Goal: Information Seeking & Learning: Learn about a topic

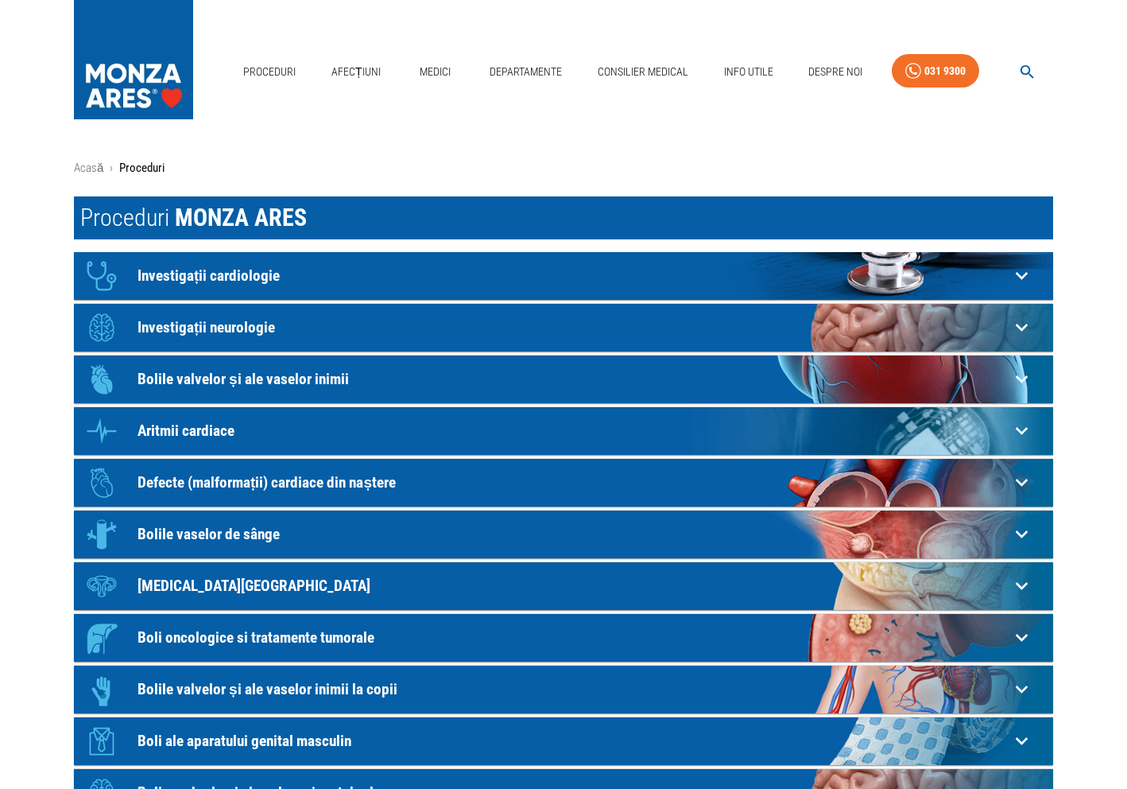
click at [225, 270] on p "Investigații cardiologie" at bounding box center [574, 275] width 872 height 17
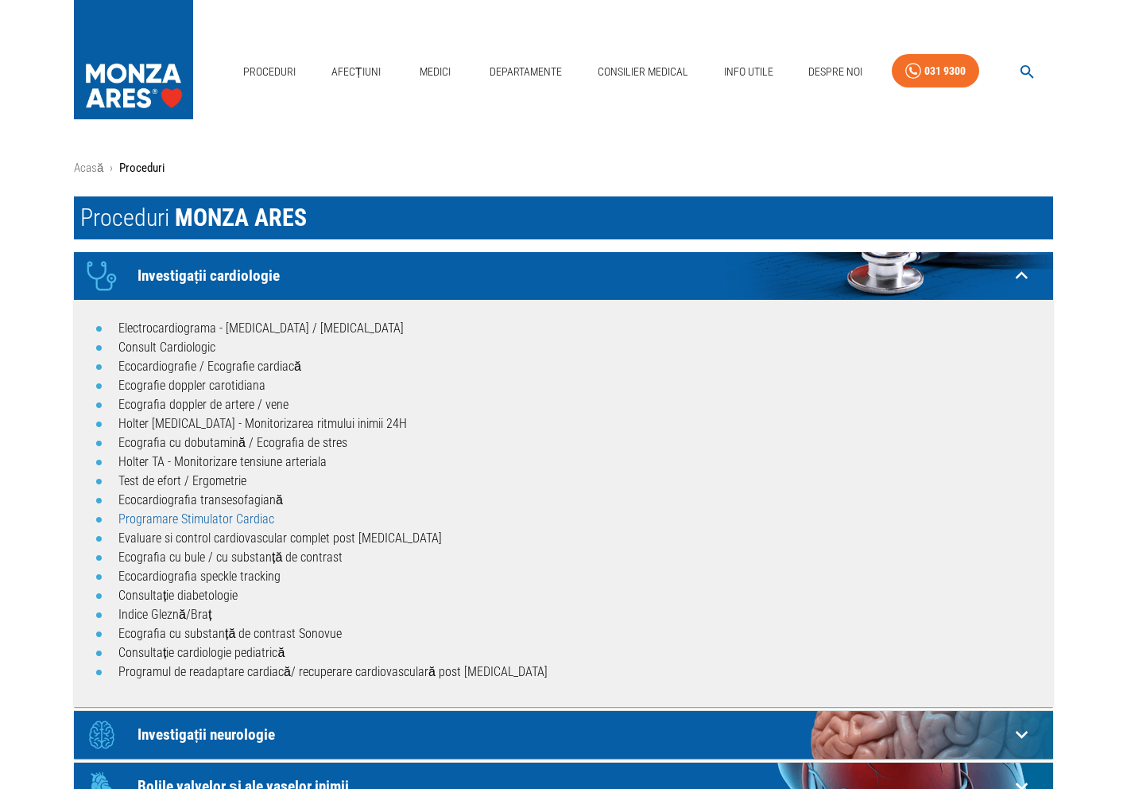
click at [224, 520] on link "Programare Stimulator Cardiac" at bounding box center [196, 518] width 156 height 15
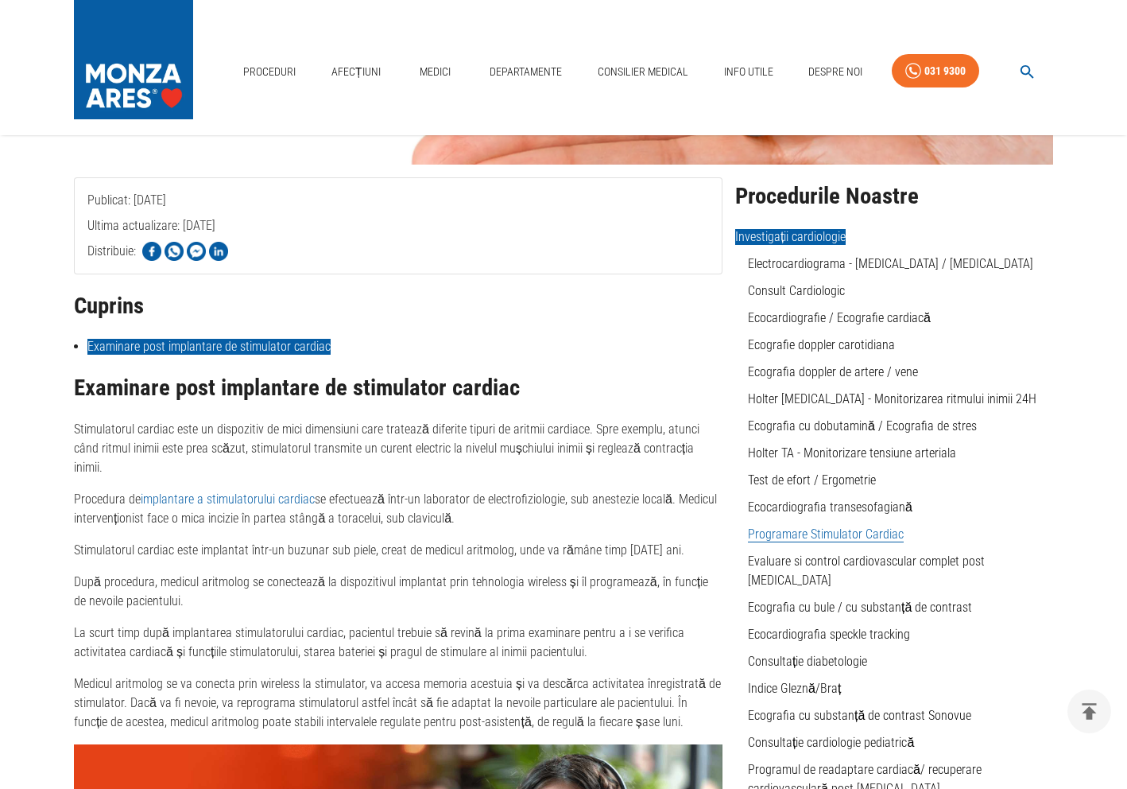
click at [297, 346] on link "Examinare post implantare de stimulator cardiac" at bounding box center [208, 347] width 243 height 16
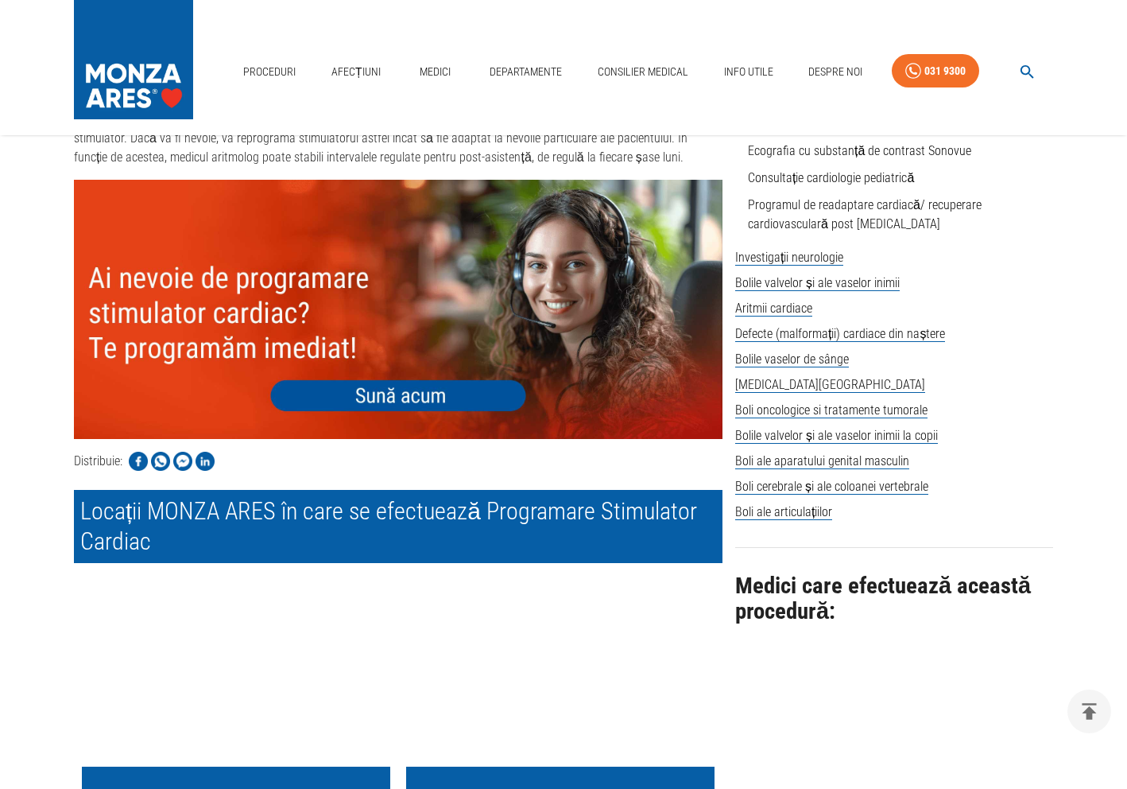
scroll to position [812, 0]
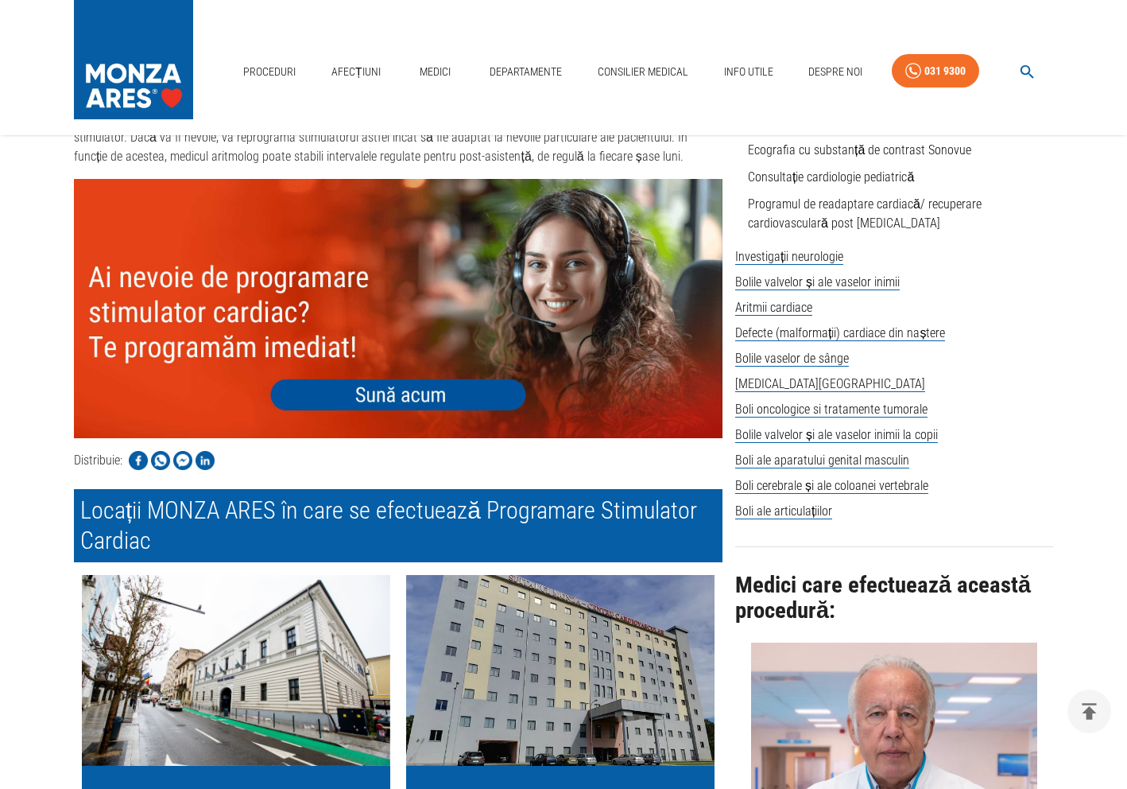
click at [394, 375] on img at bounding box center [398, 308] width 649 height 259
click at [417, 379] on img at bounding box center [398, 308] width 649 height 259
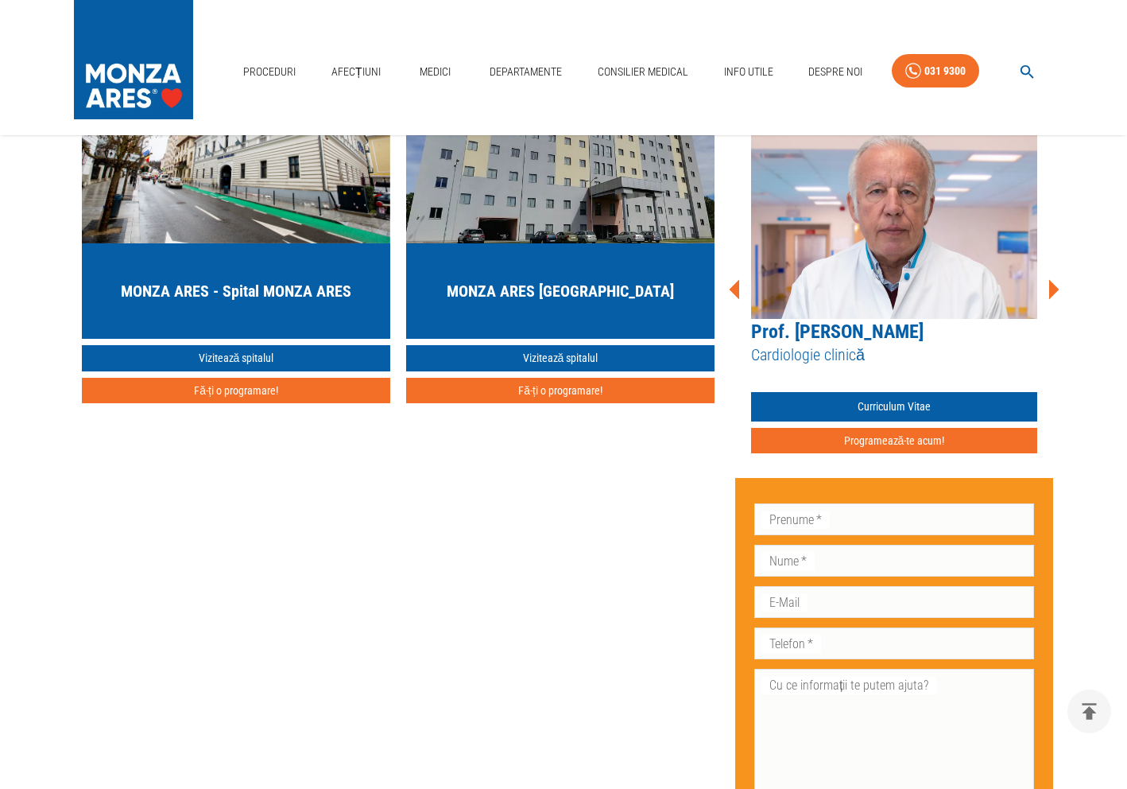
scroll to position [1337, 0]
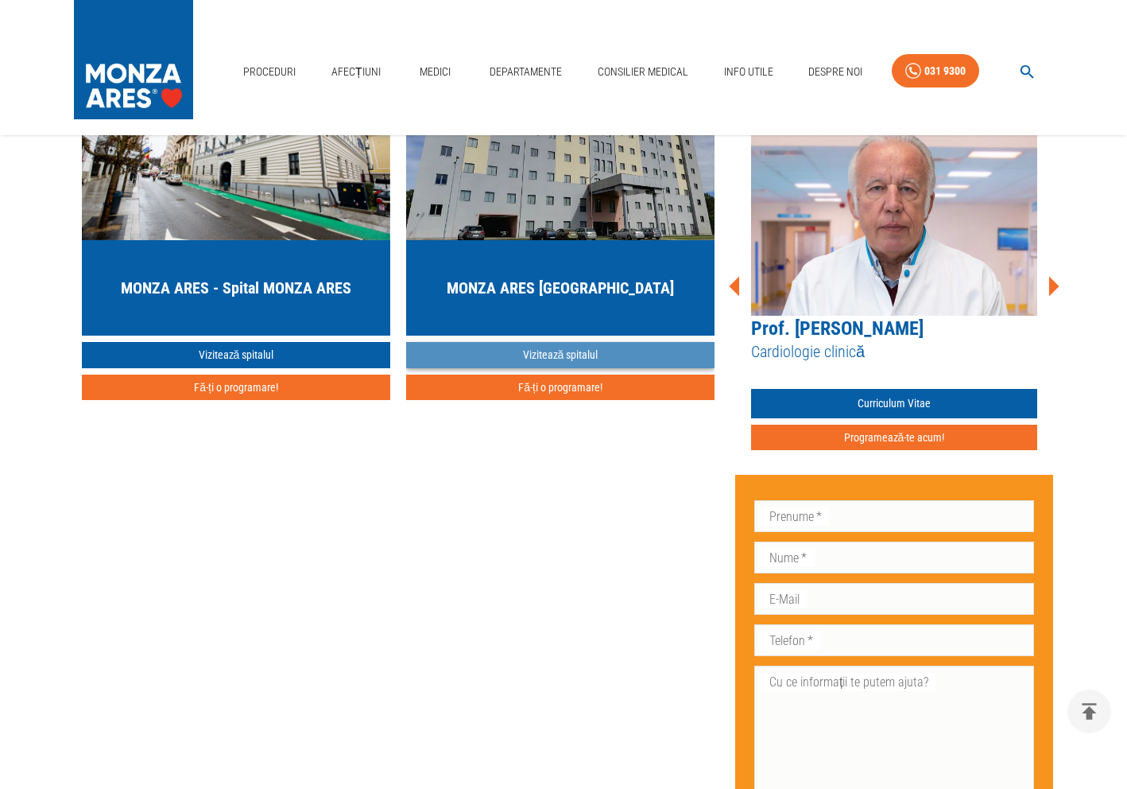
click at [580, 342] on link "Vizitează spitalul" at bounding box center [560, 355] width 309 height 26
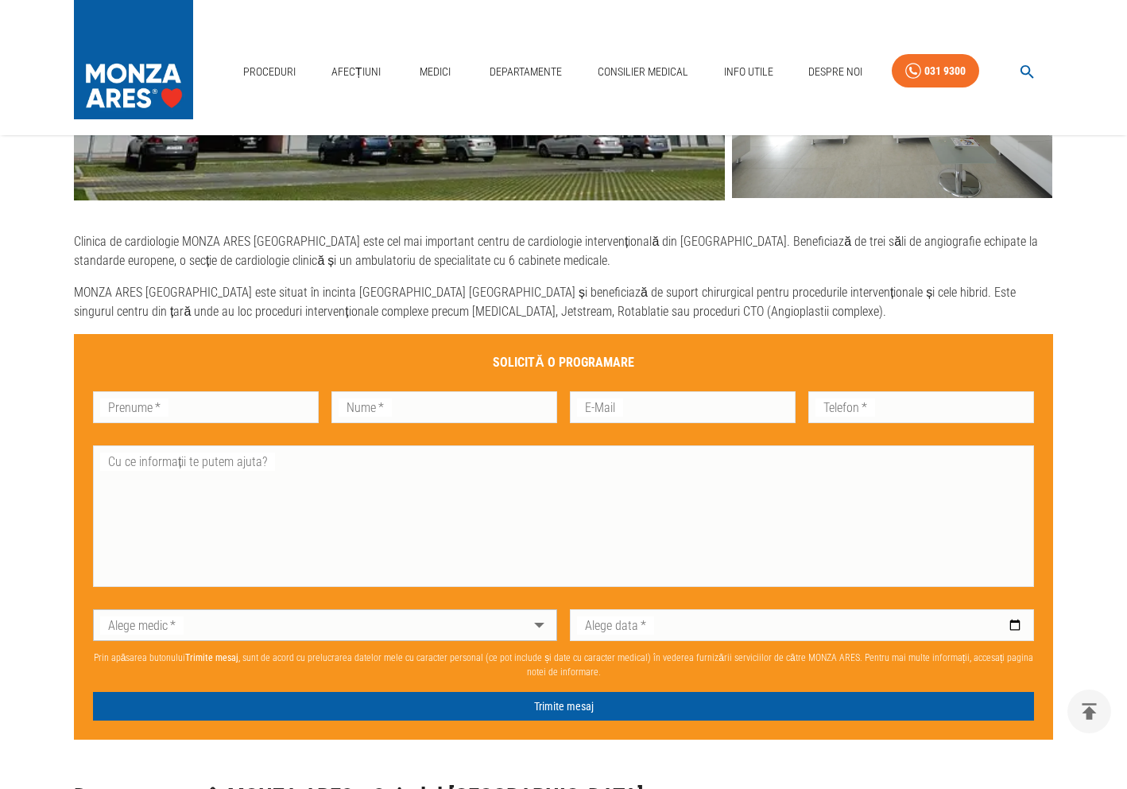
scroll to position [991, 0]
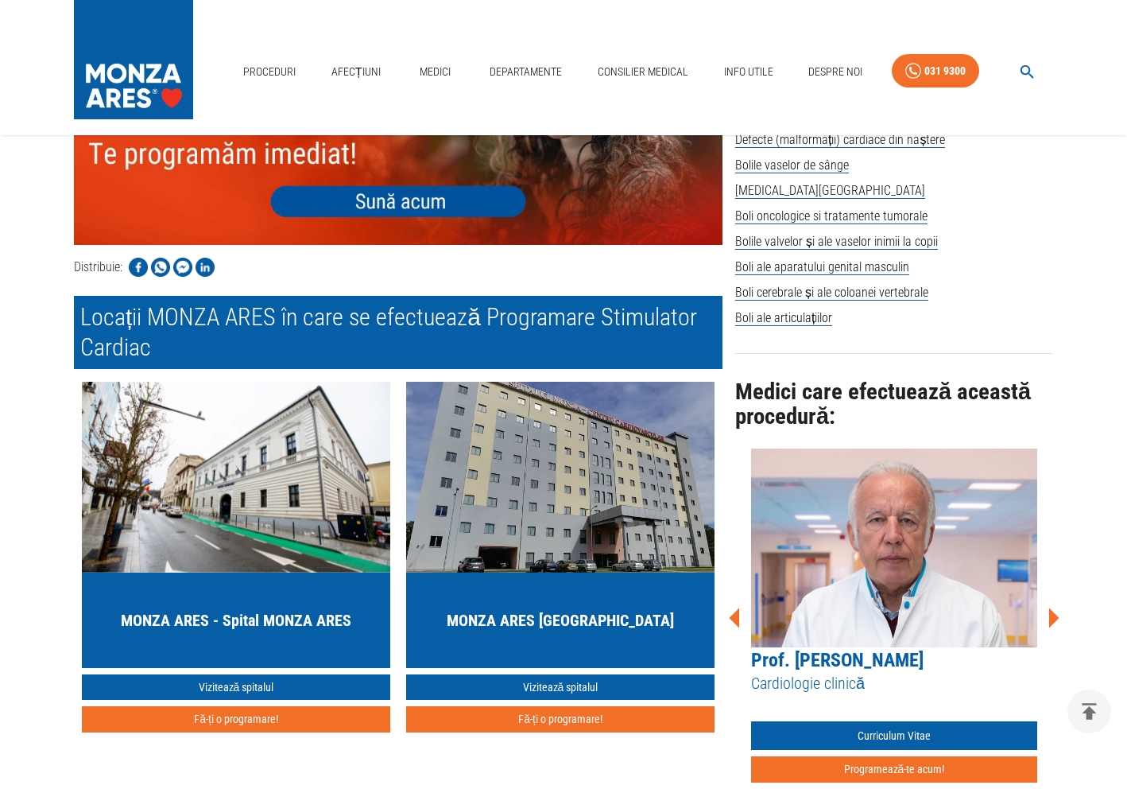
scroll to position [1029, 0]
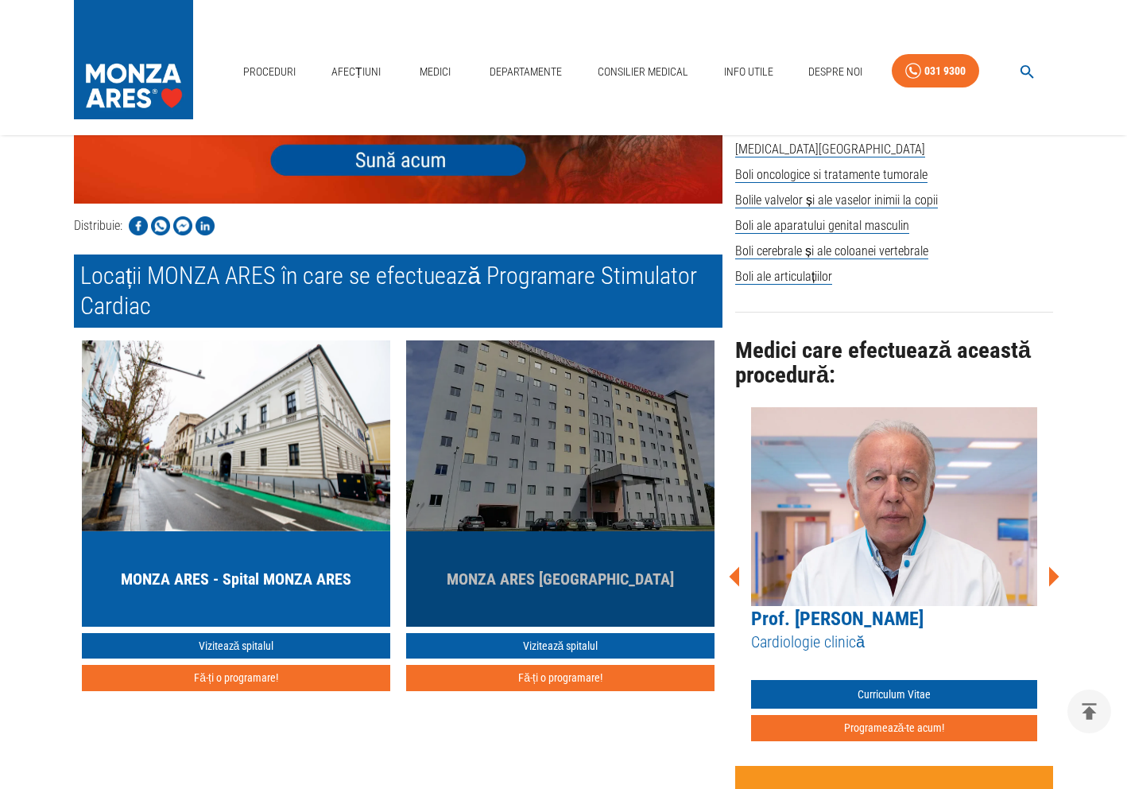
click at [433, 539] on div "MONZA ARES [GEOGRAPHIC_DATA]" at bounding box center [560, 578] width 309 height 95
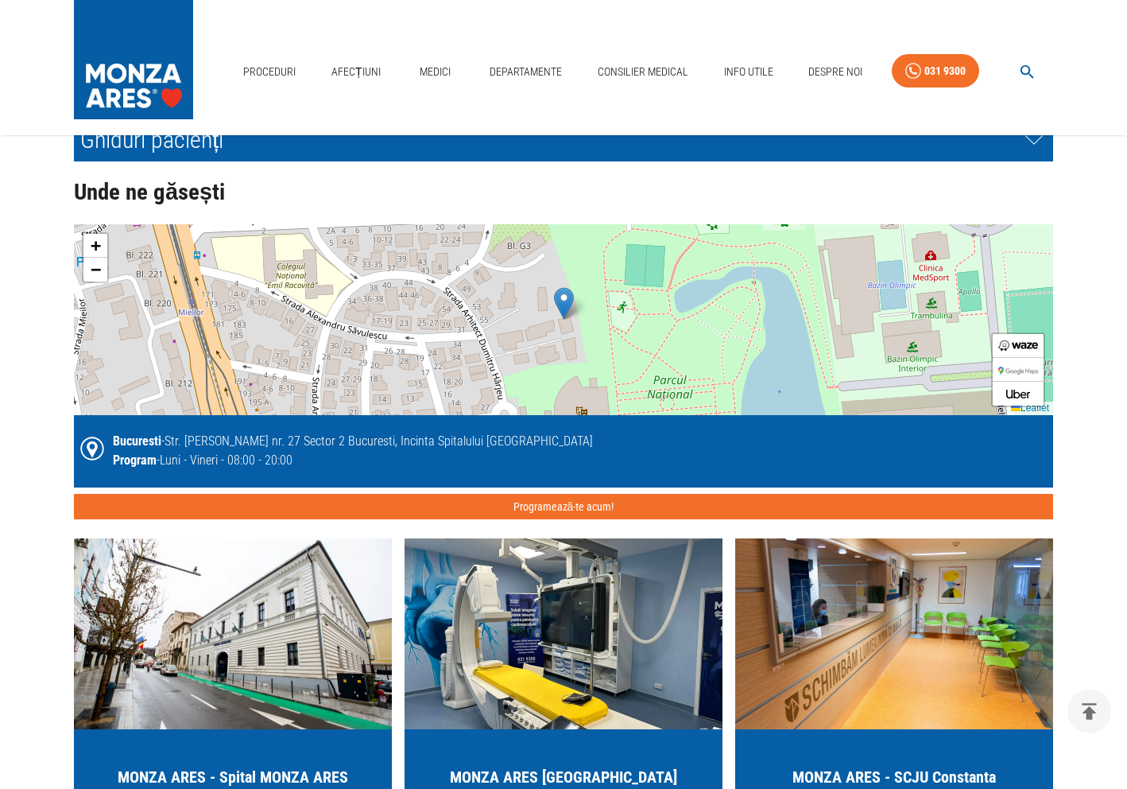
scroll to position [3701, 0]
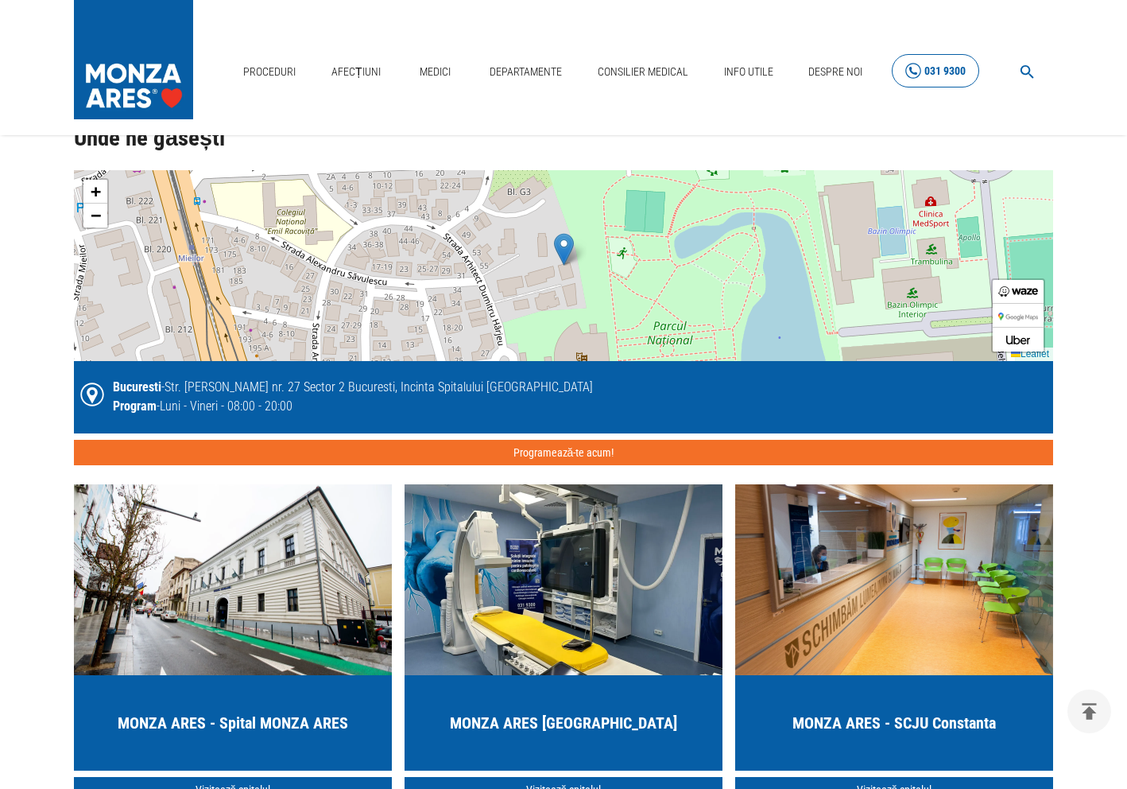
click at [955, 76] on div "031 9300" at bounding box center [945, 71] width 41 height 20
click at [817, 70] on link "Despre Noi" at bounding box center [835, 72] width 67 height 33
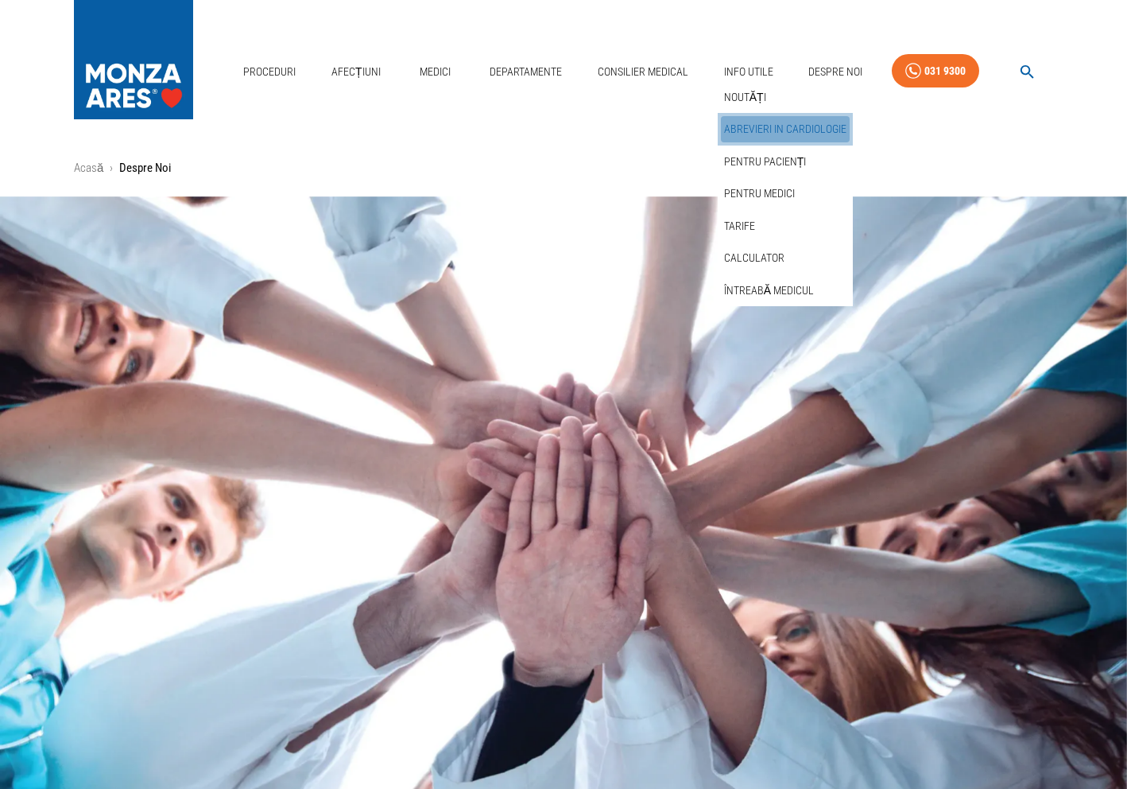
click at [750, 129] on link "Abrevieri in cardiologie" at bounding box center [785, 129] width 129 height 26
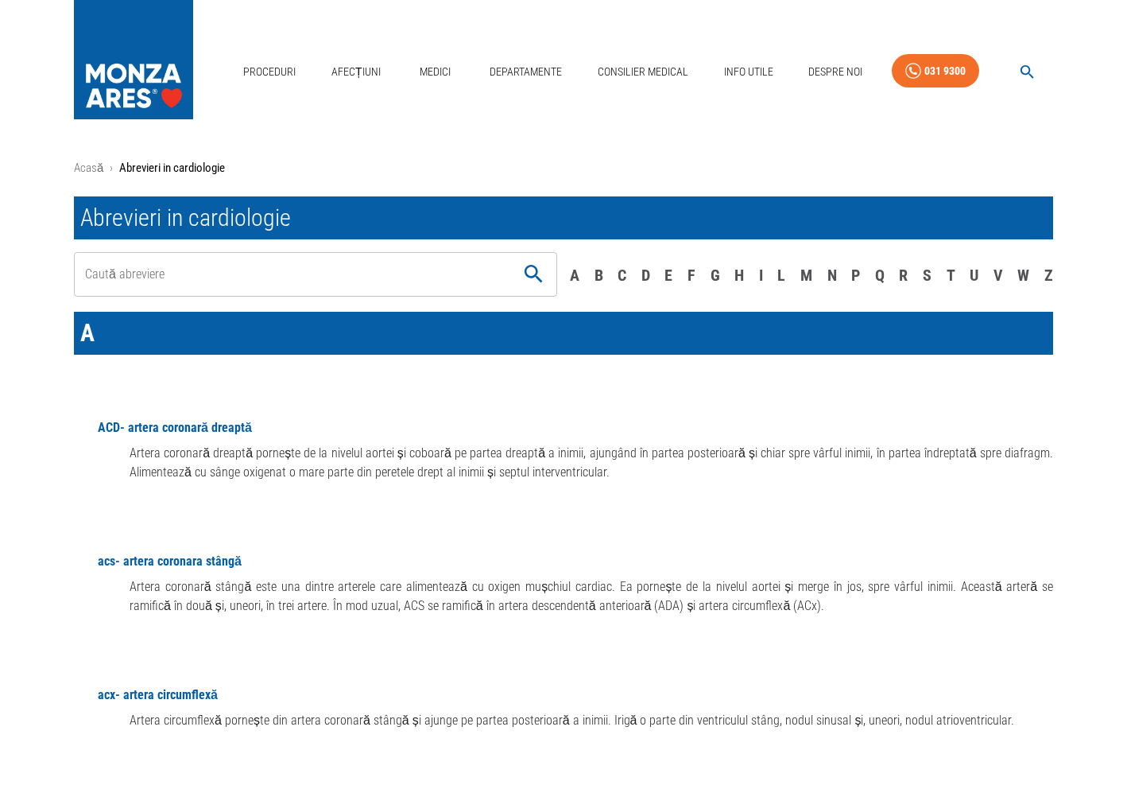
click at [646, 107] on div "Proceduri Afecțiuni Medici Departamente Consilier Medical Info Utile Despre Noi…" at bounding box center [563, 67] width 1127 height 135
click at [646, 87] on link "Consilier Medical" at bounding box center [643, 72] width 103 height 33
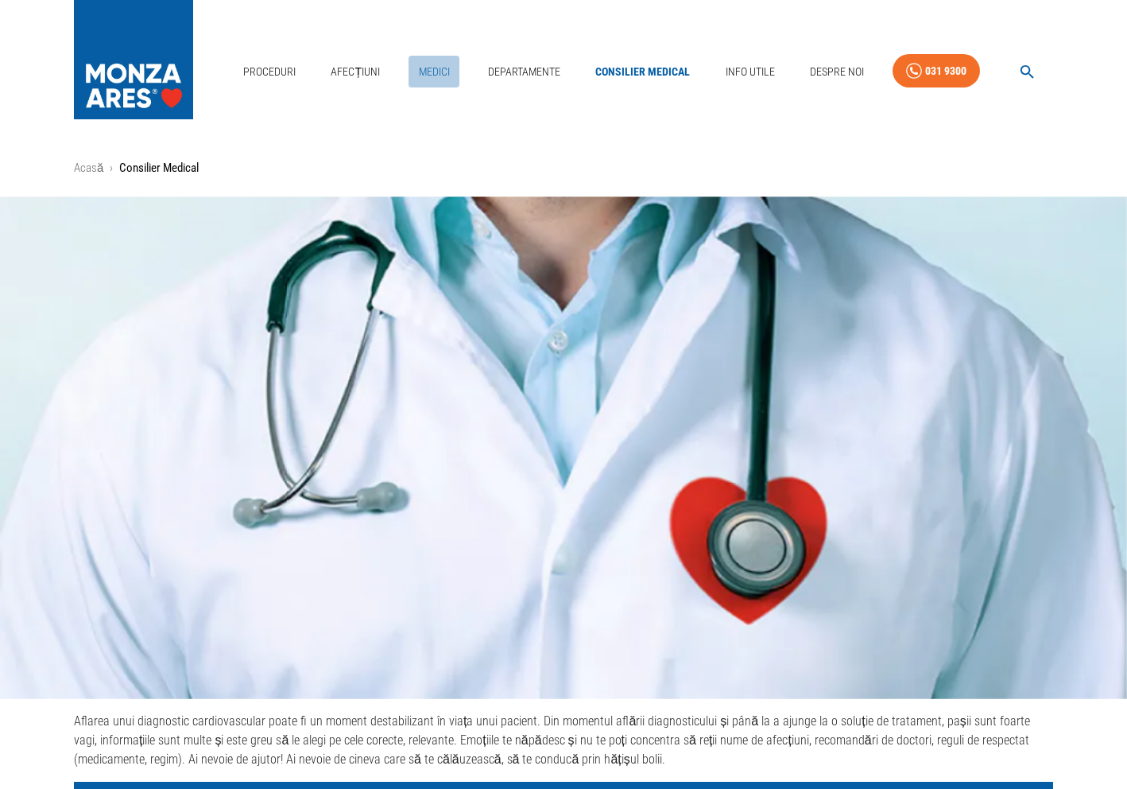
click at [453, 71] on link "Medici" at bounding box center [434, 72] width 51 height 33
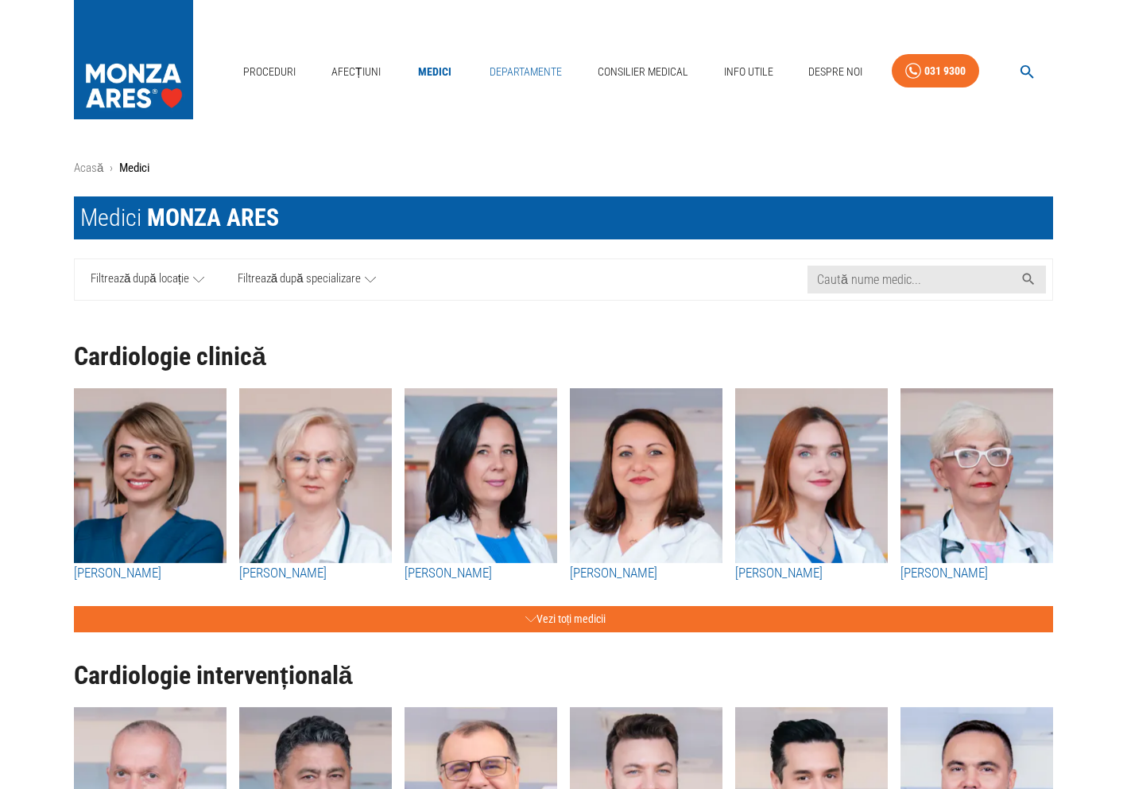
click at [545, 72] on link "Departamente" at bounding box center [525, 72] width 85 height 33
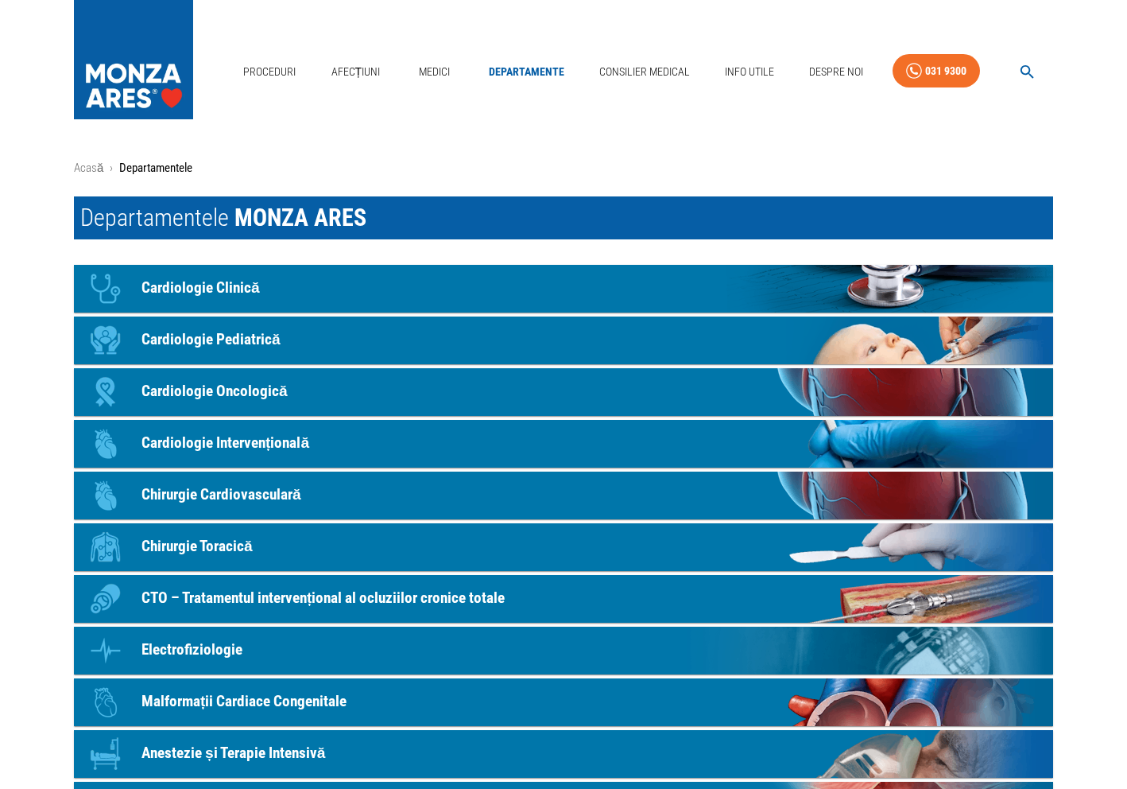
click at [504, 371] on link "Icon Cardiologie Oncologică" at bounding box center [564, 392] width 980 height 48
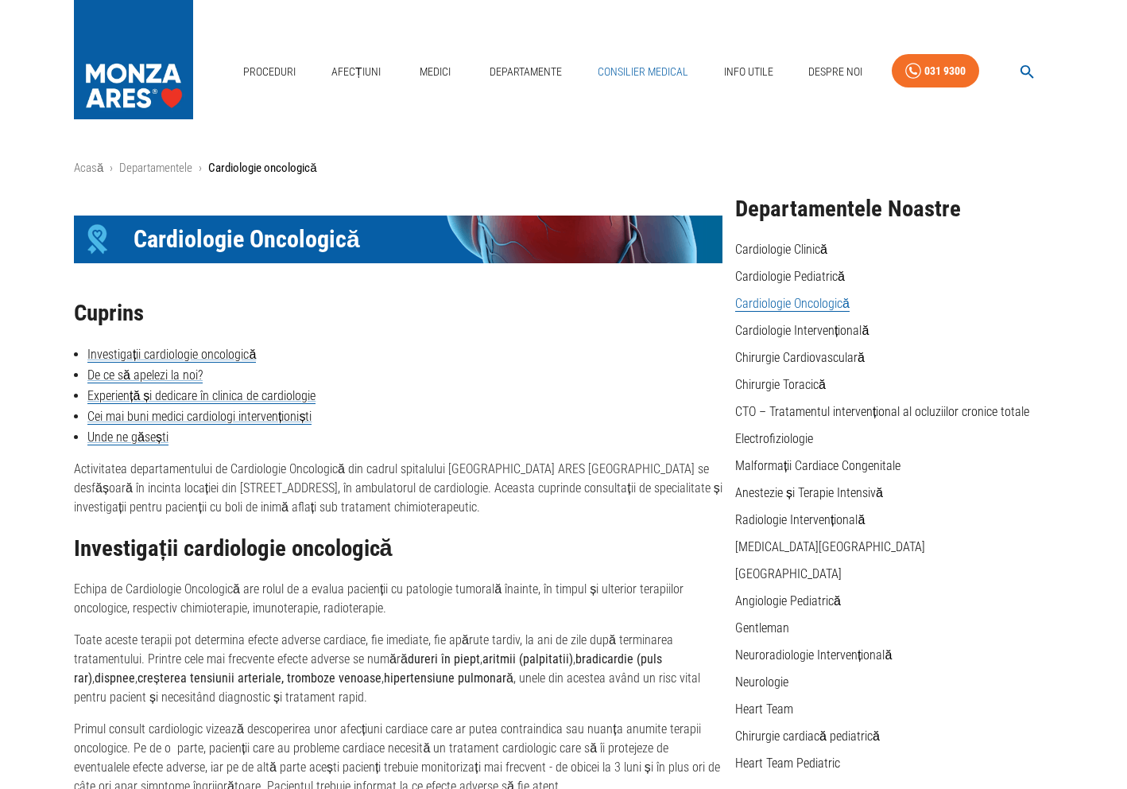
click at [648, 77] on link "Consilier Medical" at bounding box center [643, 72] width 103 height 33
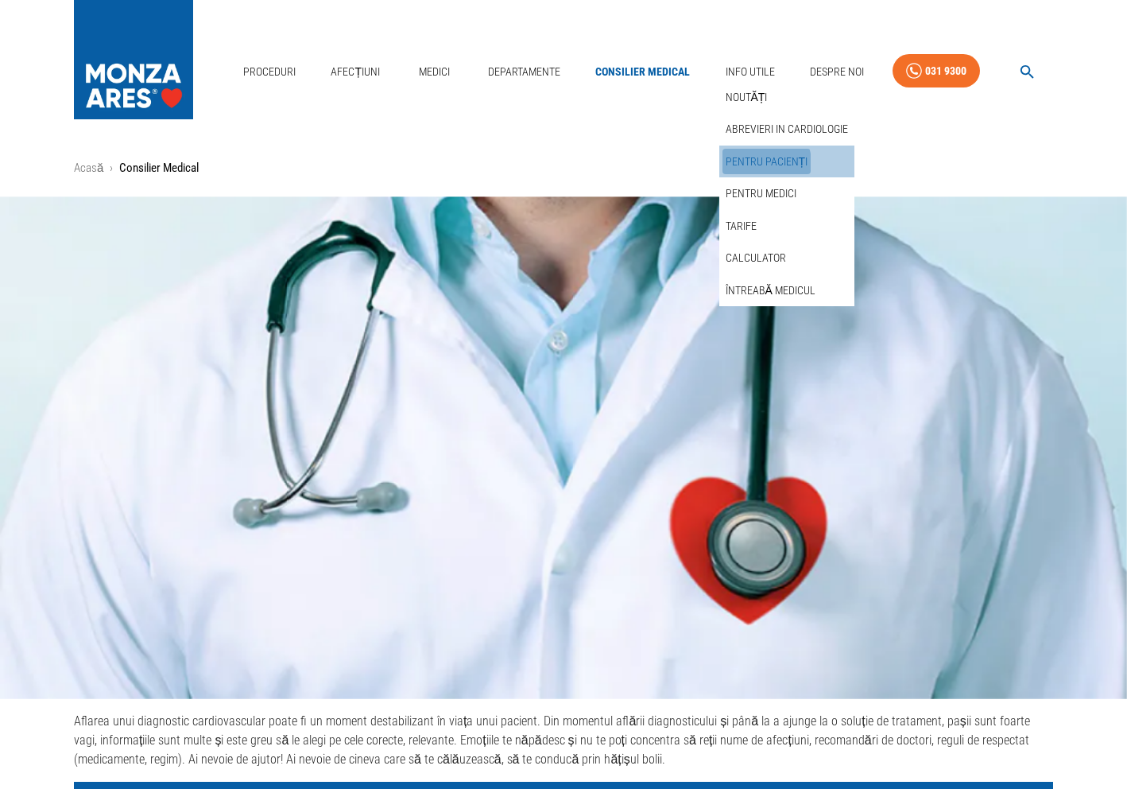
click at [759, 163] on link "Pentru pacienți" at bounding box center [767, 162] width 89 height 26
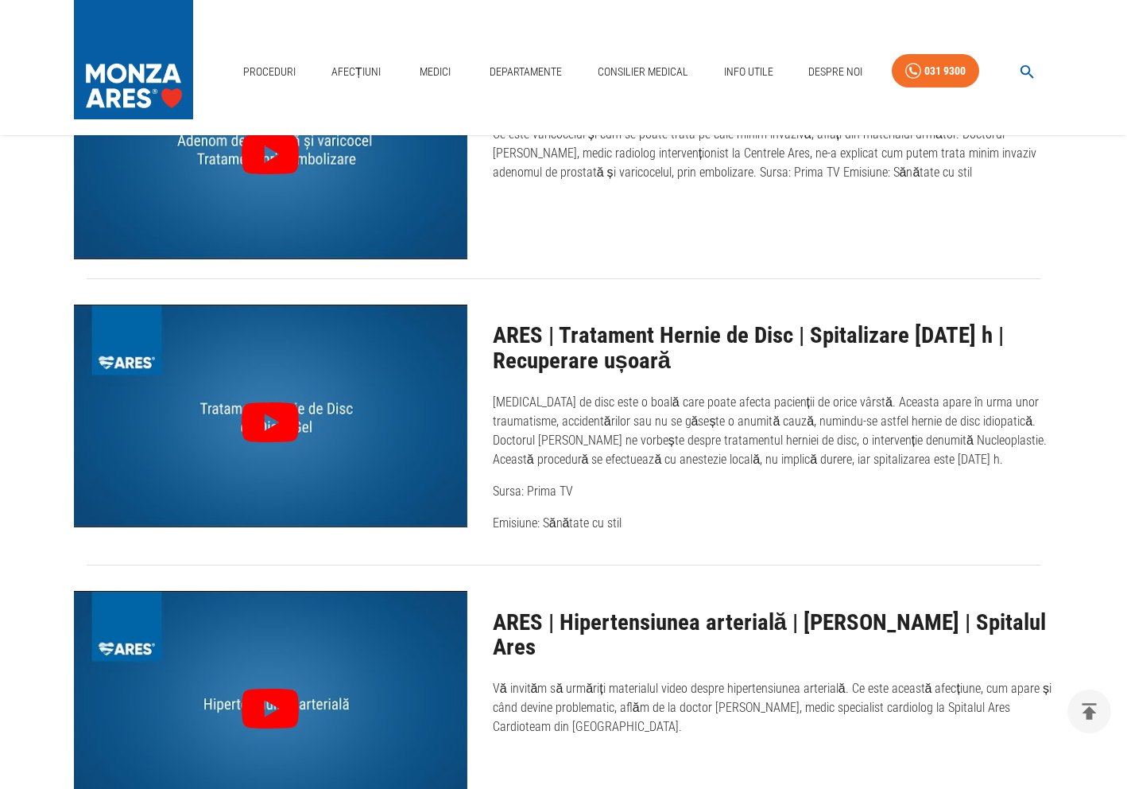
scroll to position [1520, 0]
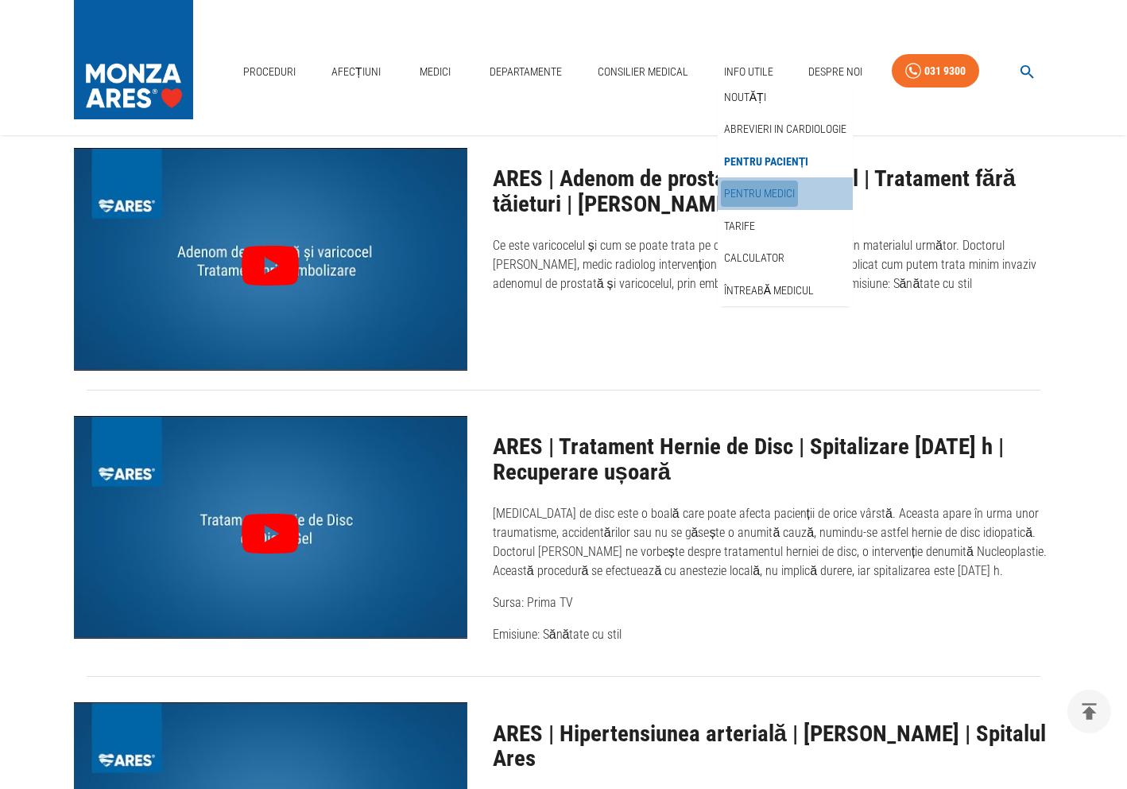
click at [768, 197] on link "Pentru medici" at bounding box center [759, 193] width 77 height 26
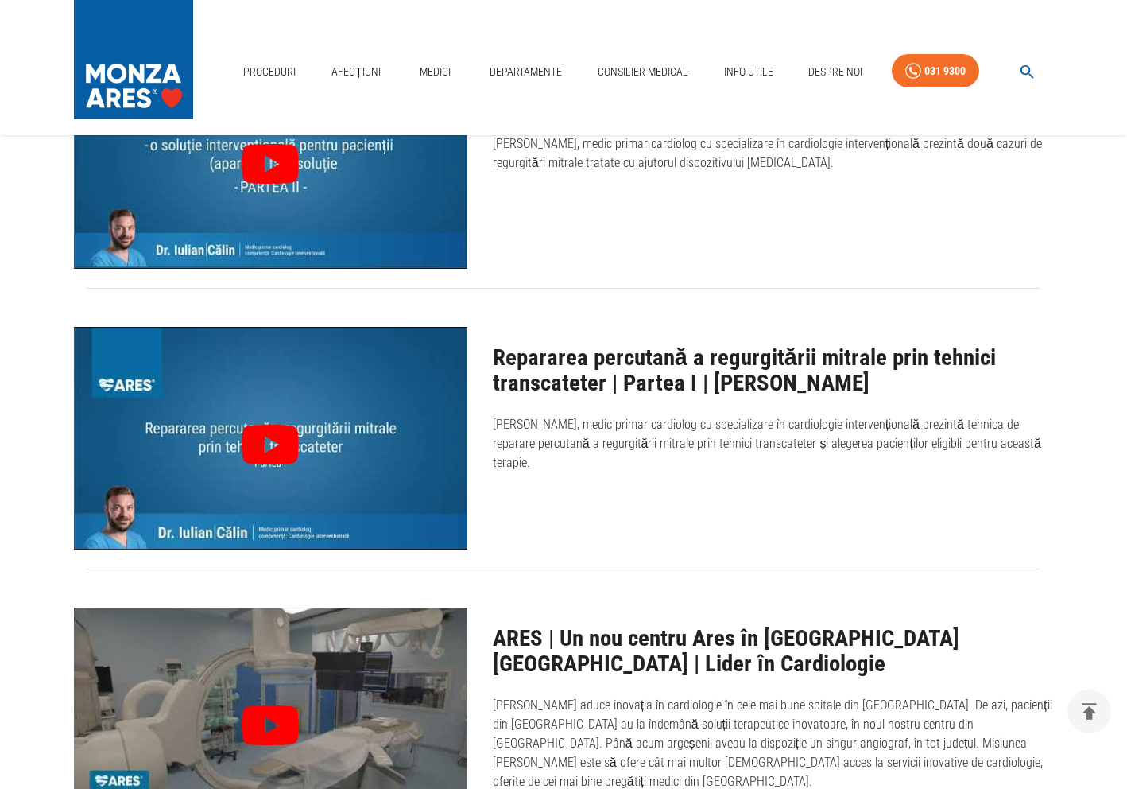
scroll to position [274, 0]
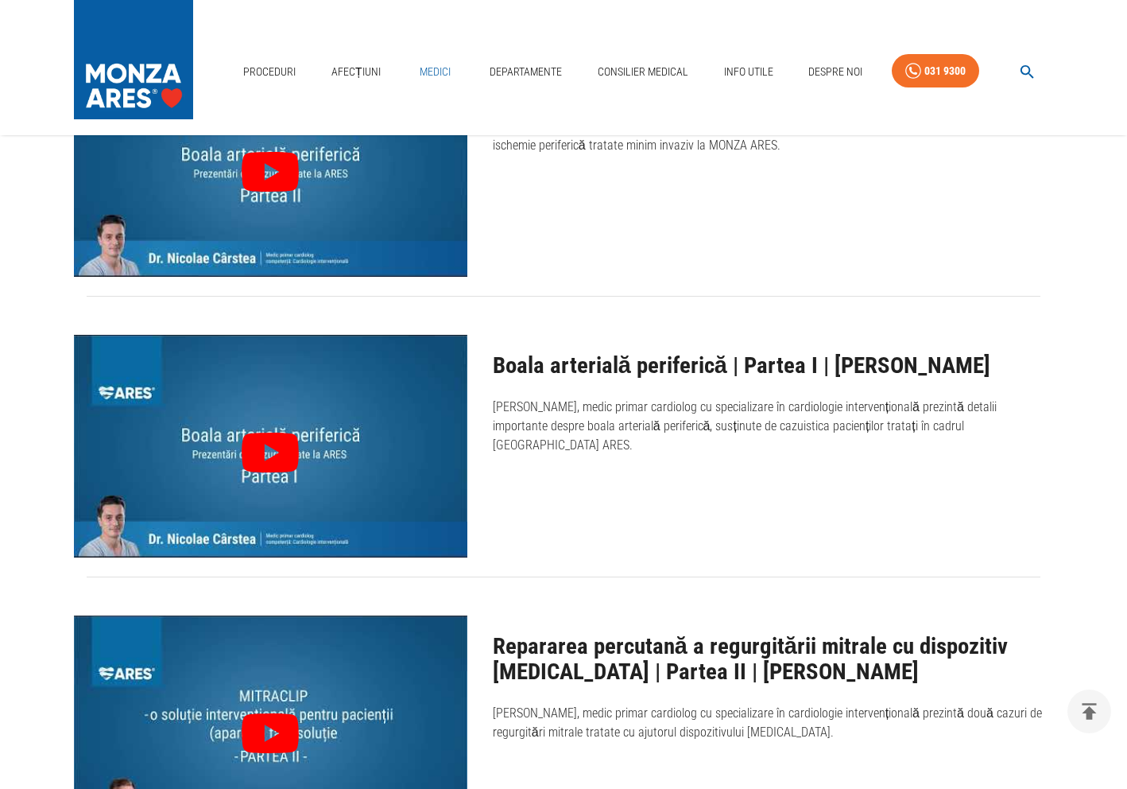
click at [450, 64] on link "Medici" at bounding box center [434, 72] width 51 height 33
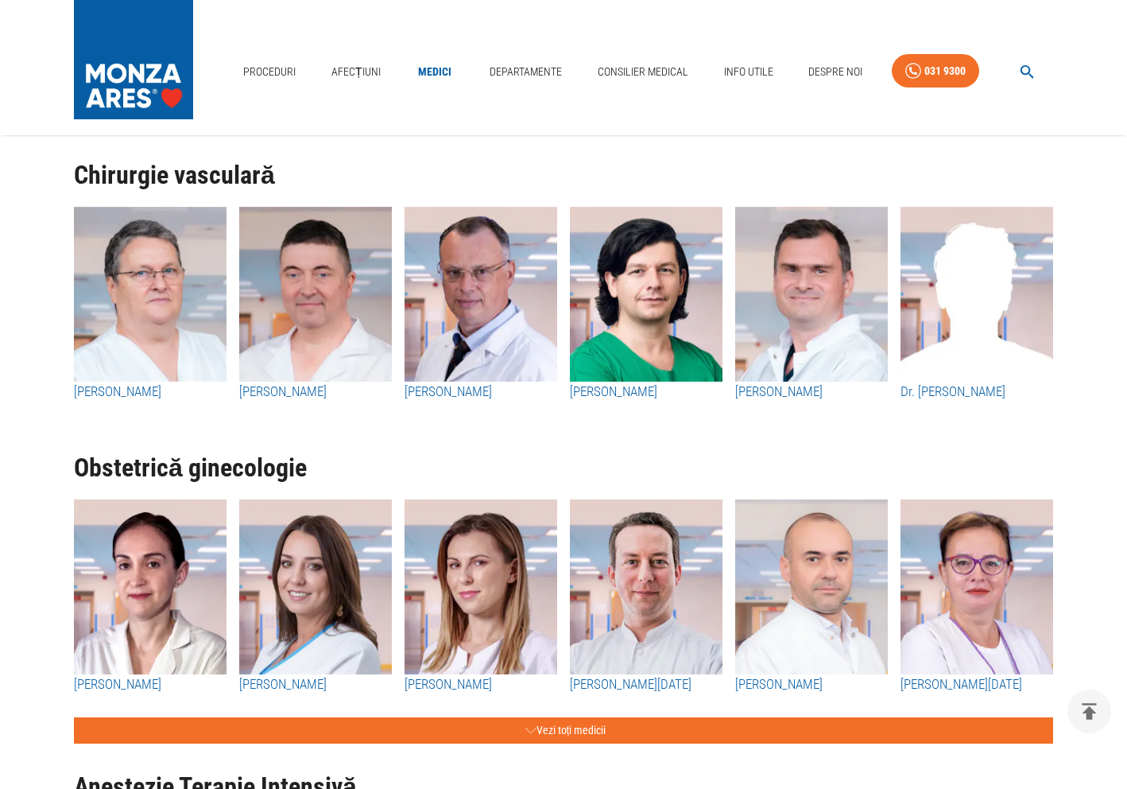
scroll to position [2807, 0]
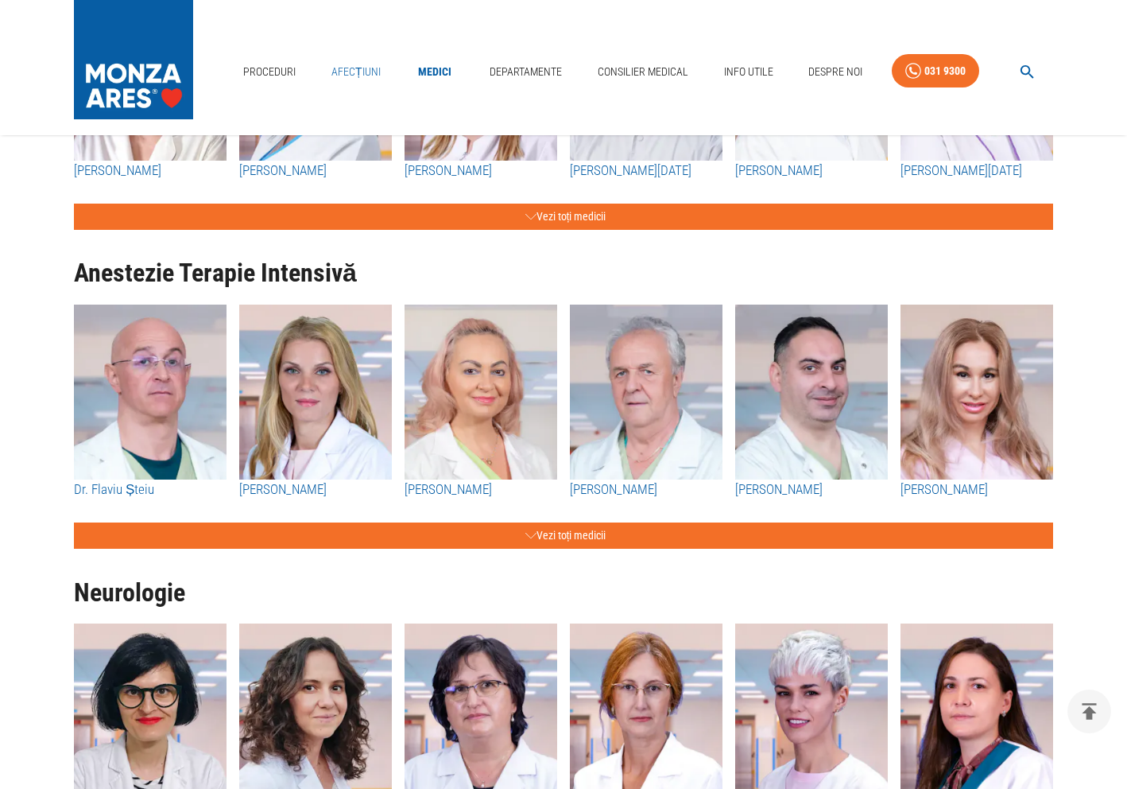
click at [330, 64] on link "Afecțiuni" at bounding box center [356, 72] width 62 height 33
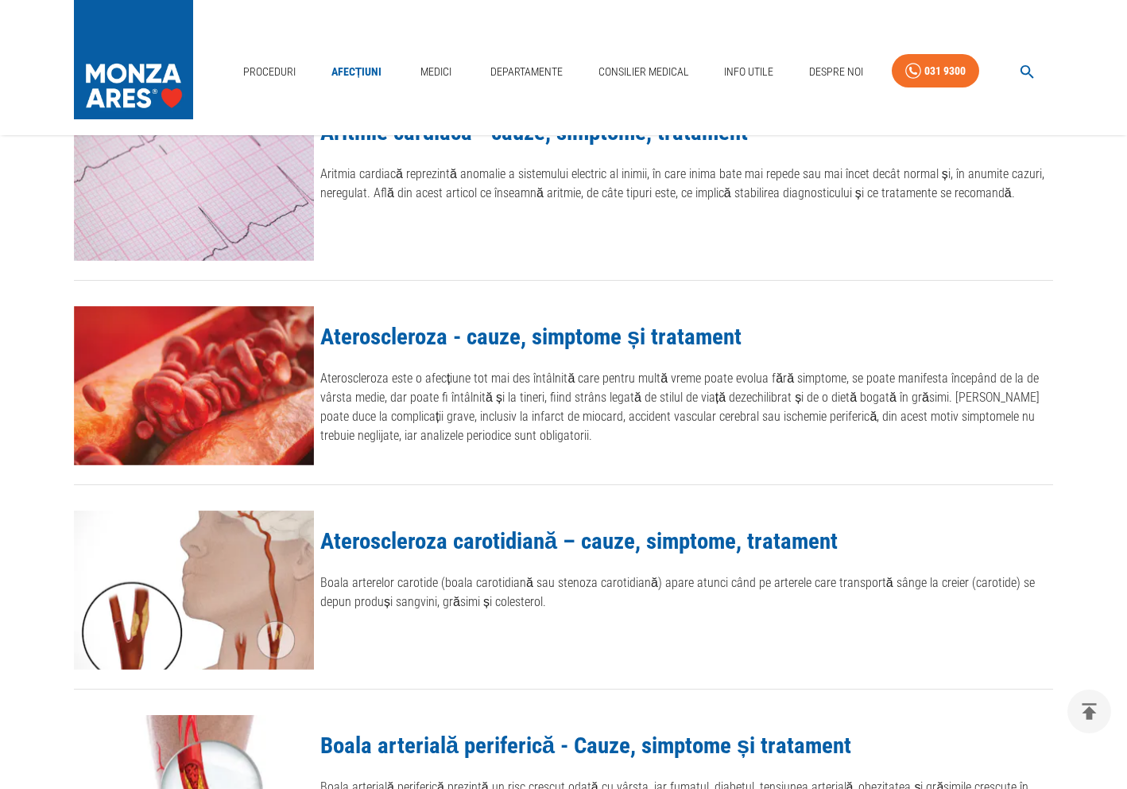
scroll to position [1525, 0]
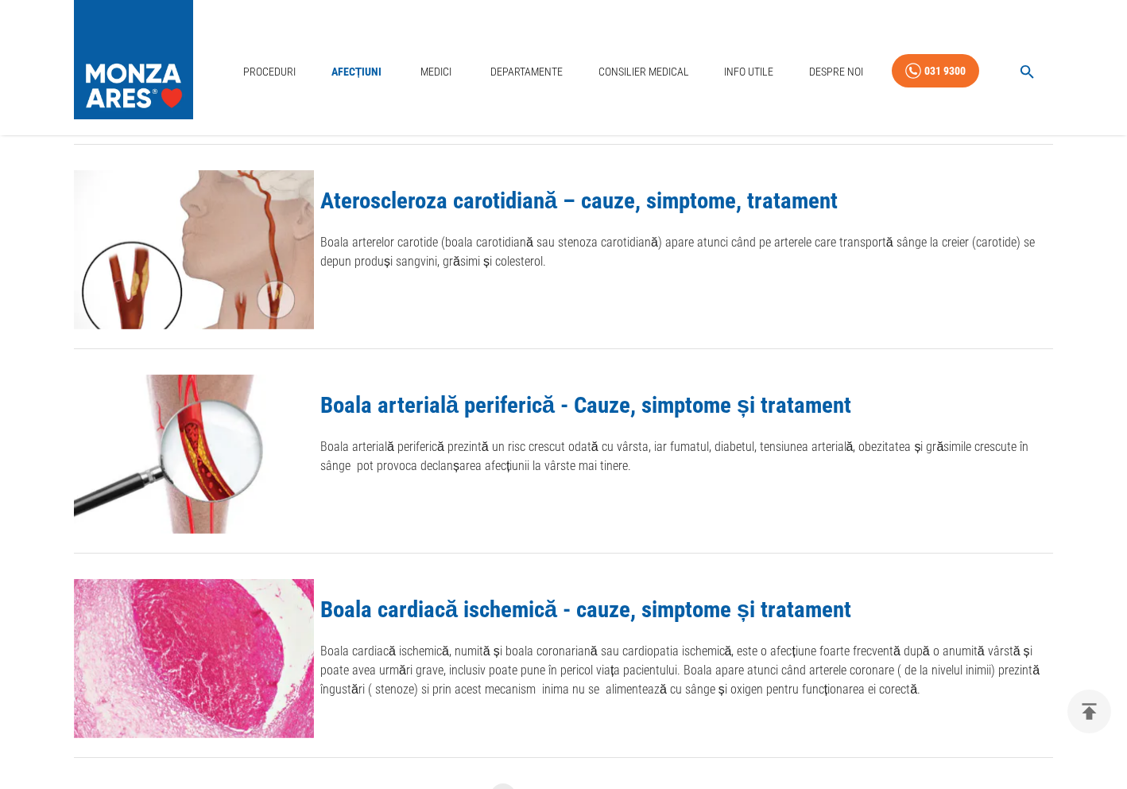
click at [455, 200] on link "Ateroscleroza carotidiană – cauze, simptome, tratament" at bounding box center [579, 200] width 518 height 27
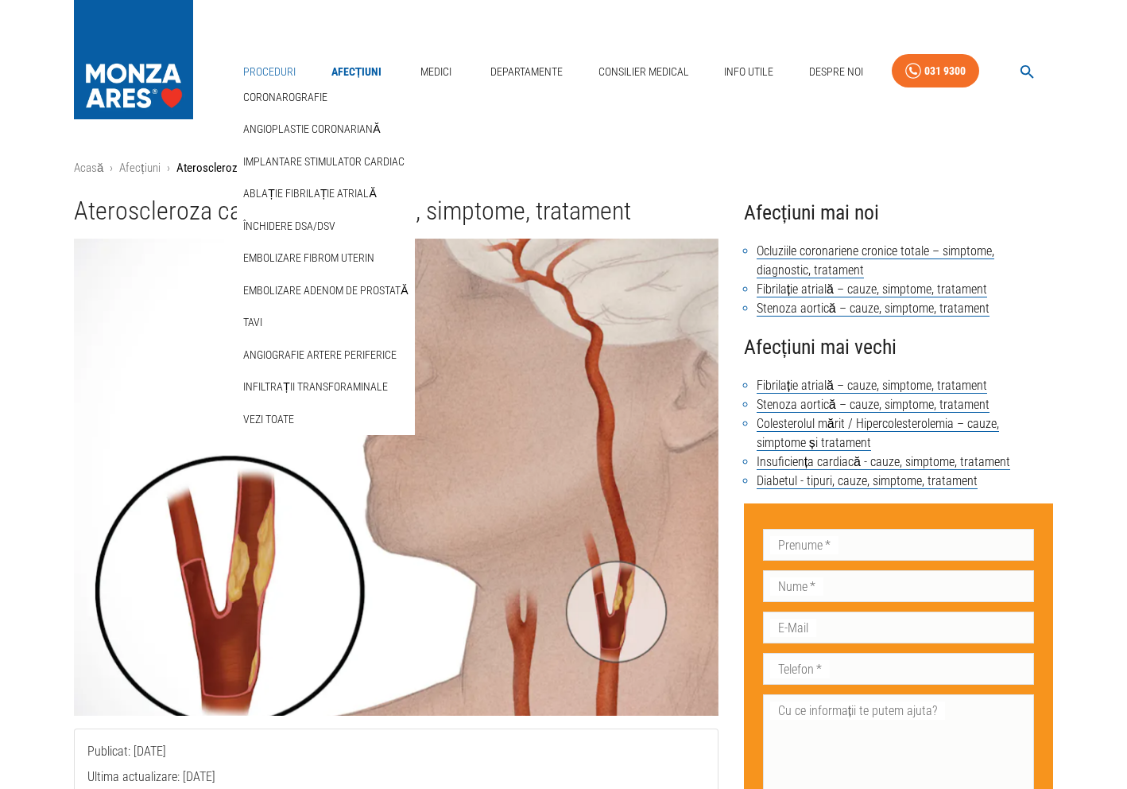
click at [250, 57] on link "Proceduri" at bounding box center [269, 72] width 65 height 33
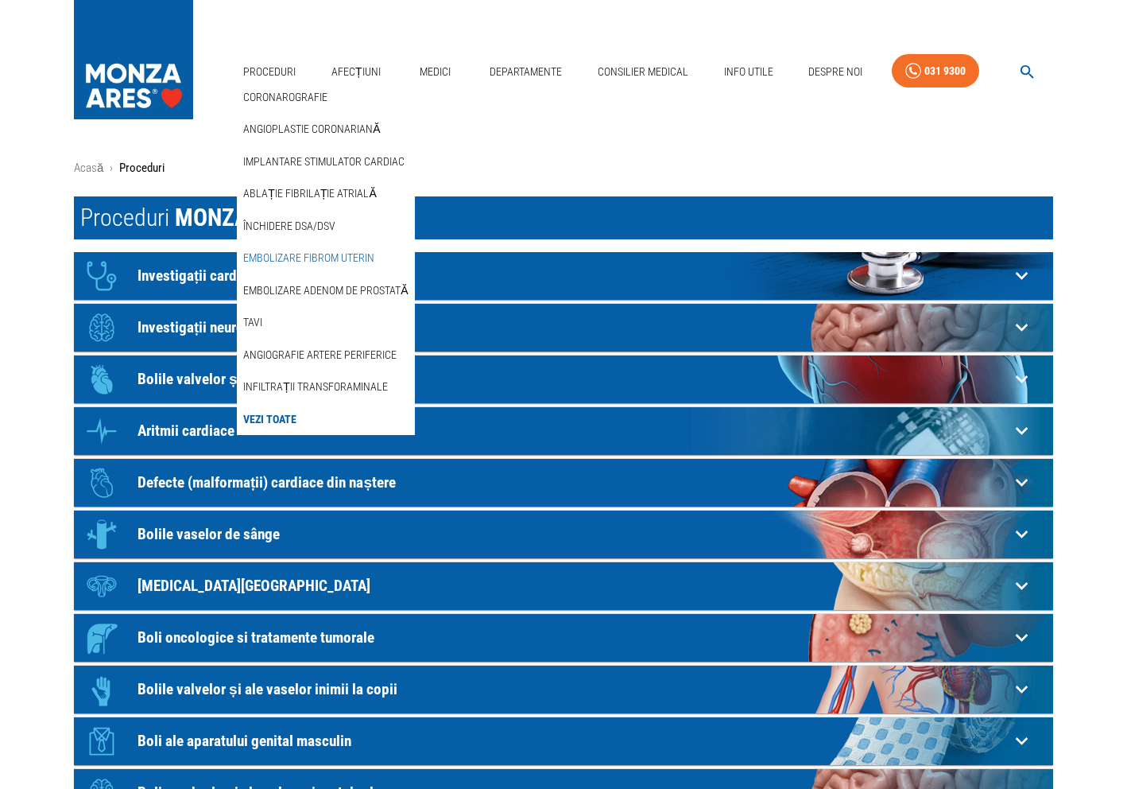
click at [323, 251] on link "Embolizare fibrom uterin" at bounding box center [309, 258] width 138 height 26
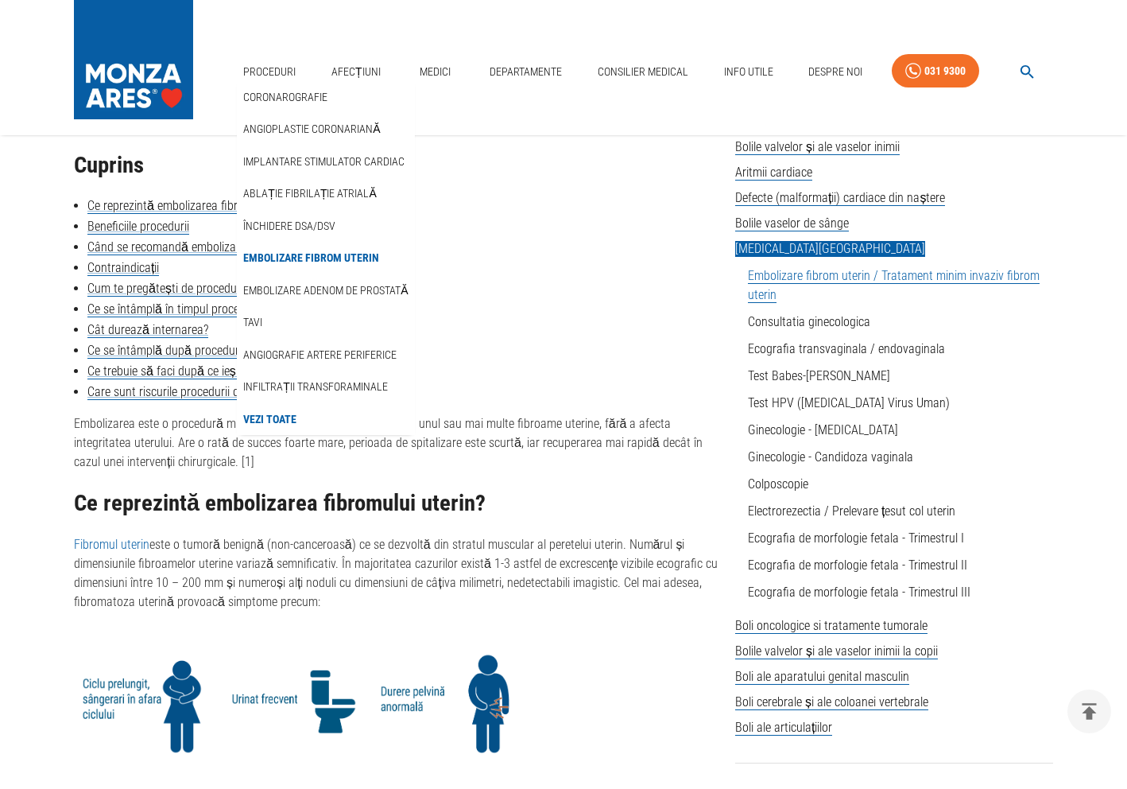
scroll to position [389, 0]
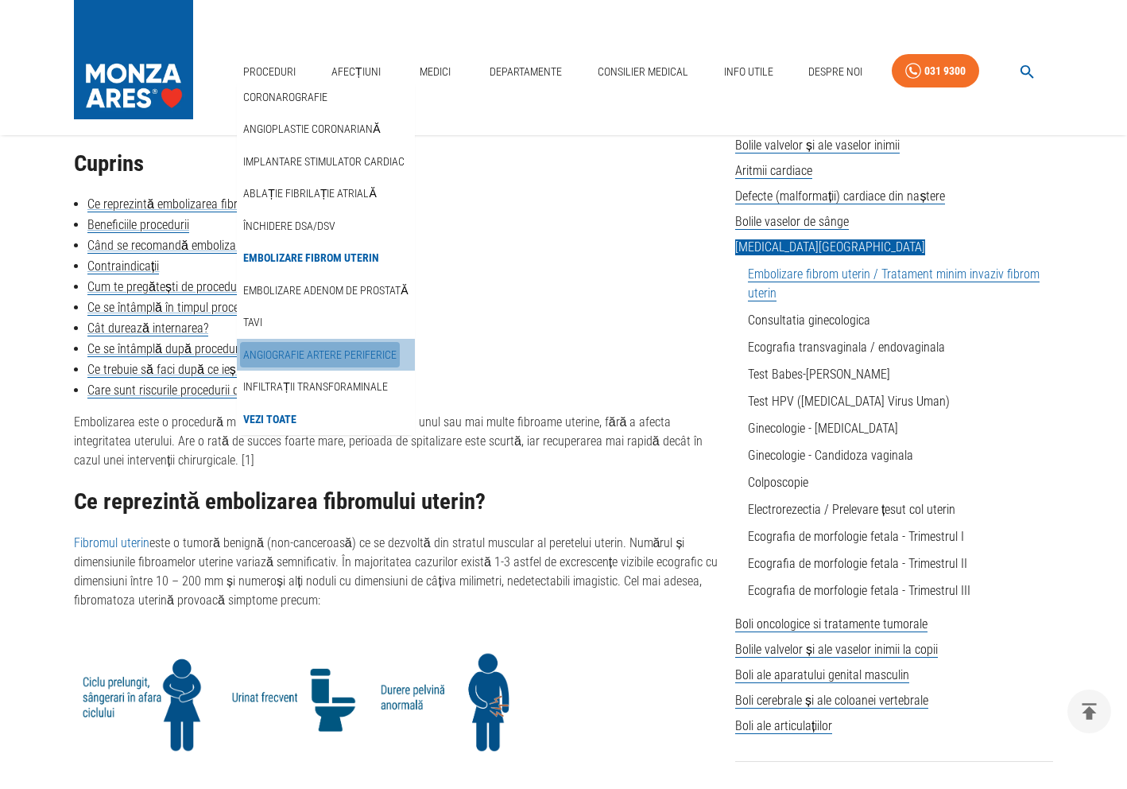
click at [314, 347] on link "Angiografie artere periferice" at bounding box center [320, 355] width 160 height 26
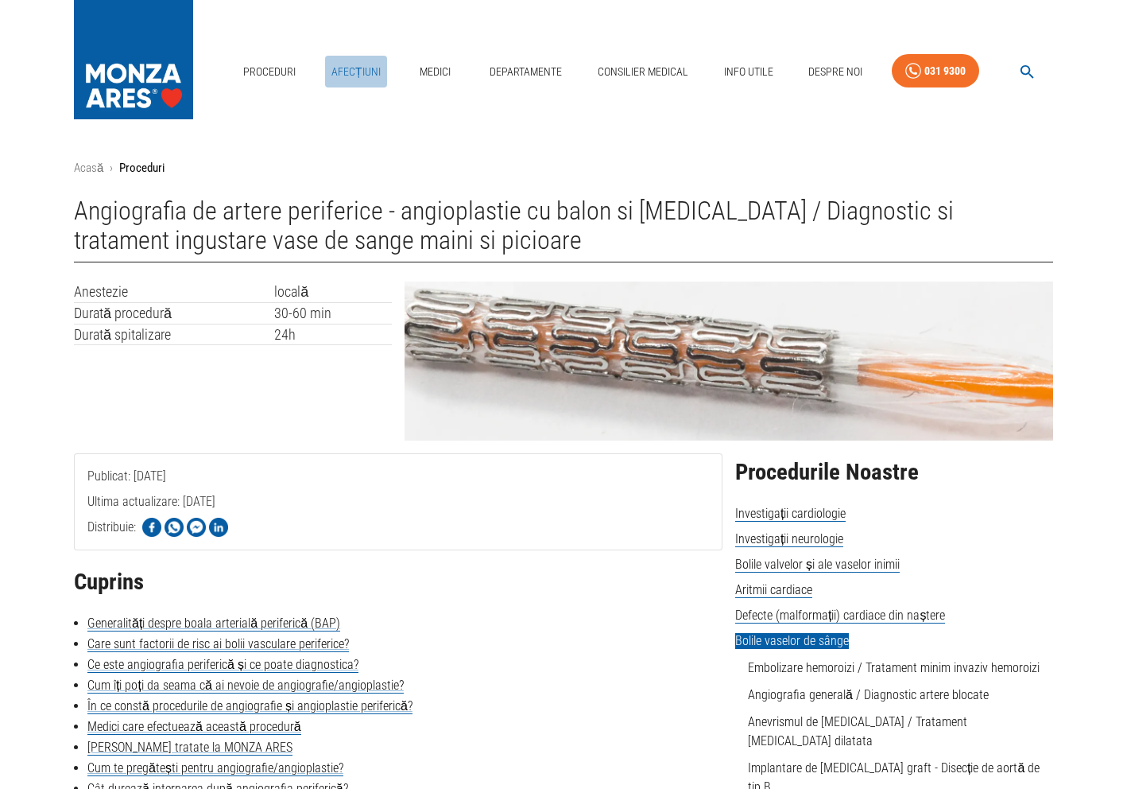
click at [346, 73] on link "Afecțiuni" at bounding box center [356, 72] width 62 height 33
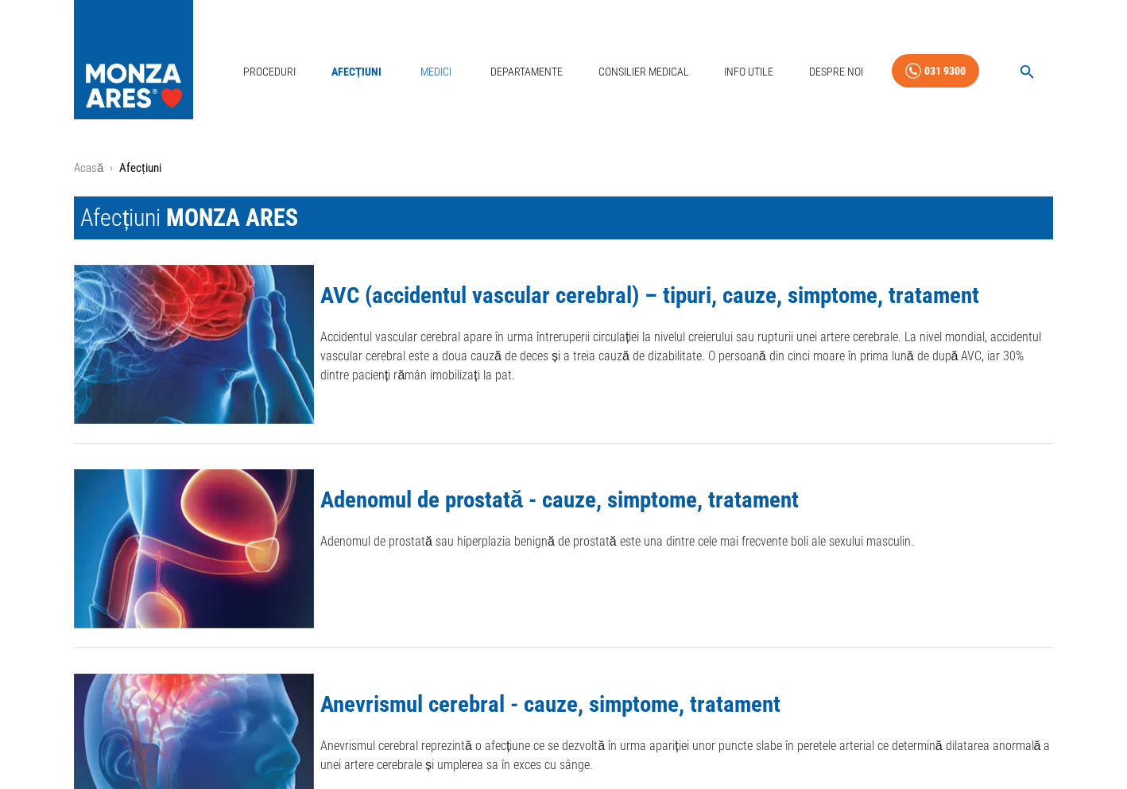
click at [439, 78] on link "Medici" at bounding box center [436, 72] width 51 height 33
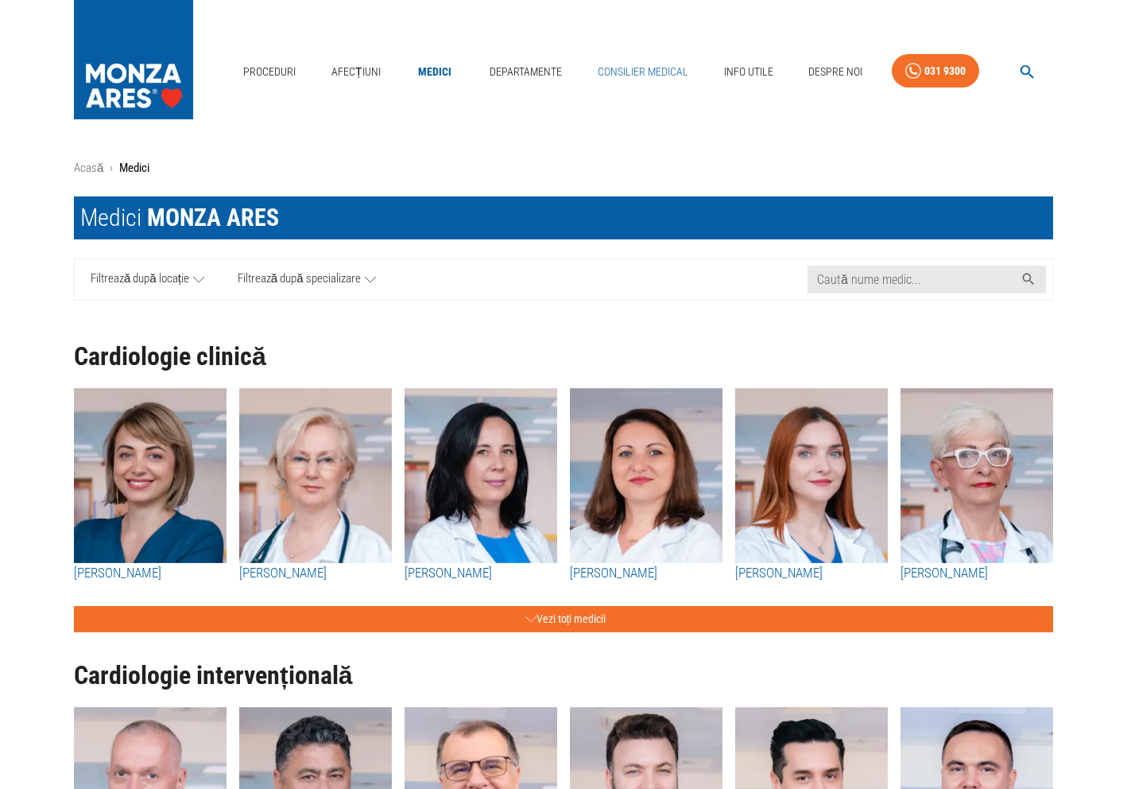
click at [638, 69] on link "Consilier Medical" at bounding box center [643, 72] width 103 height 33
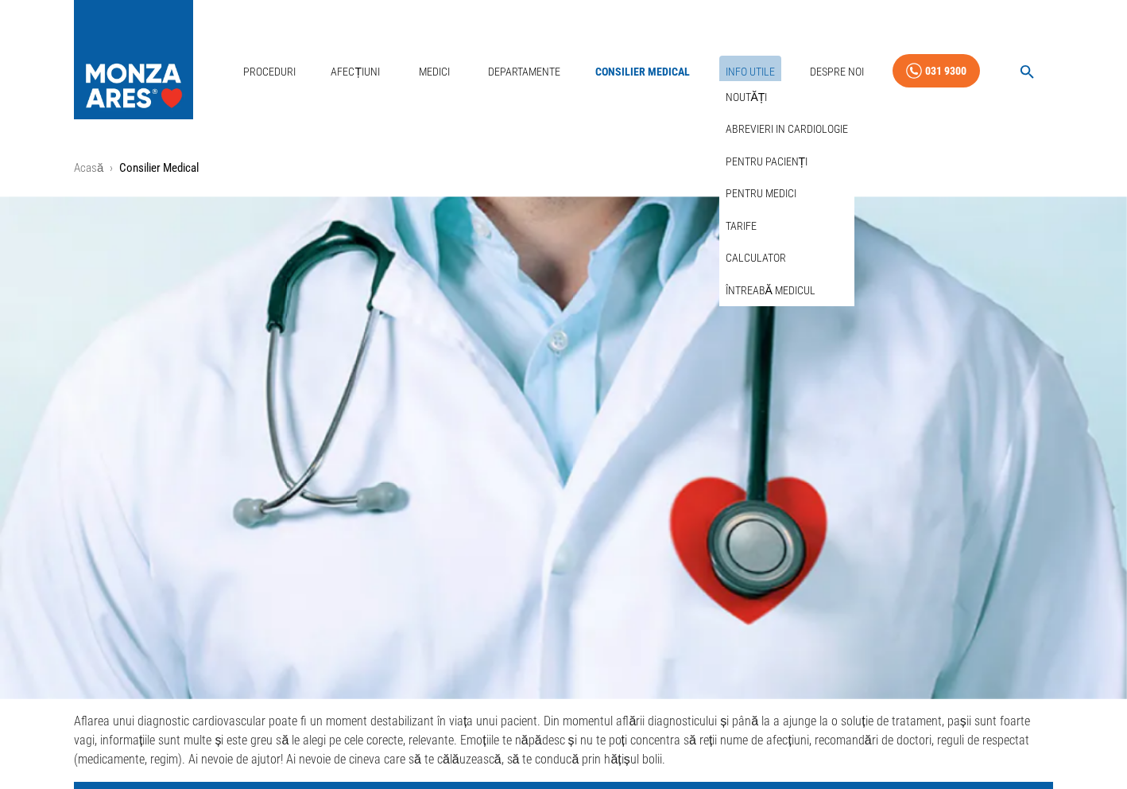
click at [770, 67] on link "Info Utile" at bounding box center [751, 72] width 62 height 33
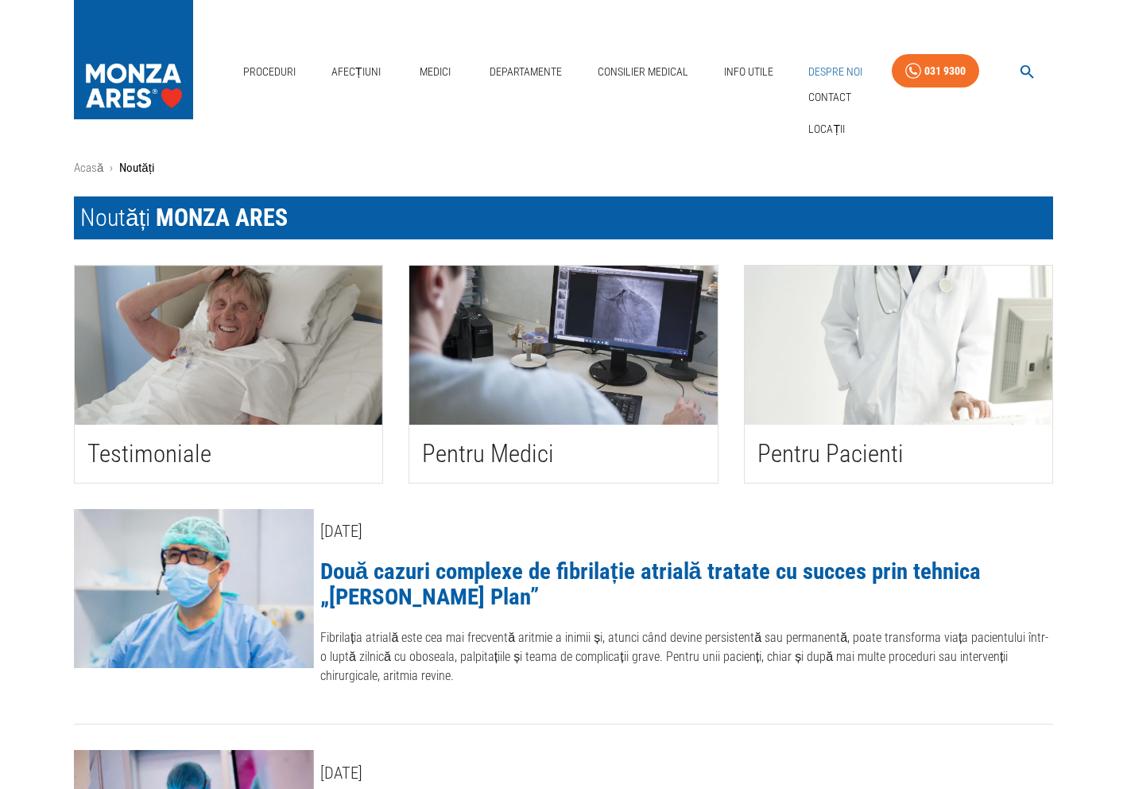
click at [844, 71] on link "Despre Noi" at bounding box center [835, 72] width 67 height 33
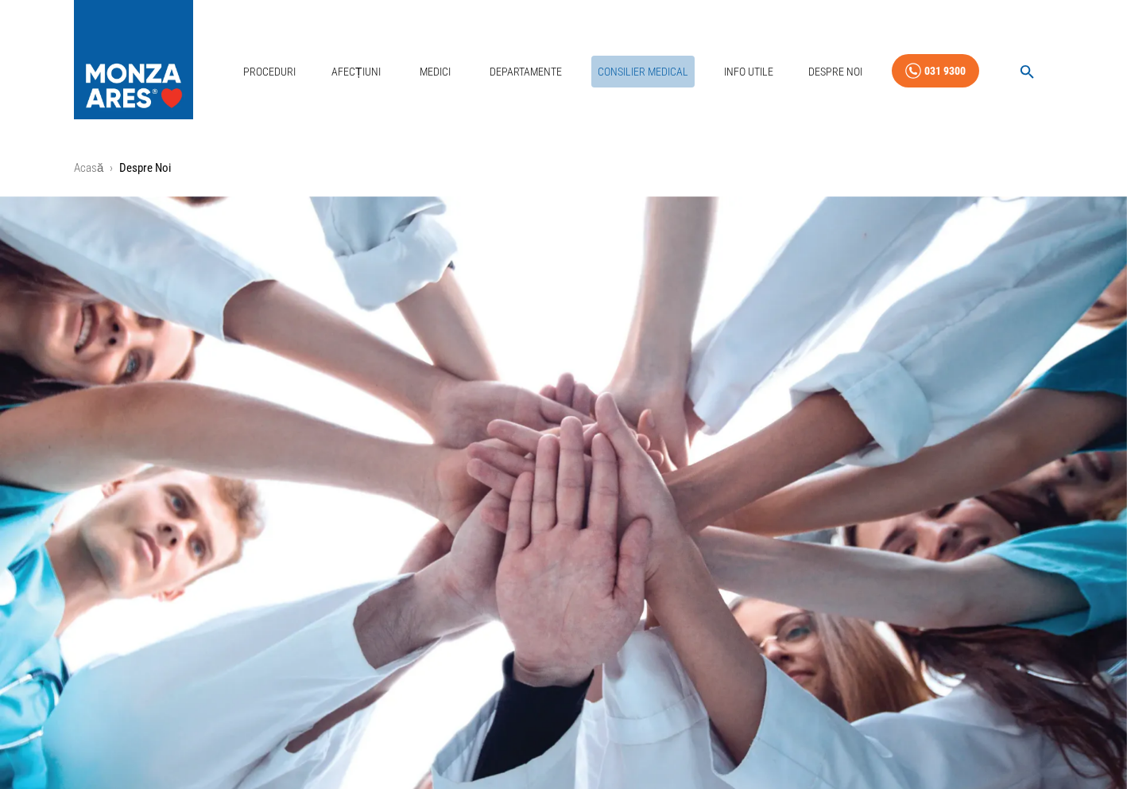
click at [689, 80] on link "Consilier Medical" at bounding box center [643, 72] width 103 height 33
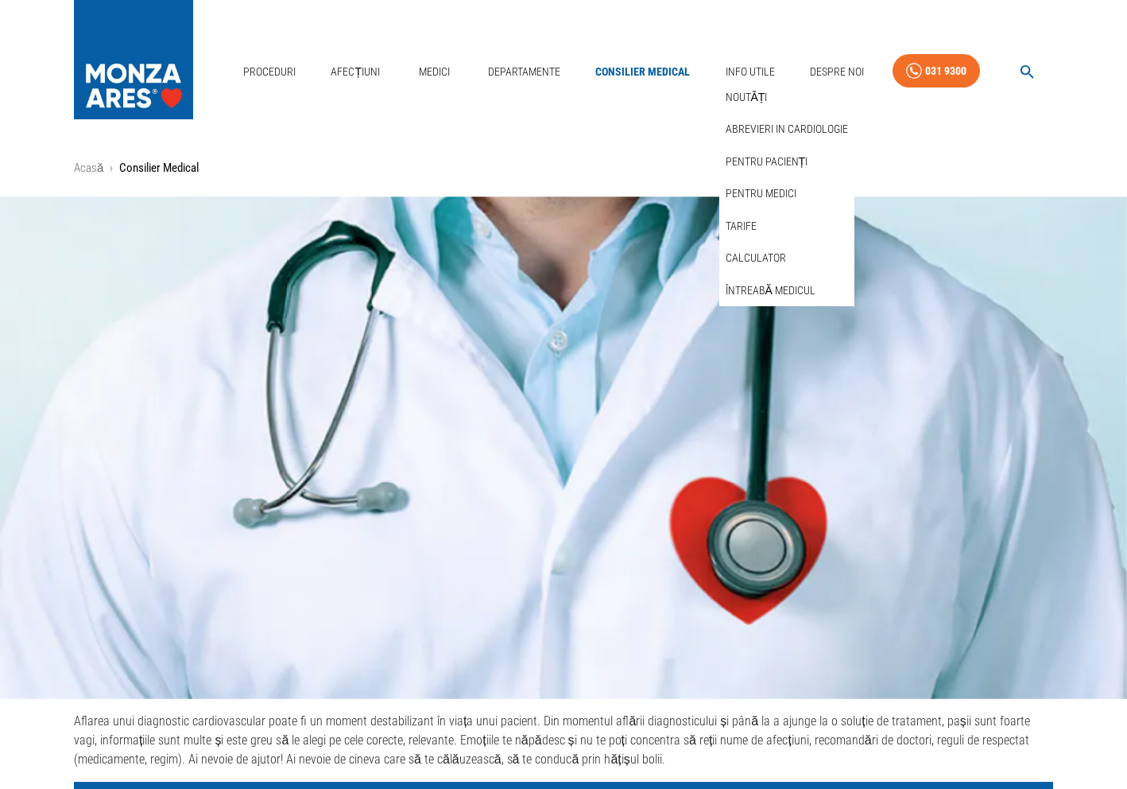
click at [759, 113] on div "Abrevieri in cardiologie" at bounding box center [787, 129] width 135 height 33
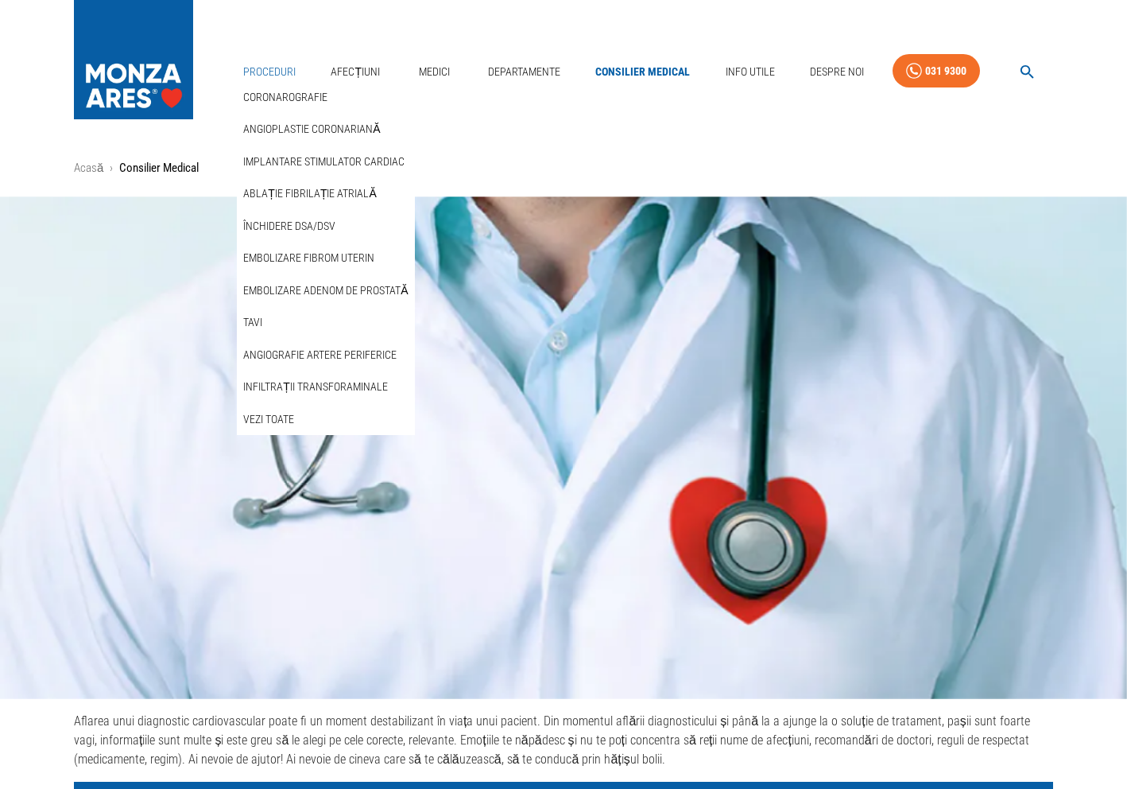
click at [255, 80] on link "Proceduri" at bounding box center [269, 72] width 65 height 33
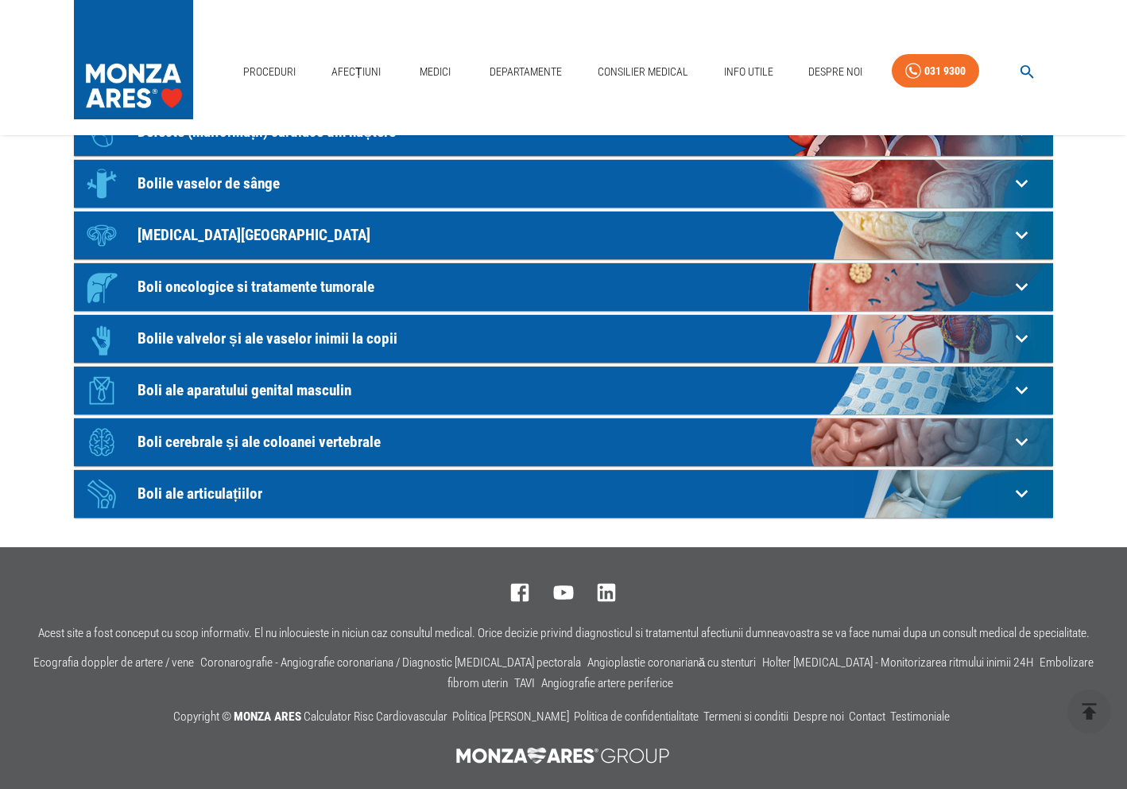
scroll to position [358, 0]
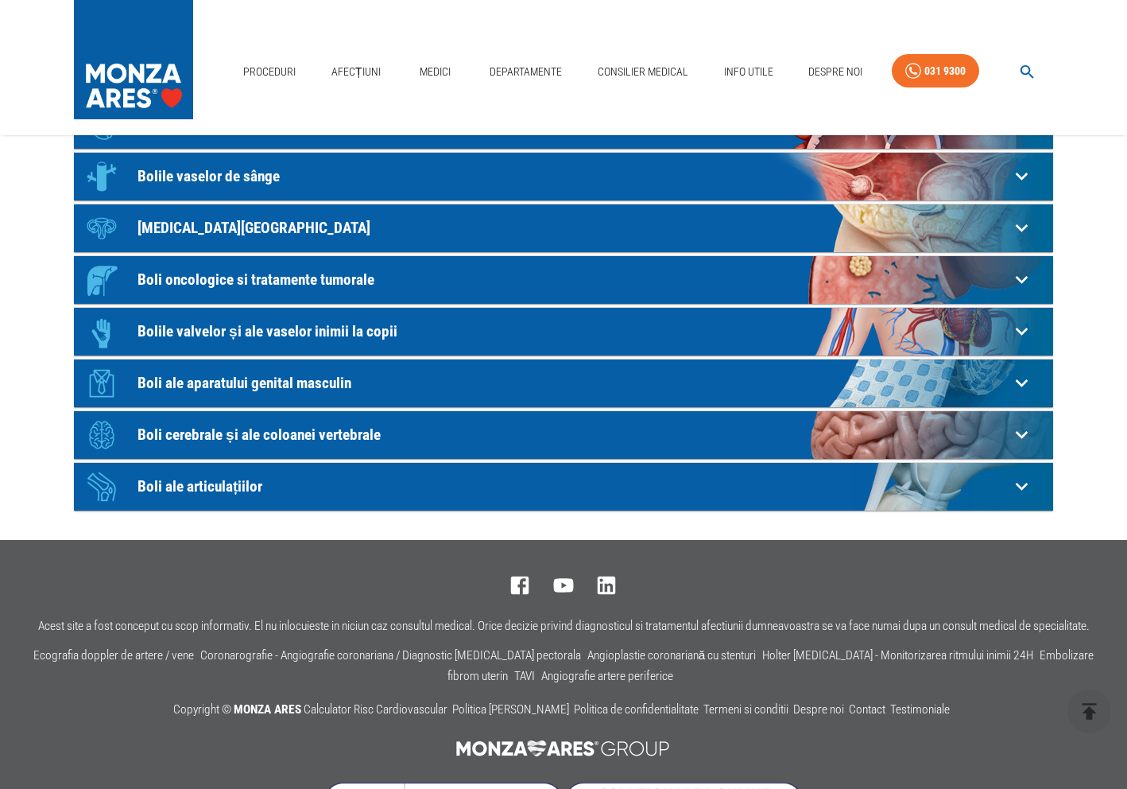
click at [156, 425] on div "Icon Boli cerebrale și ale coloanei vertebrale" at bounding box center [544, 435] width 932 height 48
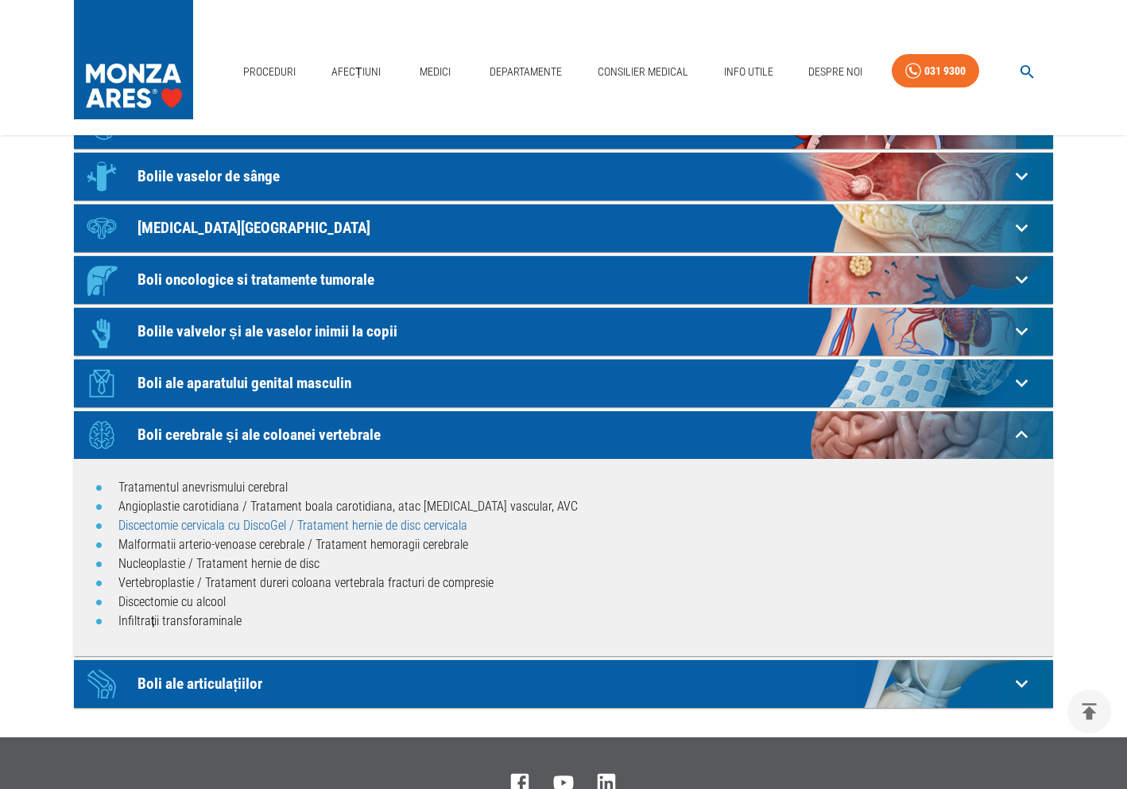
click at [158, 528] on link "Discectomie cervicala cu DiscoGel / Tratament hernie de disc cervicala" at bounding box center [292, 525] width 349 height 15
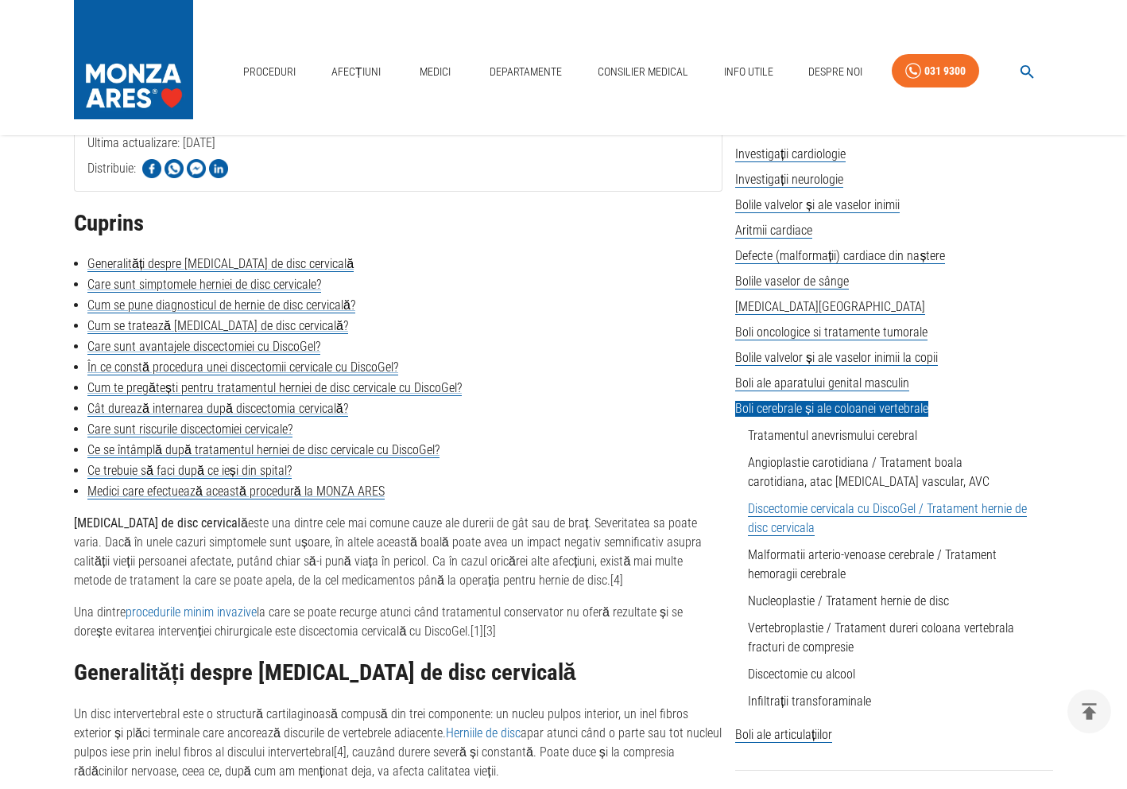
scroll to position [328, 0]
click at [214, 398] on li "Cum te pregătești pentru tratamentul herniei de disc cervicale cu DiscoGel?" at bounding box center [398, 388] width 649 height 19
click at [209, 409] on link "Cât durează internarea după discectomia cervicală?" at bounding box center [217, 410] width 261 height 16
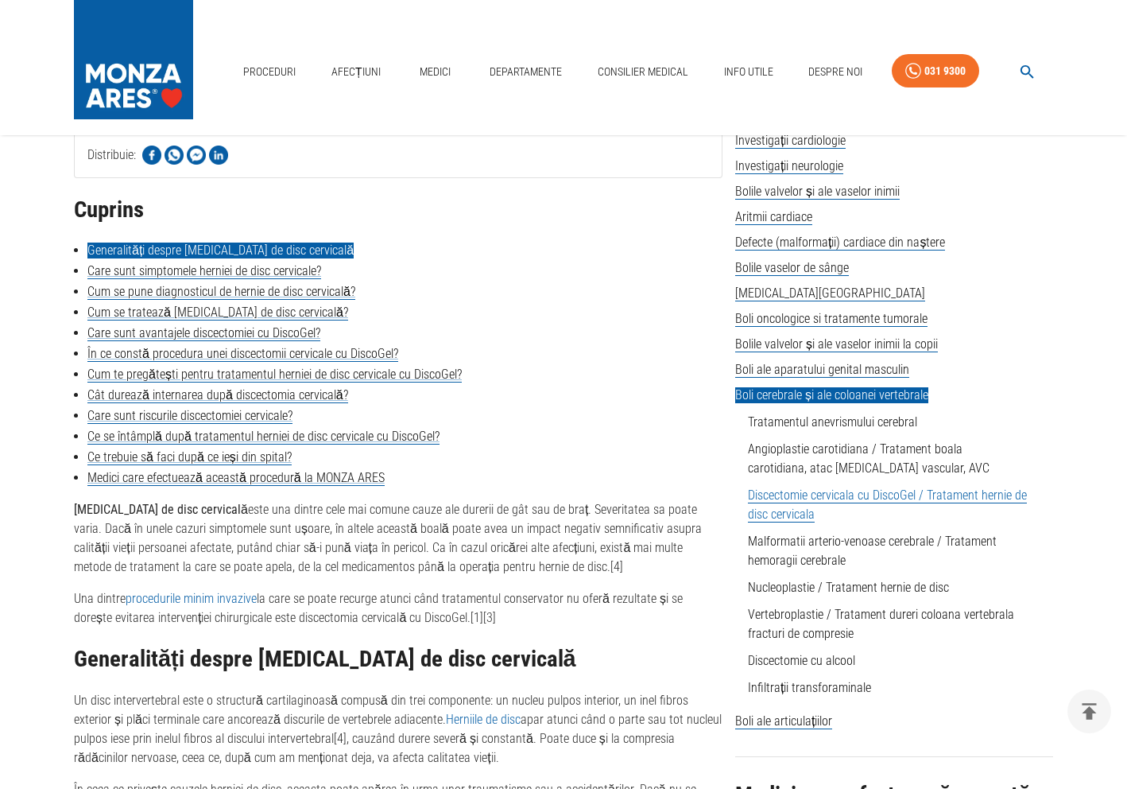
click at [184, 243] on link "Generalități despre [MEDICAL_DATA] de disc cervicală" at bounding box center [220, 251] width 266 height 16
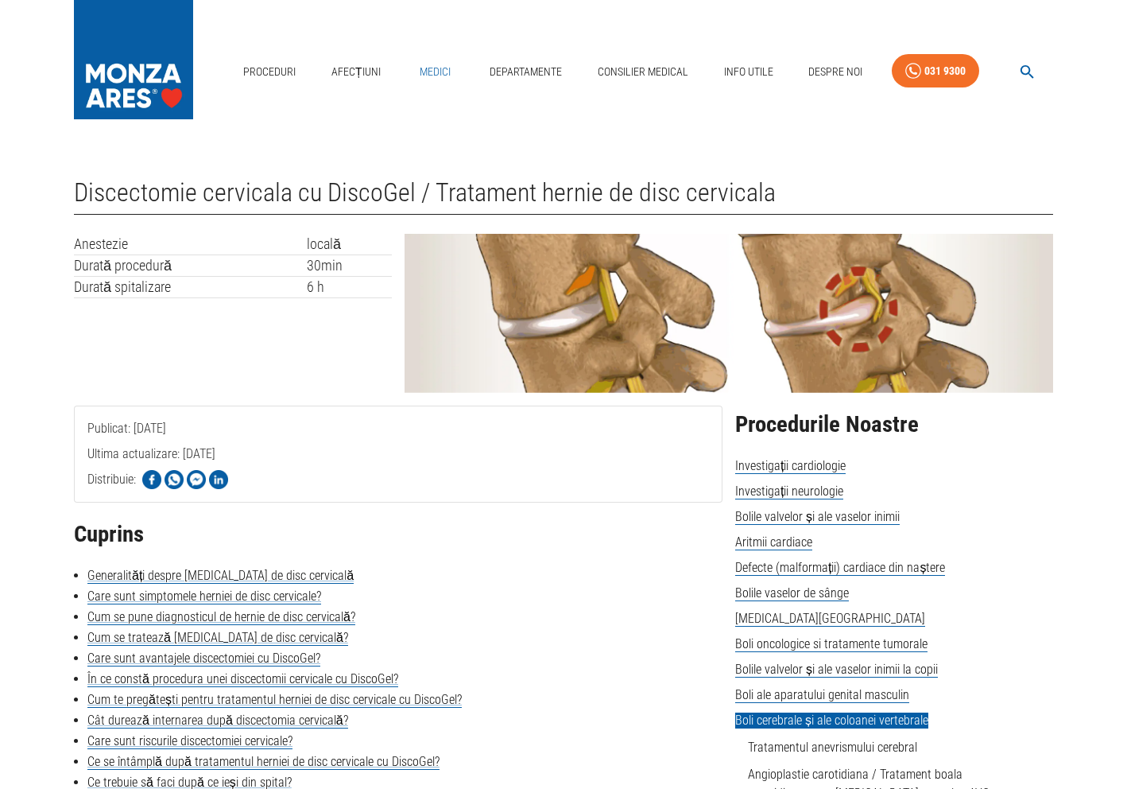
click at [430, 71] on link "Medici" at bounding box center [434, 72] width 51 height 33
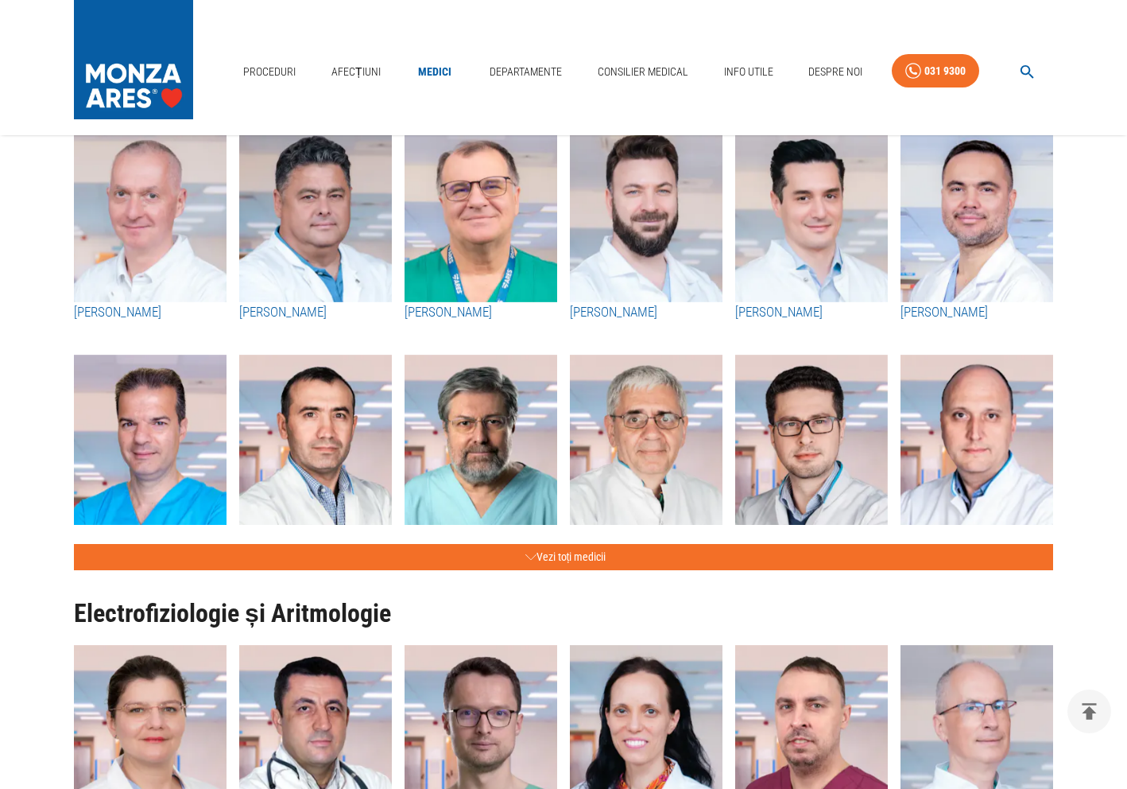
scroll to position [580, 0]
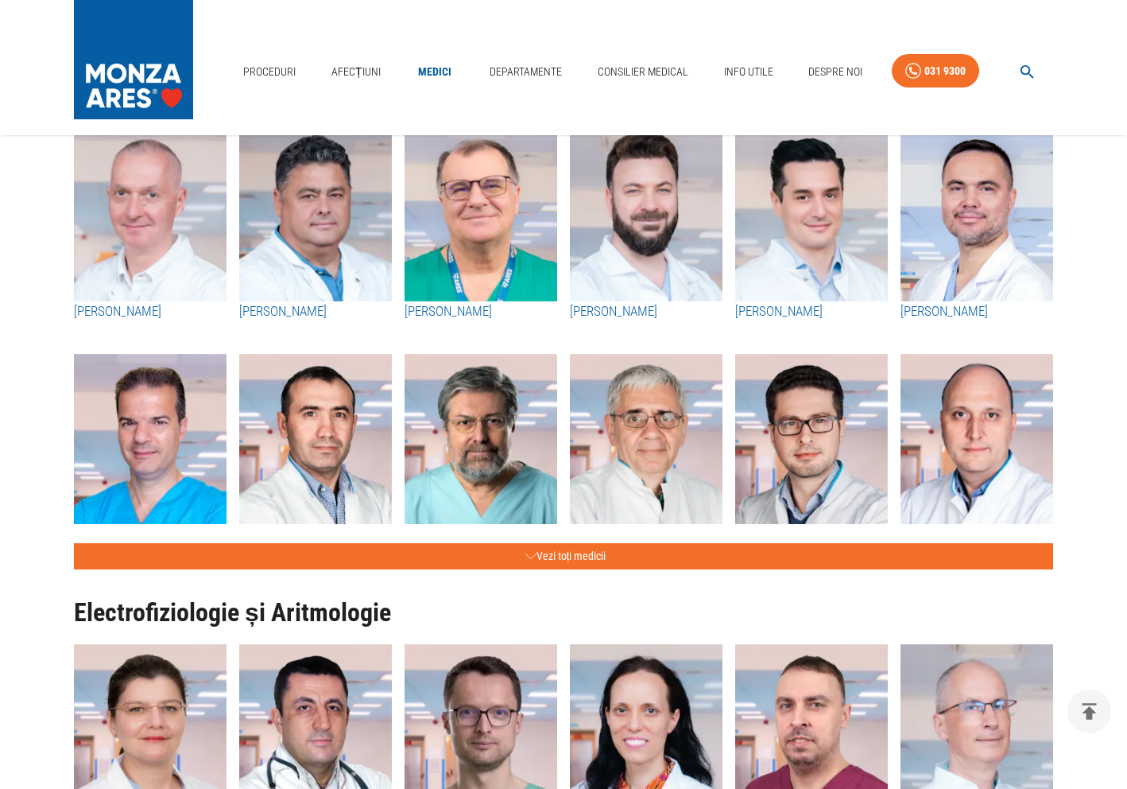
click at [472, 458] on img "button" at bounding box center [481, 441] width 153 height 175
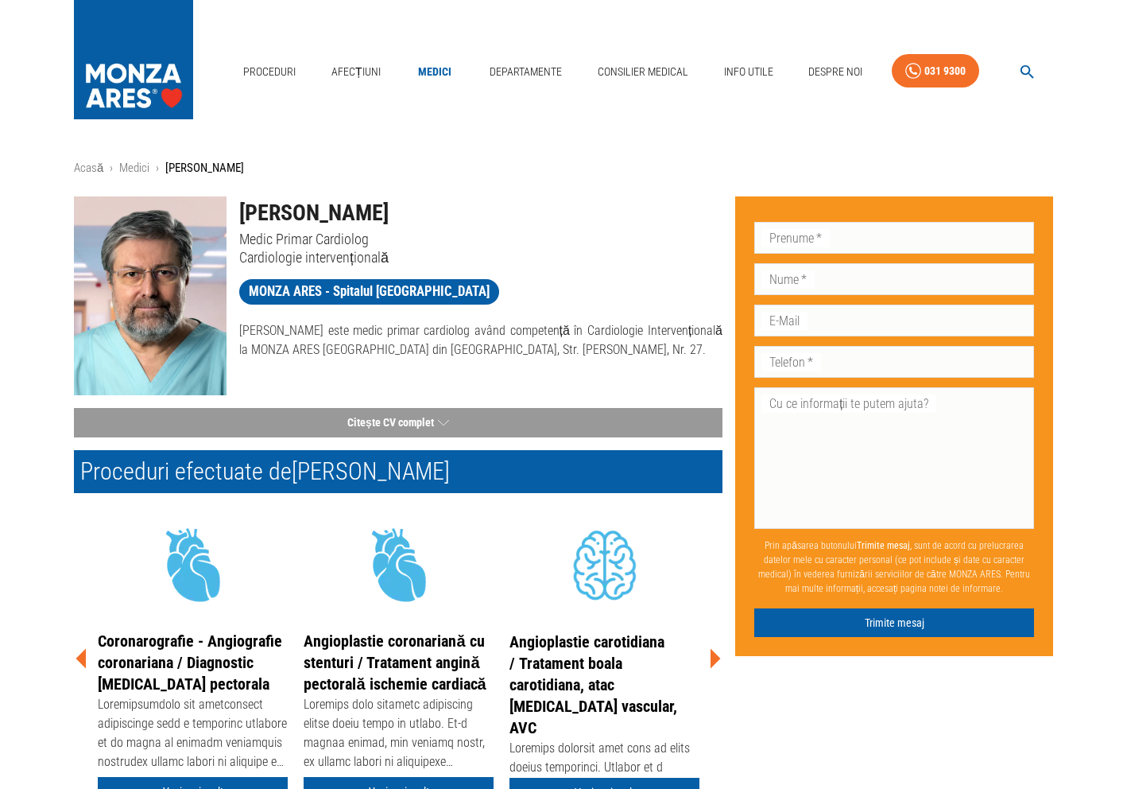
click at [805, 259] on div "Nume   * Nume   *" at bounding box center [895, 277] width 280 height 41
click at [805, 299] on div "E-Mail E-Mail" at bounding box center [895, 318] width 280 height 41
click at [810, 282] on input "Nume   *" at bounding box center [895, 279] width 280 height 32
click at [788, 382] on div "Cu ce informații te putem ajuta? x Cu ce informații te putem ajuta?" at bounding box center [895, 456] width 280 height 151
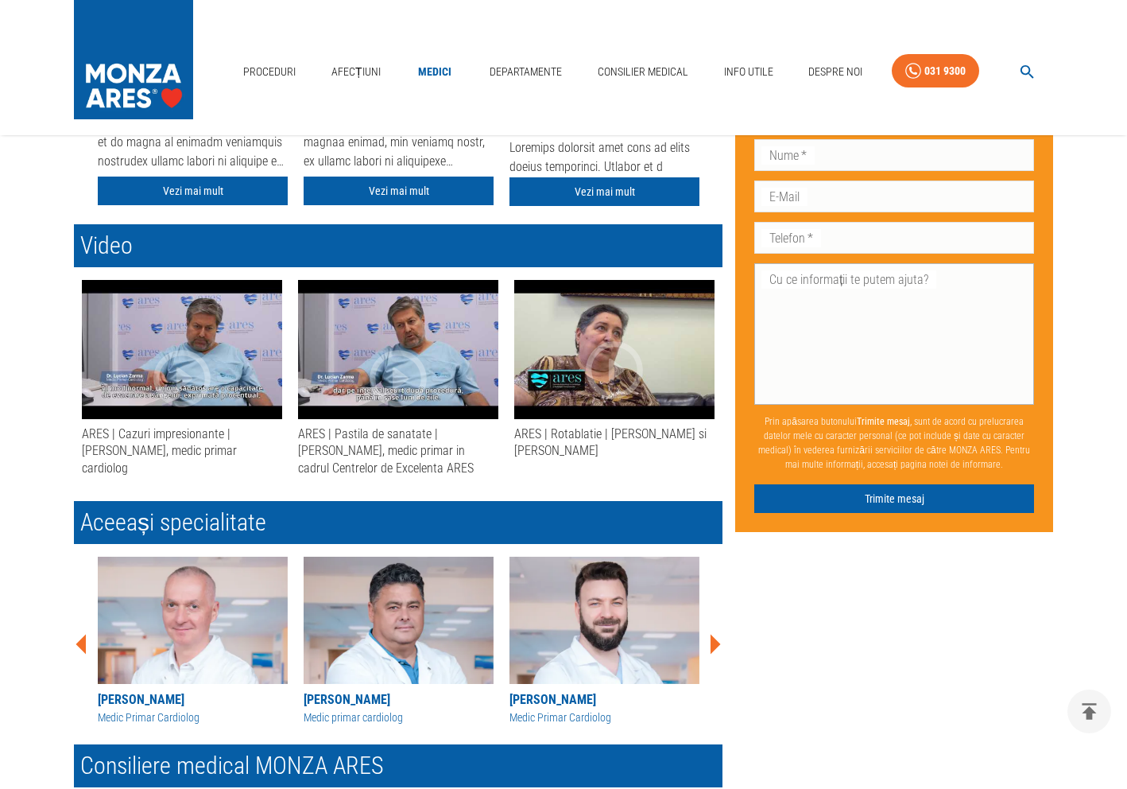
scroll to position [611, 0]
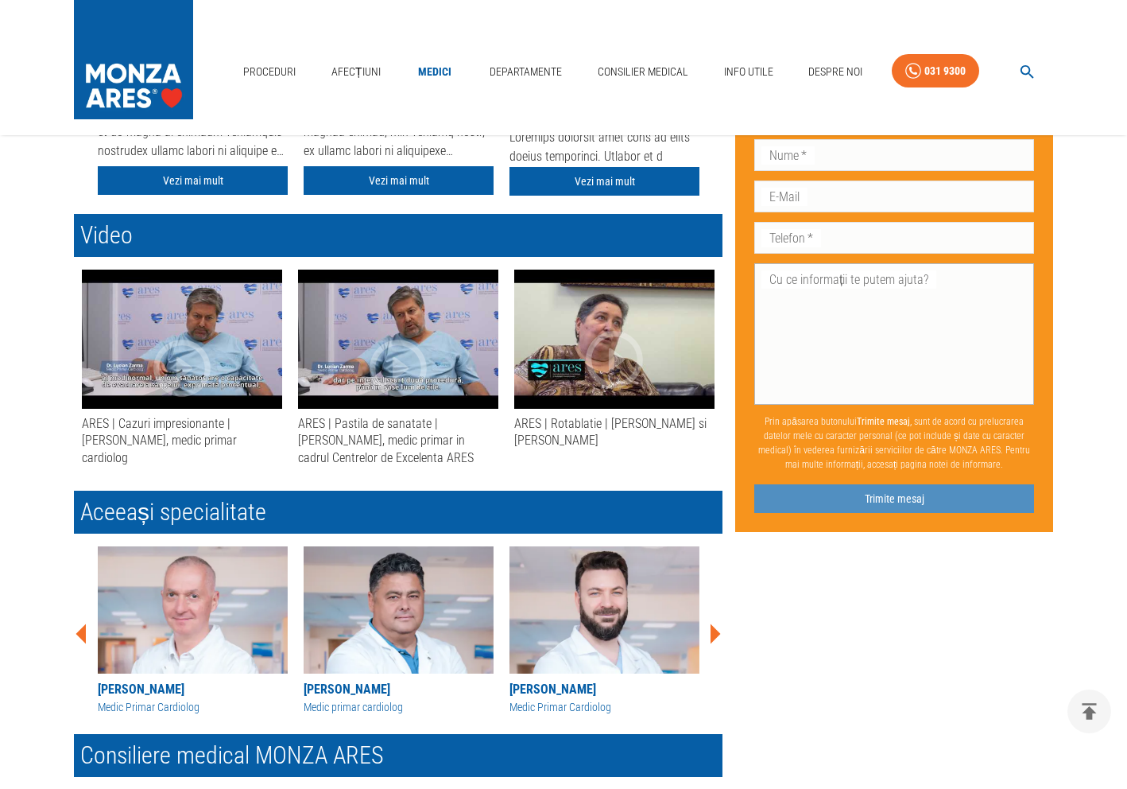
click at [810, 495] on button "Trimite mesaj" at bounding box center [895, 497] width 280 height 29
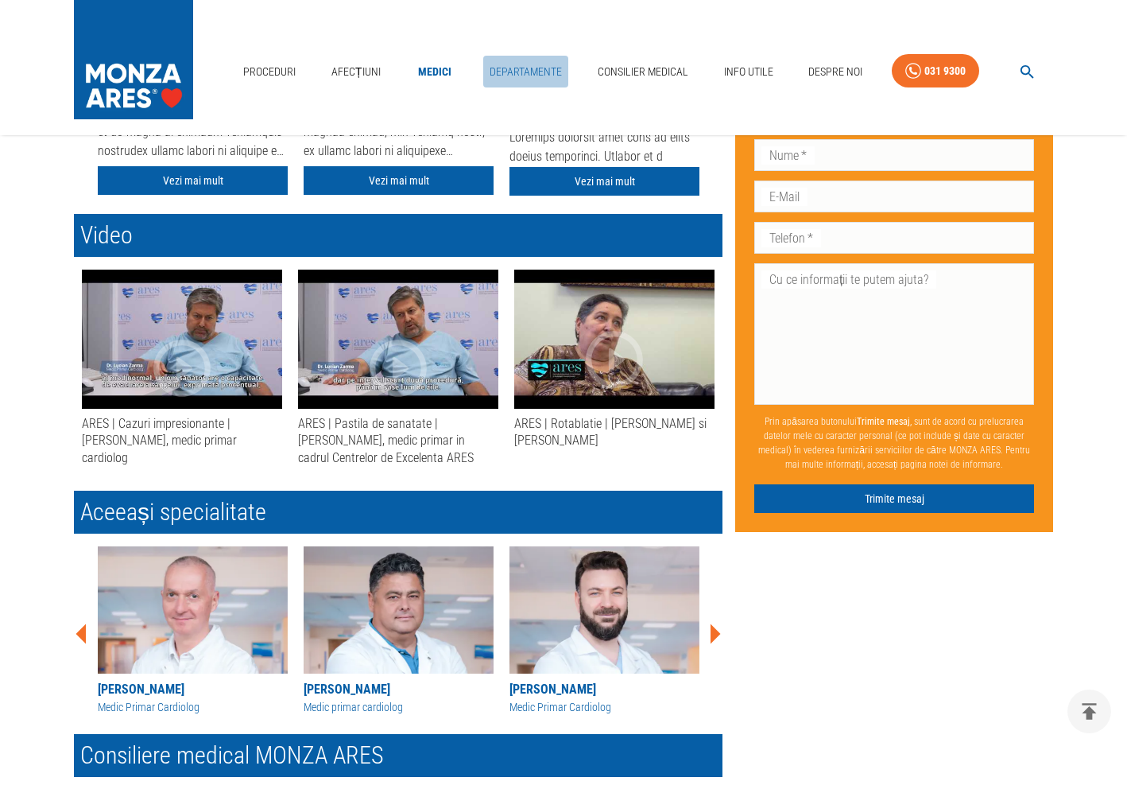
click at [532, 77] on link "Departamente" at bounding box center [525, 72] width 85 height 33
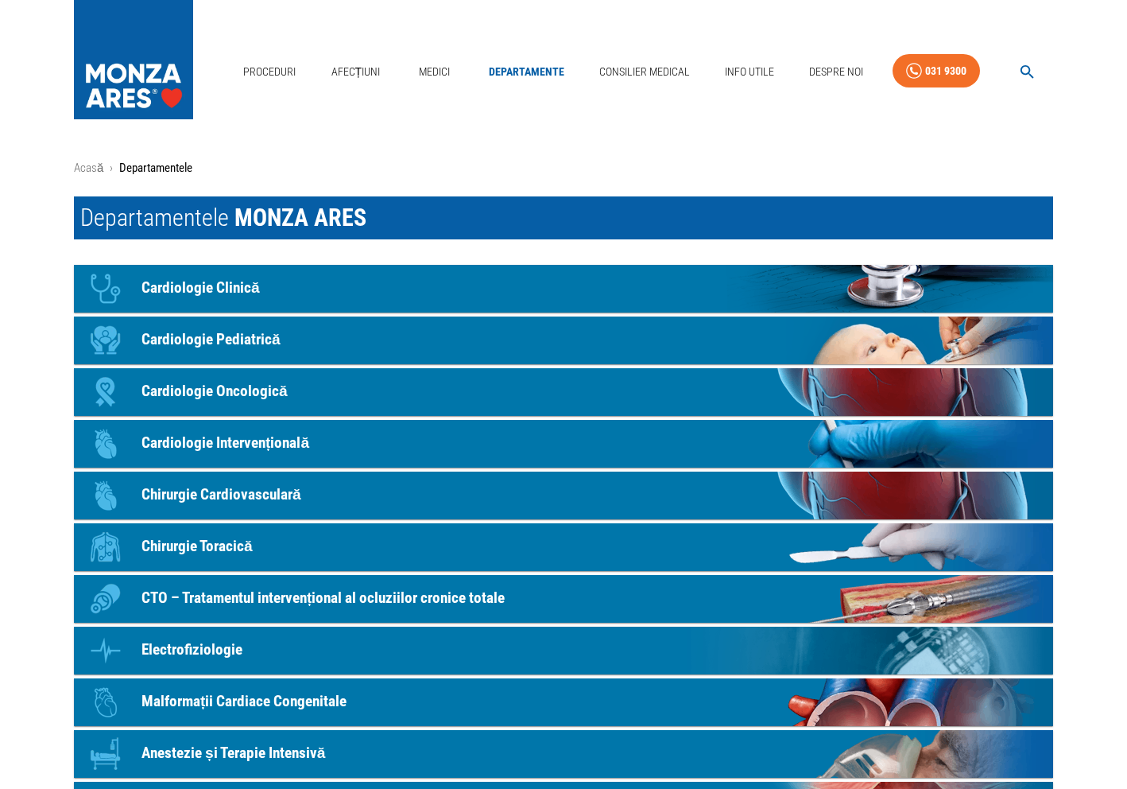
click at [464, 411] on link "Icon Cardiologie Oncologică" at bounding box center [564, 392] width 980 height 48
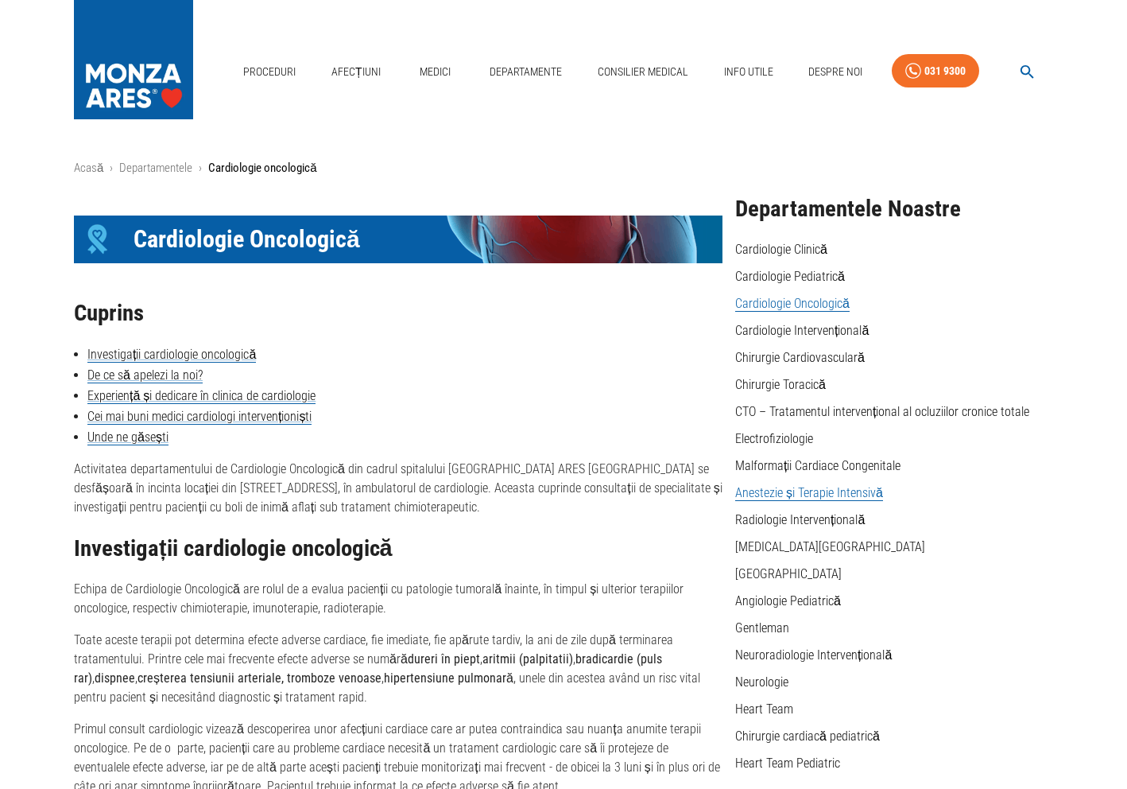
click at [779, 491] on link "Anestezie și Terapie Intensivă" at bounding box center [809, 493] width 148 height 16
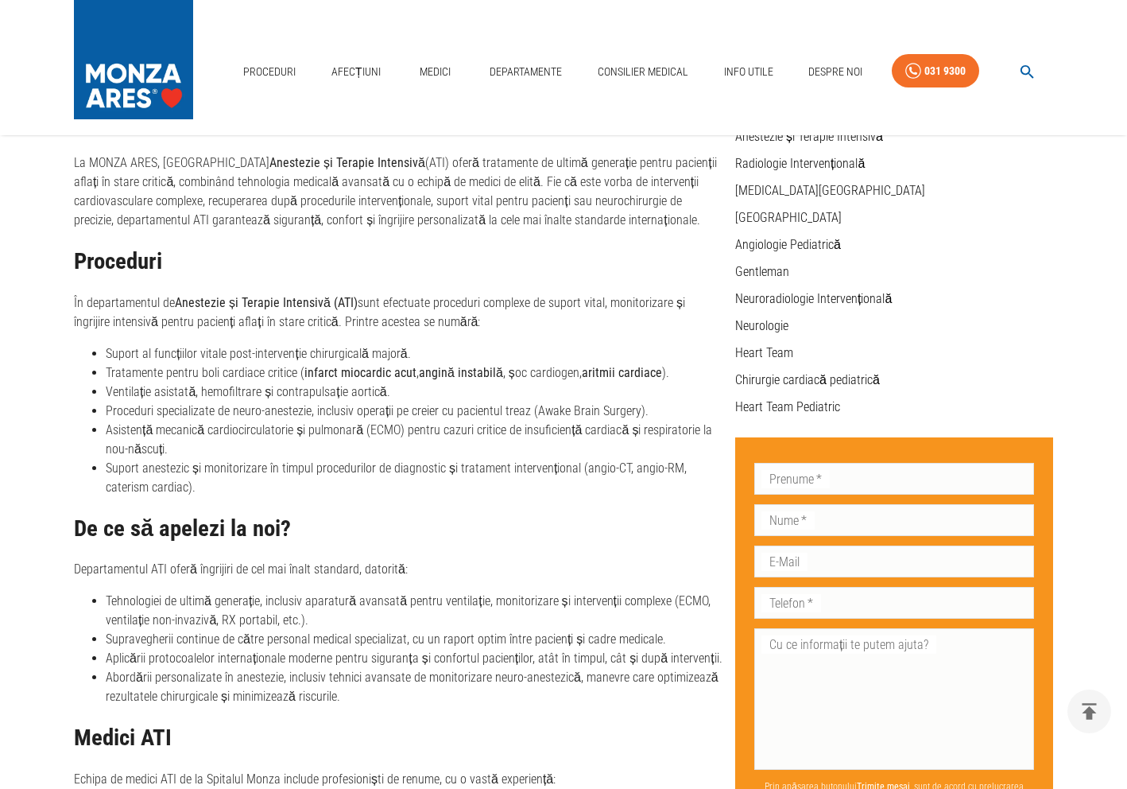
scroll to position [354, 0]
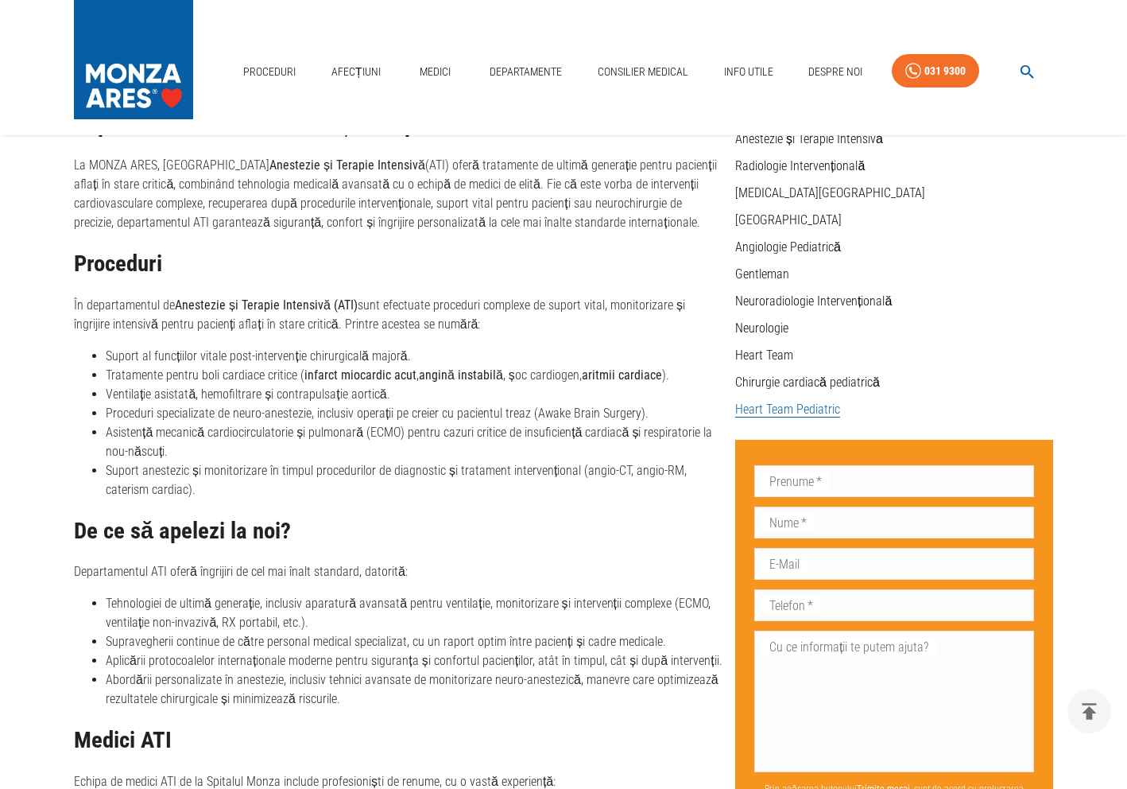
click at [825, 410] on link "Heart Team Pediatric" at bounding box center [787, 410] width 105 height 16
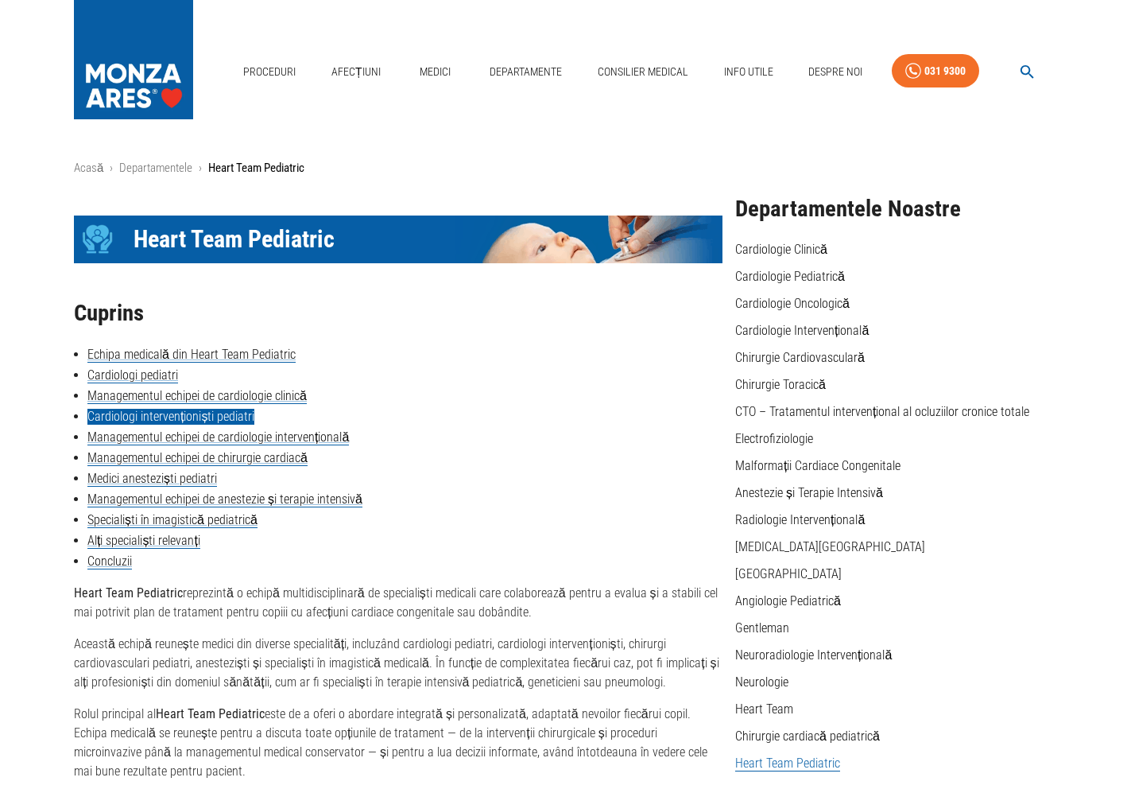
click at [247, 415] on link "Cardiologi intervenționiști pediatri" at bounding box center [170, 417] width 167 height 16
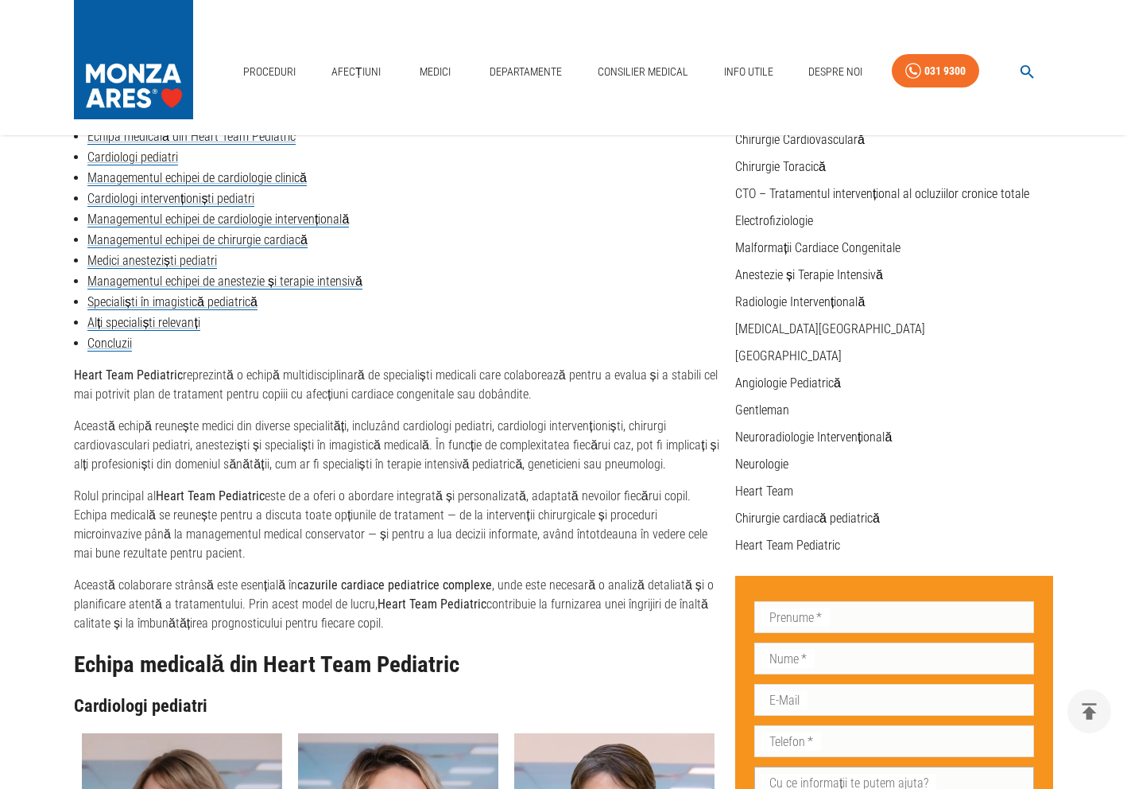
scroll to position [52, 0]
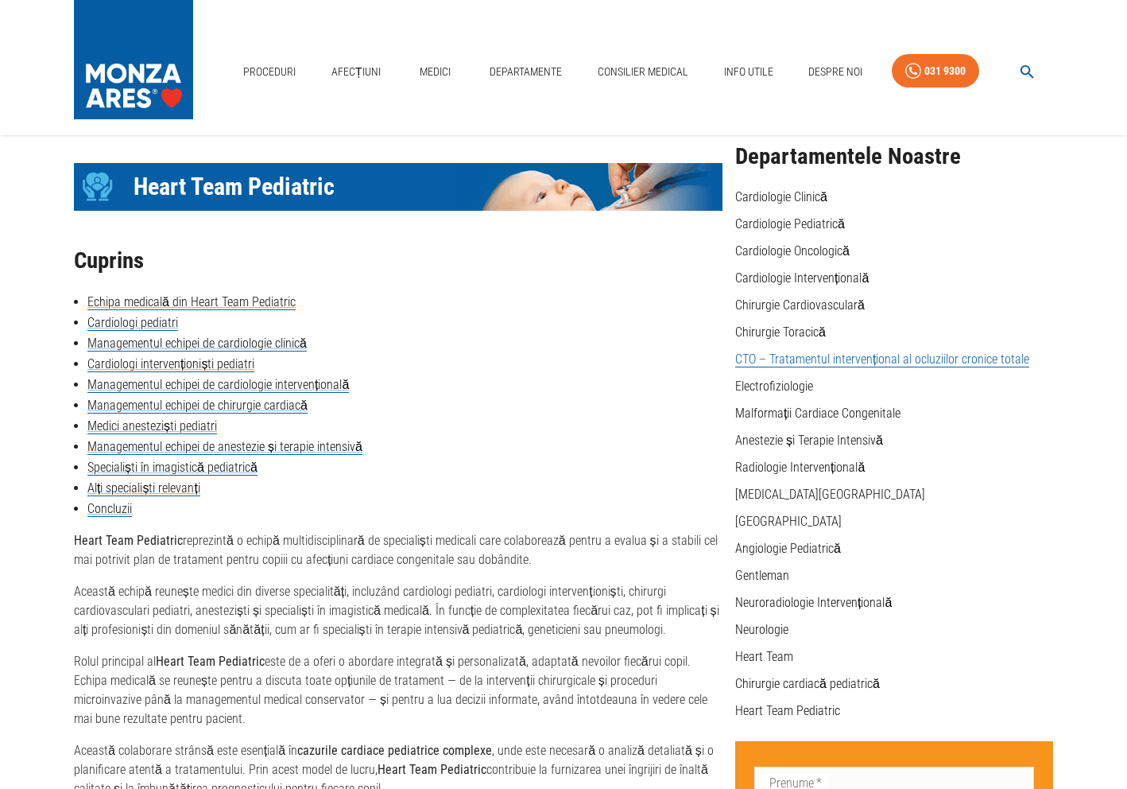
click at [798, 362] on link "CTO – Tratamentul intervențional al ocluziilor cronice totale" at bounding box center [882, 359] width 294 height 16
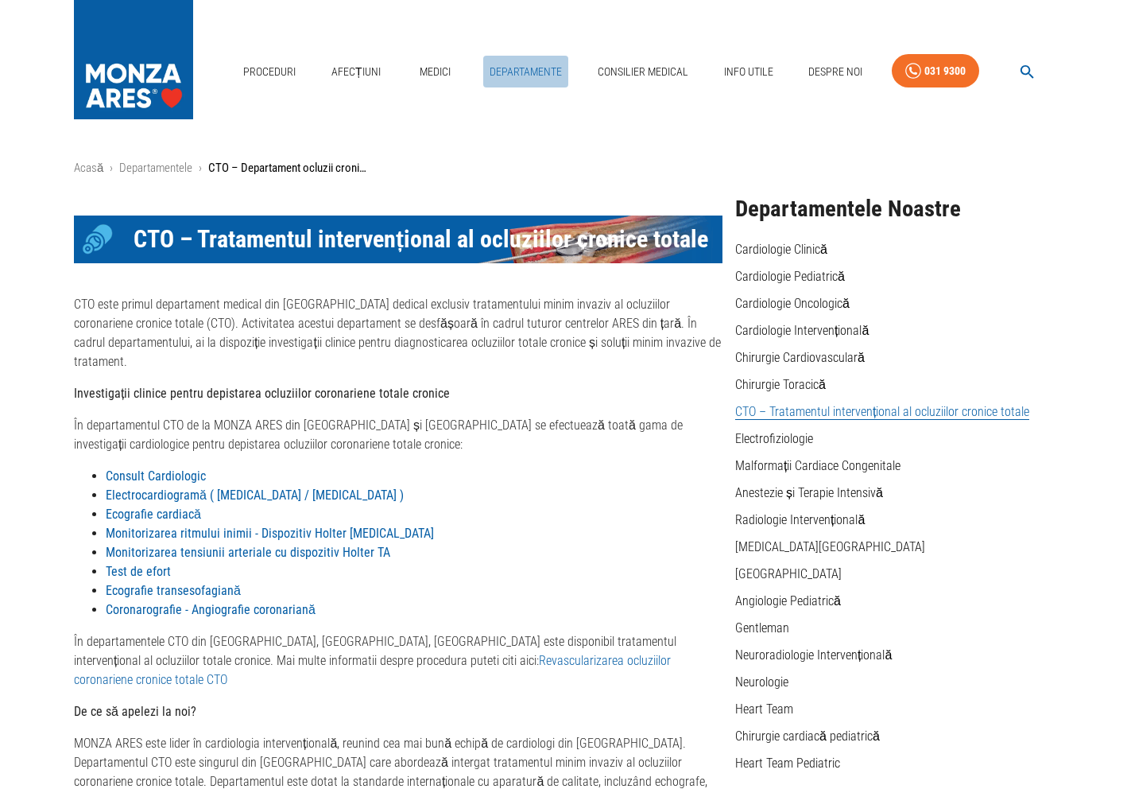
click at [527, 83] on link "Departamente" at bounding box center [525, 72] width 85 height 33
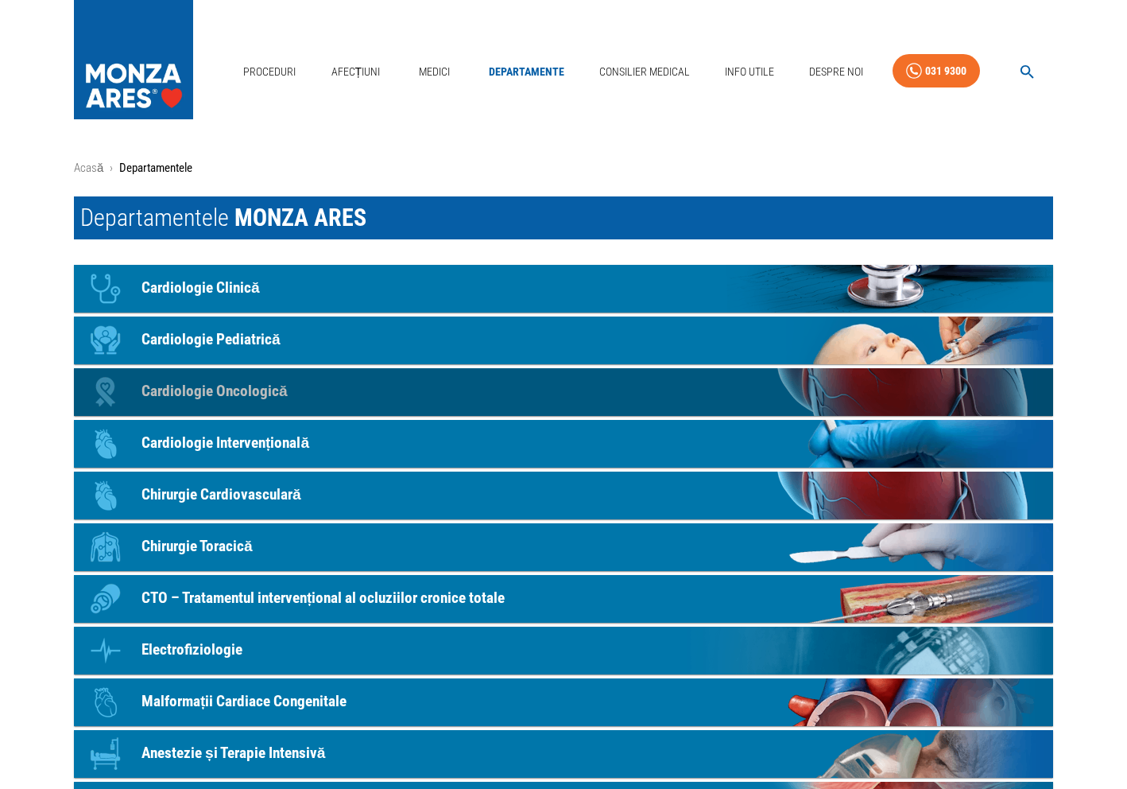
click at [472, 393] on link "Icon Cardiologie Oncologică" at bounding box center [564, 392] width 980 height 48
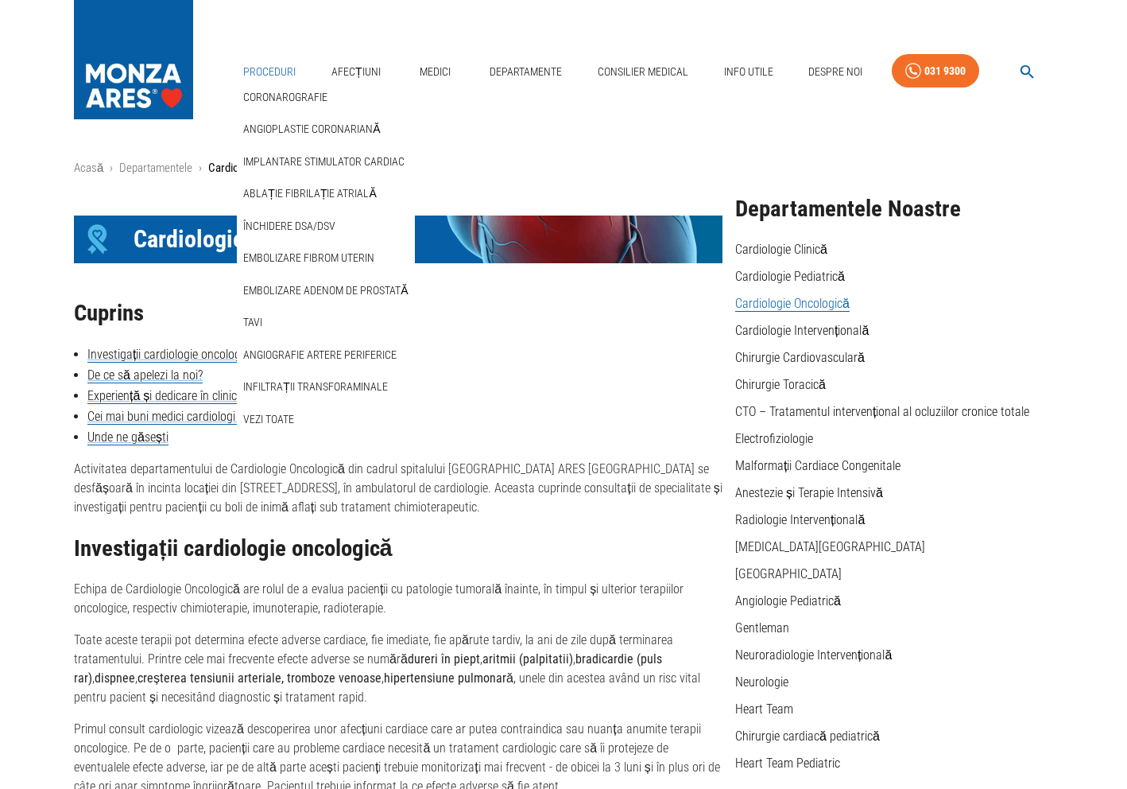
click at [274, 64] on link "Proceduri" at bounding box center [269, 72] width 65 height 33
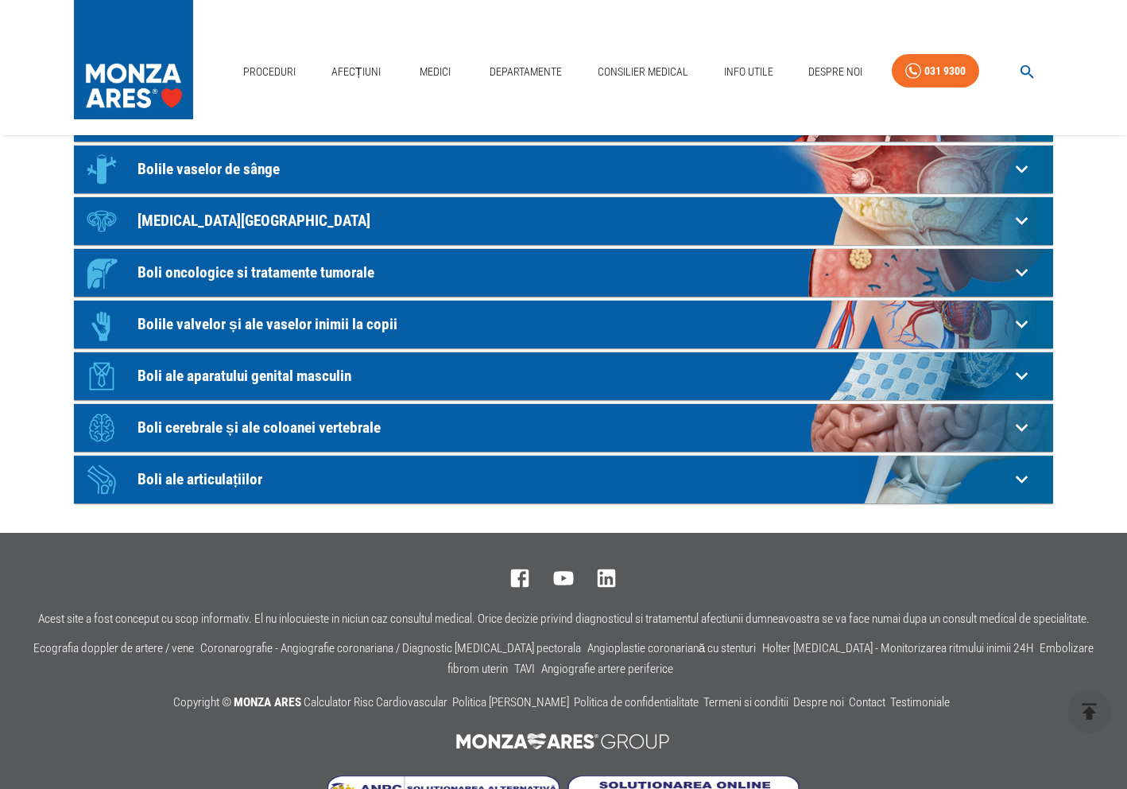
scroll to position [370, 0]
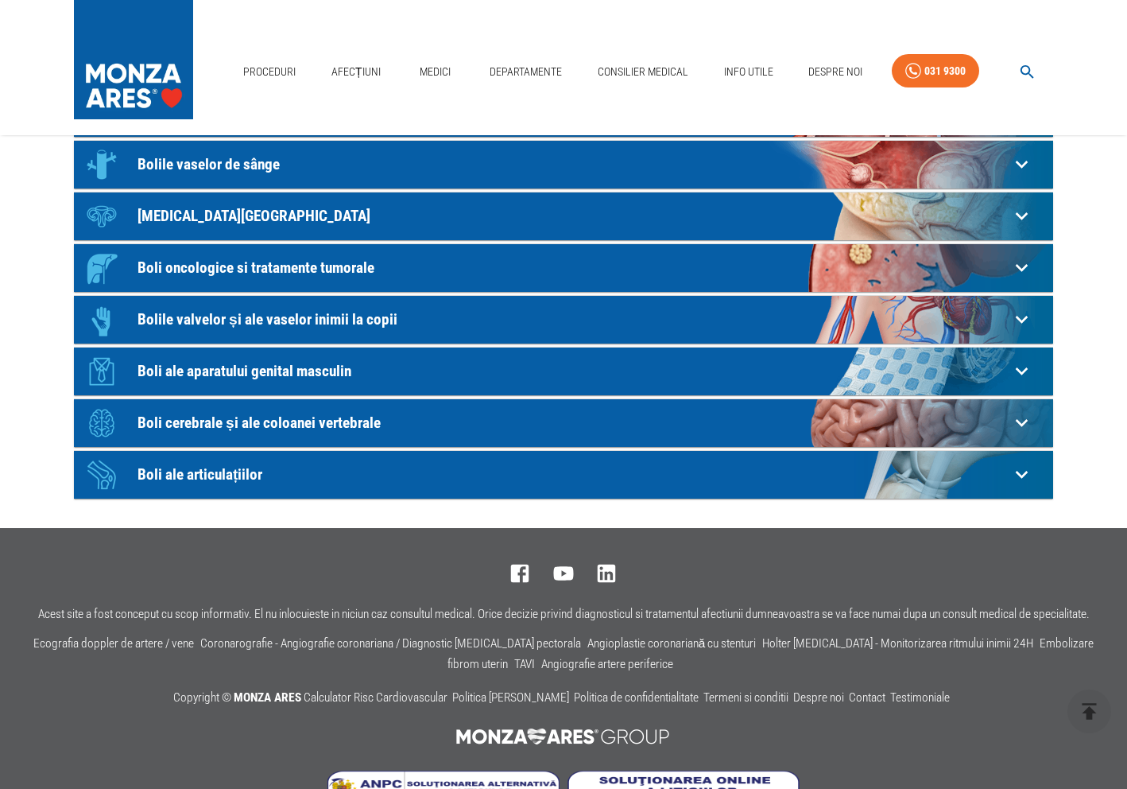
click at [655, 370] on p "Boli ale aparatului genital masculin" at bounding box center [574, 371] width 872 height 17
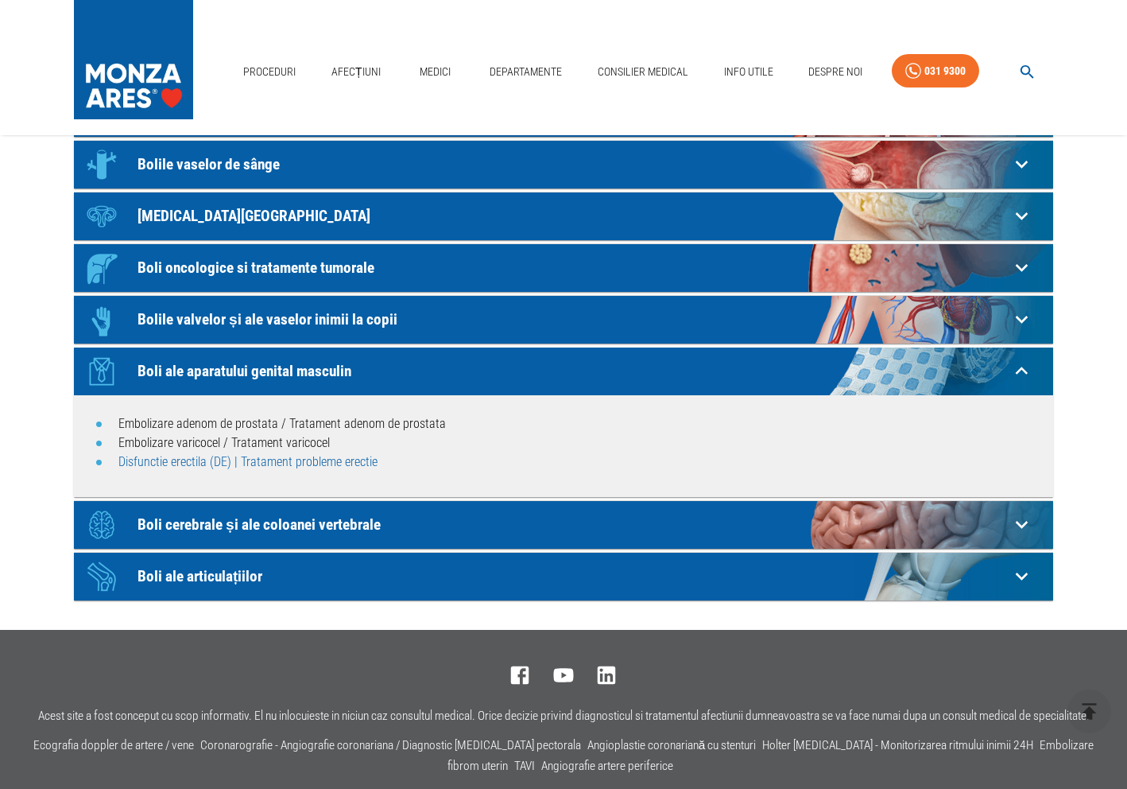
click at [275, 463] on link "Disfunctie erectila (DE) | Tratament probleme erectie" at bounding box center [247, 461] width 259 height 15
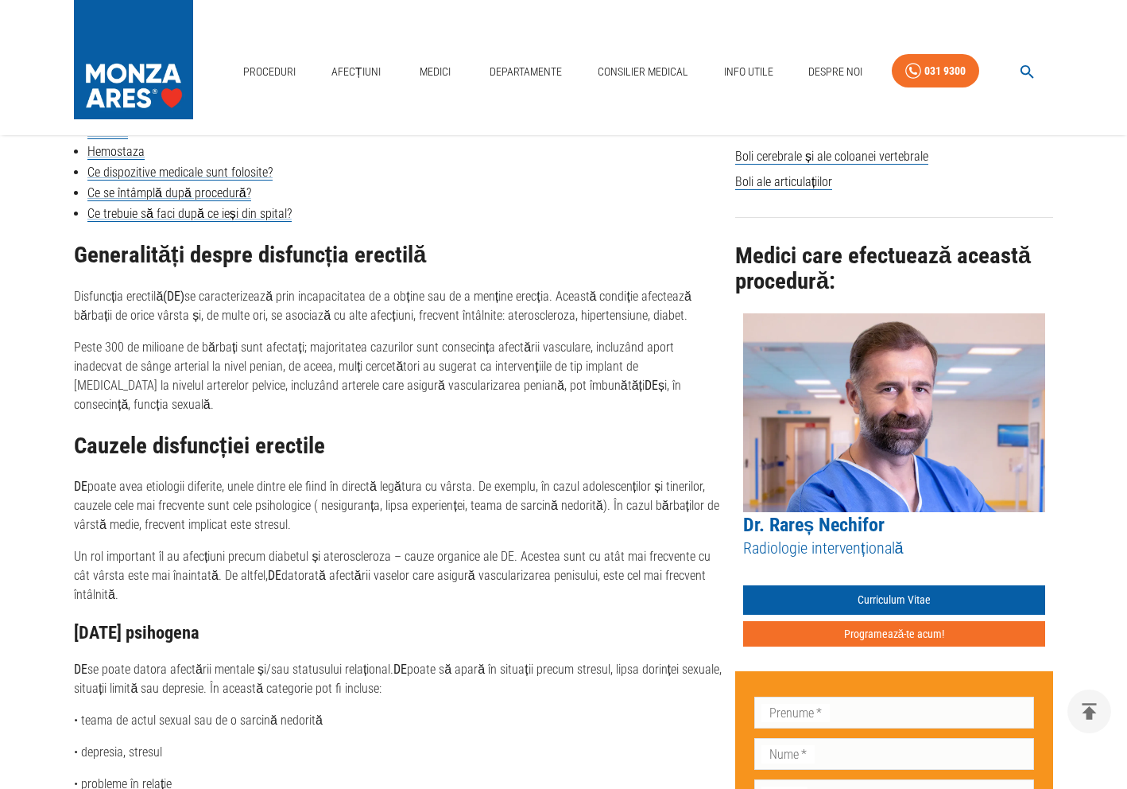
scroll to position [714, 0]
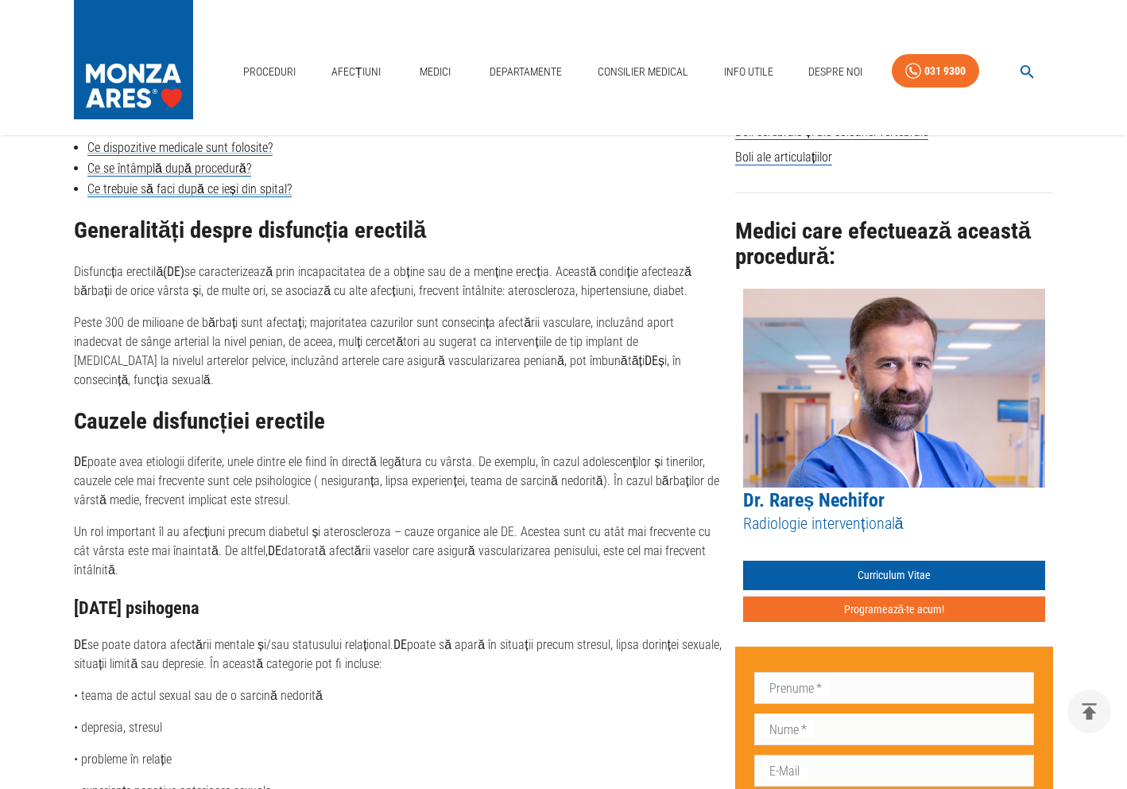
click at [891, 610] on button "Programează-te acum!" at bounding box center [894, 609] width 302 height 26
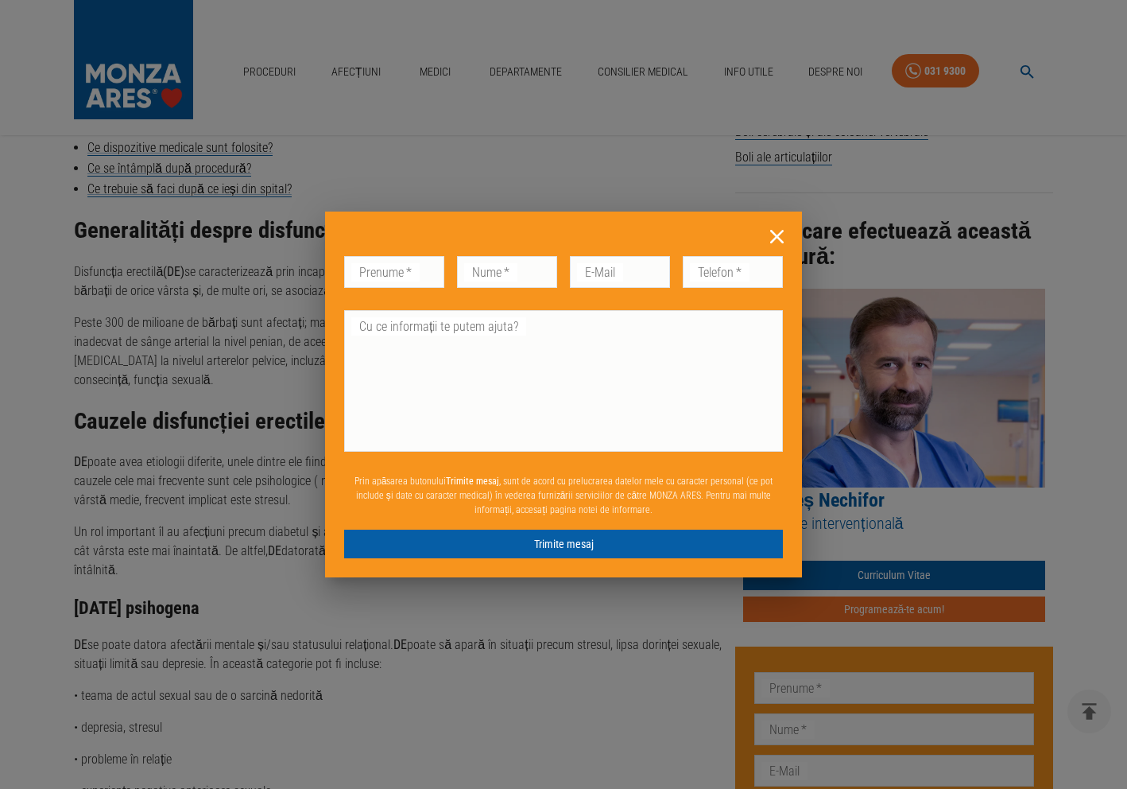
click at [779, 236] on icon at bounding box center [777, 236] width 25 height 25
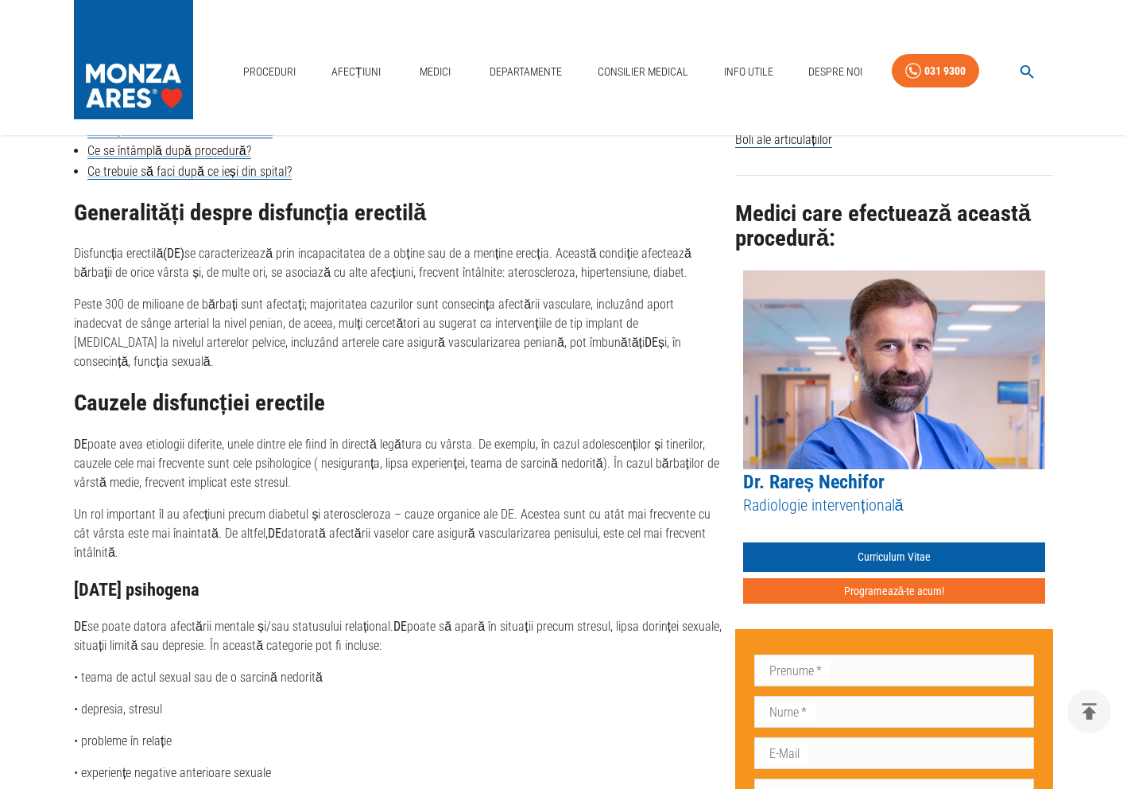
scroll to position [0, 0]
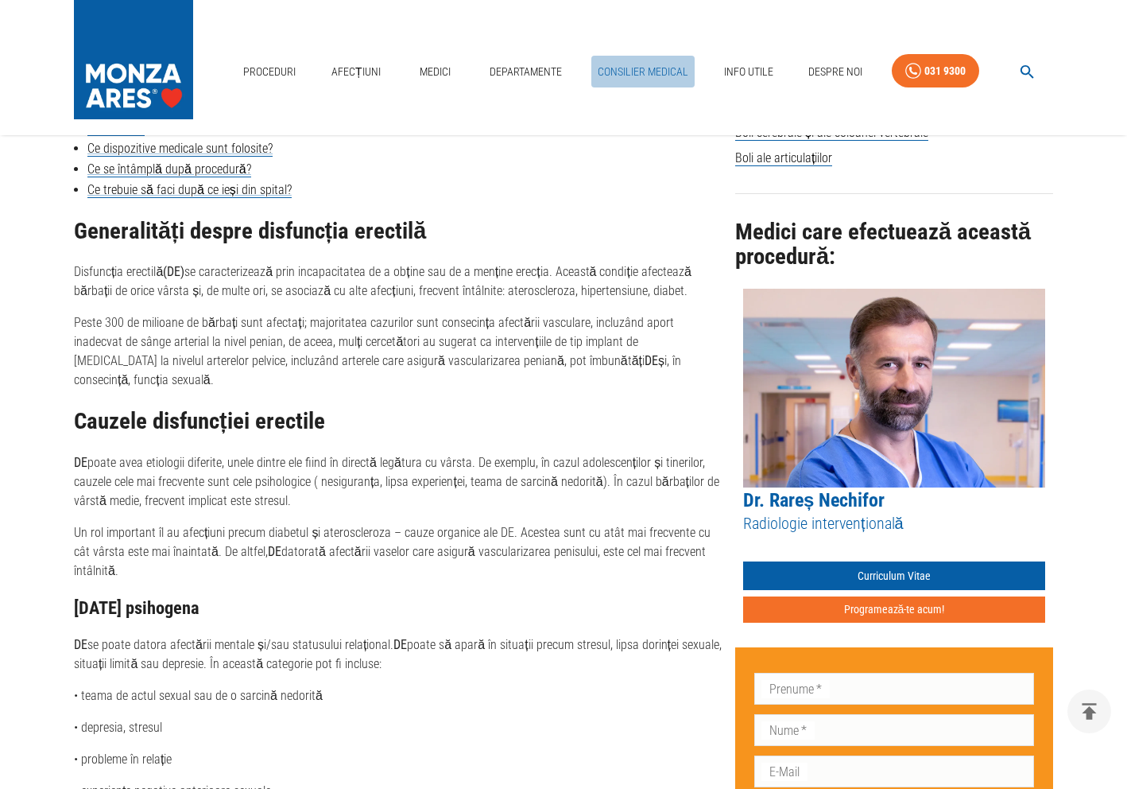
click at [678, 68] on link "Consilier Medical" at bounding box center [643, 72] width 103 height 33
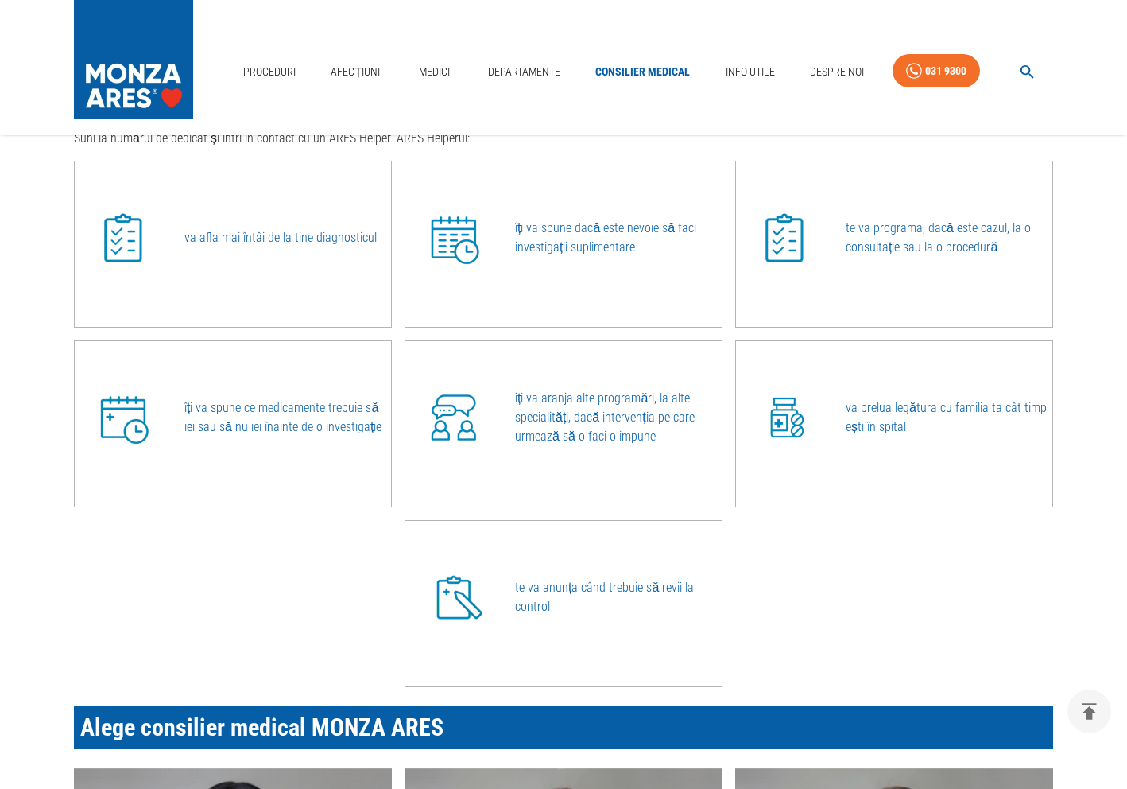
click at [587, 418] on p "îți va aranja alte programări, la alte specialități, dacă intervenția pe care u…" at bounding box center [618, 417] width 207 height 57
click at [418, 431] on img at bounding box center [454, 418] width 80 height 80
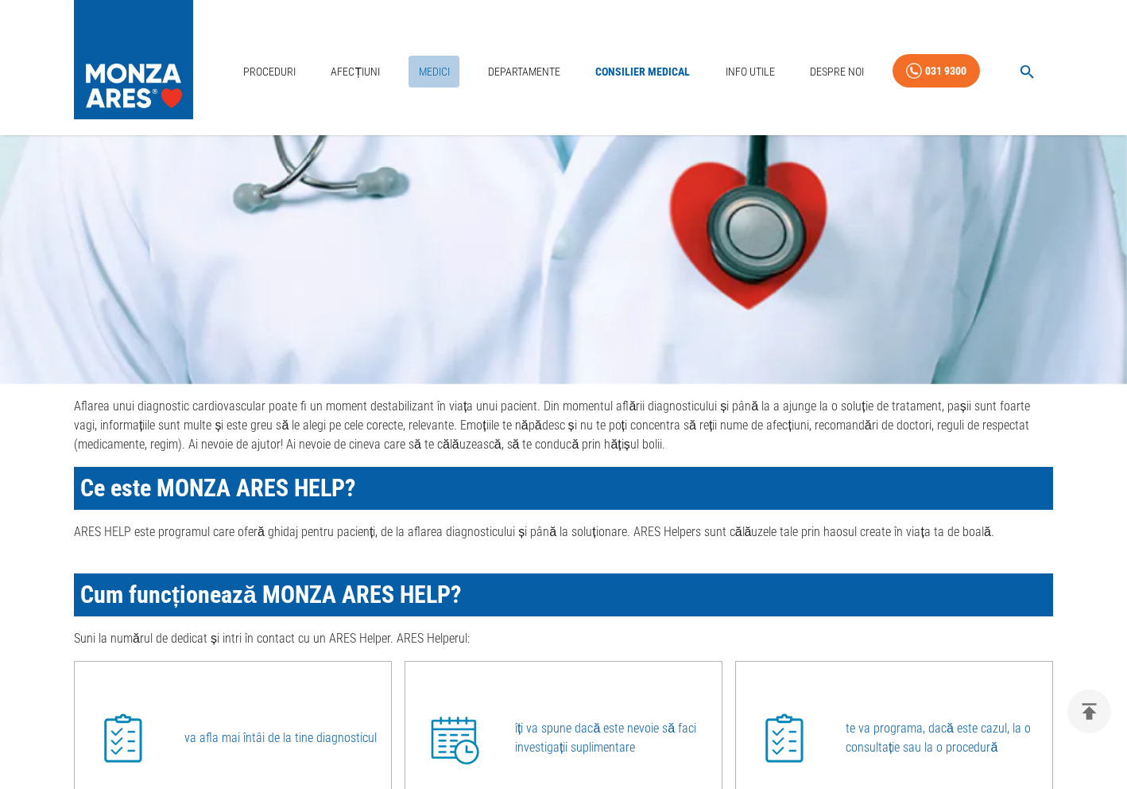
click at [429, 70] on link "Medici" at bounding box center [434, 72] width 51 height 33
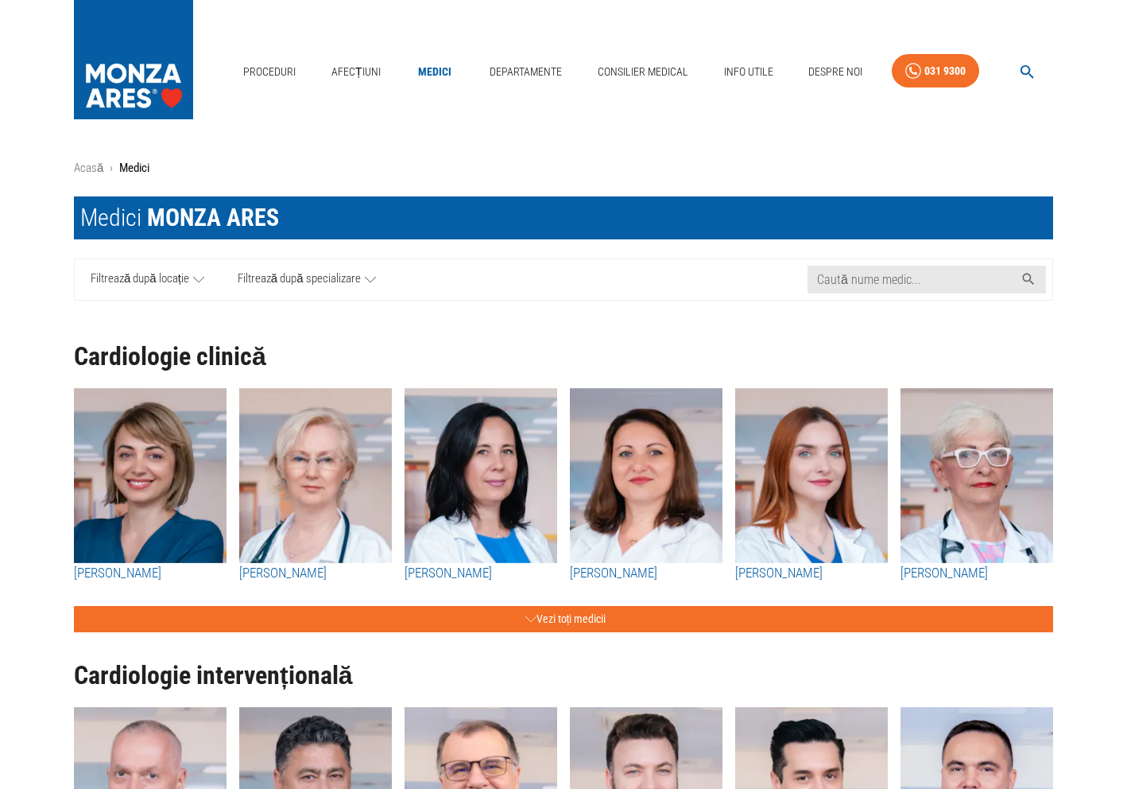
click at [538, 495] on img "button" at bounding box center [481, 475] width 153 height 175
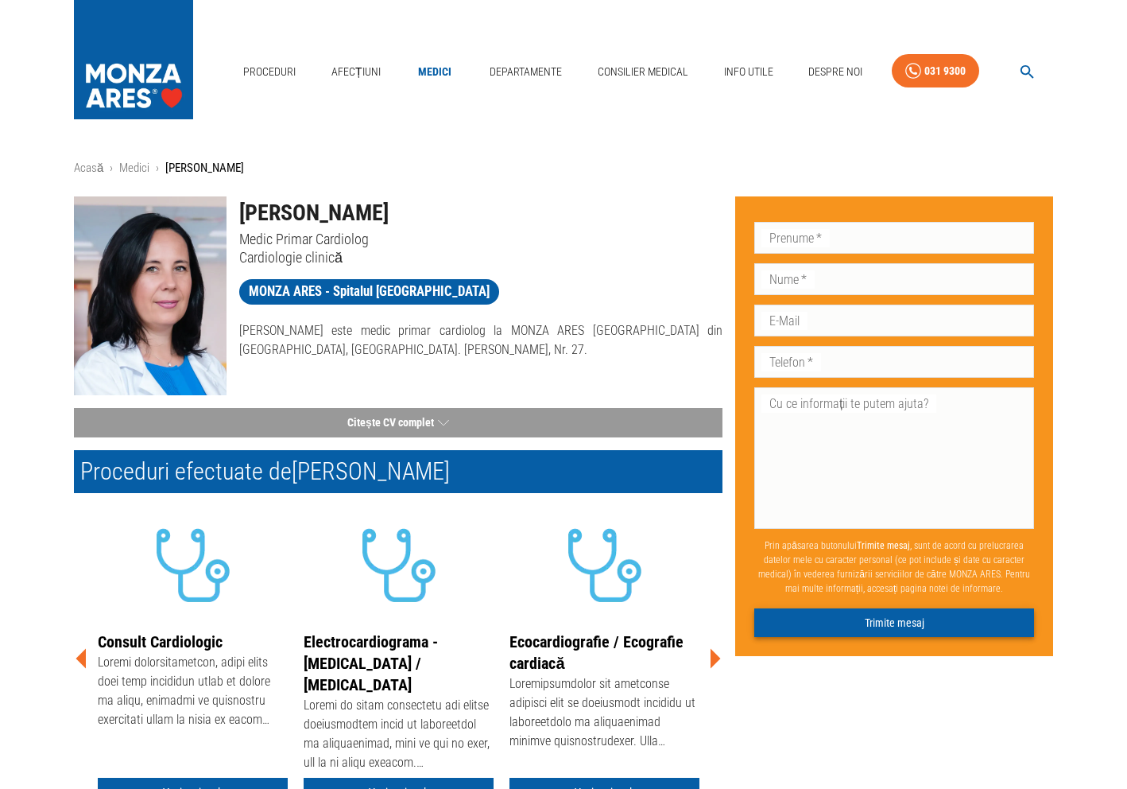
click at [945, 629] on button "Trimite mesaj" at bounding box center [895, 622] width 280 height 29
click at [671, 110] on div "Proceduri Afecțiuni Medici Departamente Consilier Medical Info Utile Despre Noi…" at bounding box center [563, 67] width 1127 height 135
click at [636, 77] on link "Consilier Medical" at bounding box center [643, 72] width 103 height 33
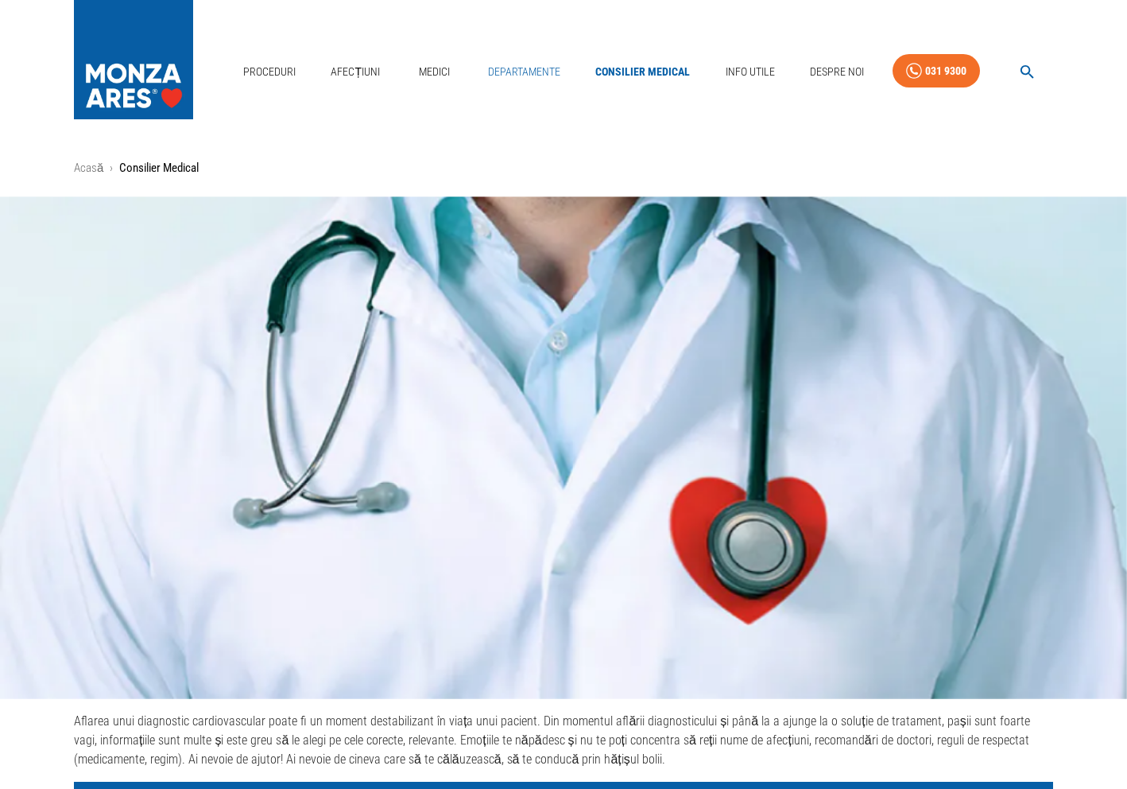
click at [512, 81] on link "Departamente" at bounding box center [524, 72] width 85 height 33
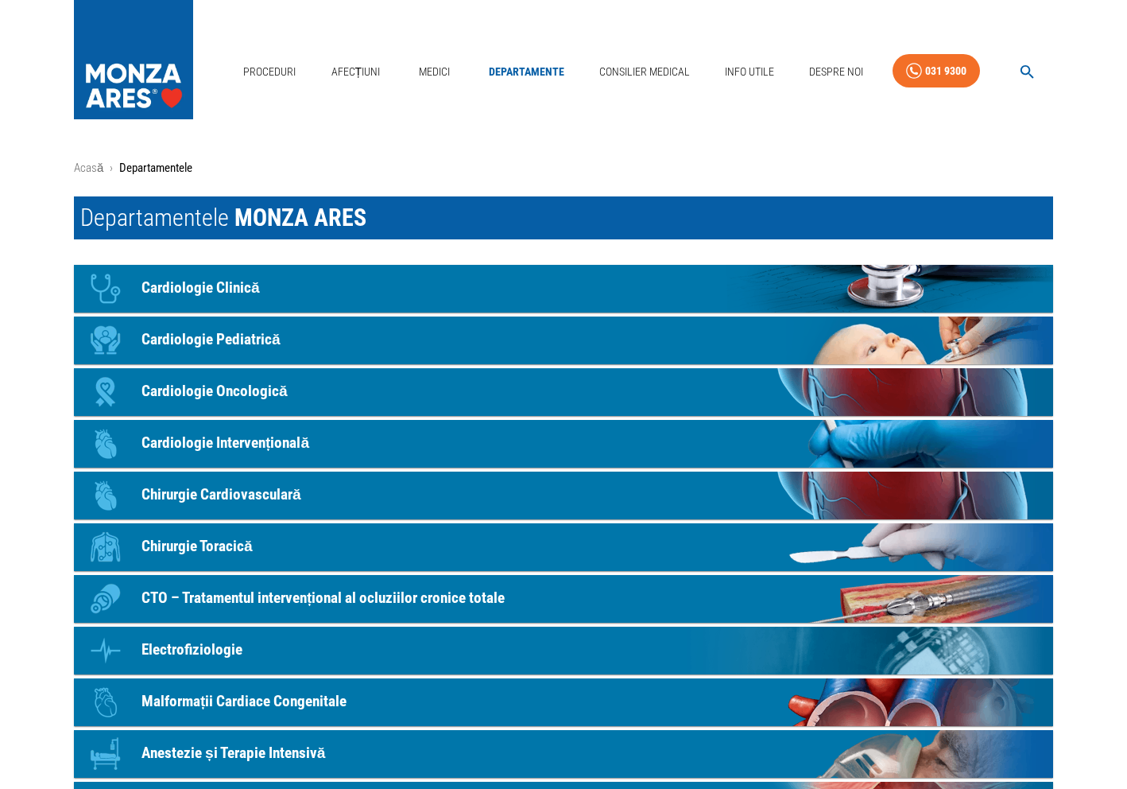
click at [362, 301] on link "Icon Cardiologie Clinică" at bounding box center [564, 289] width 980 height 48
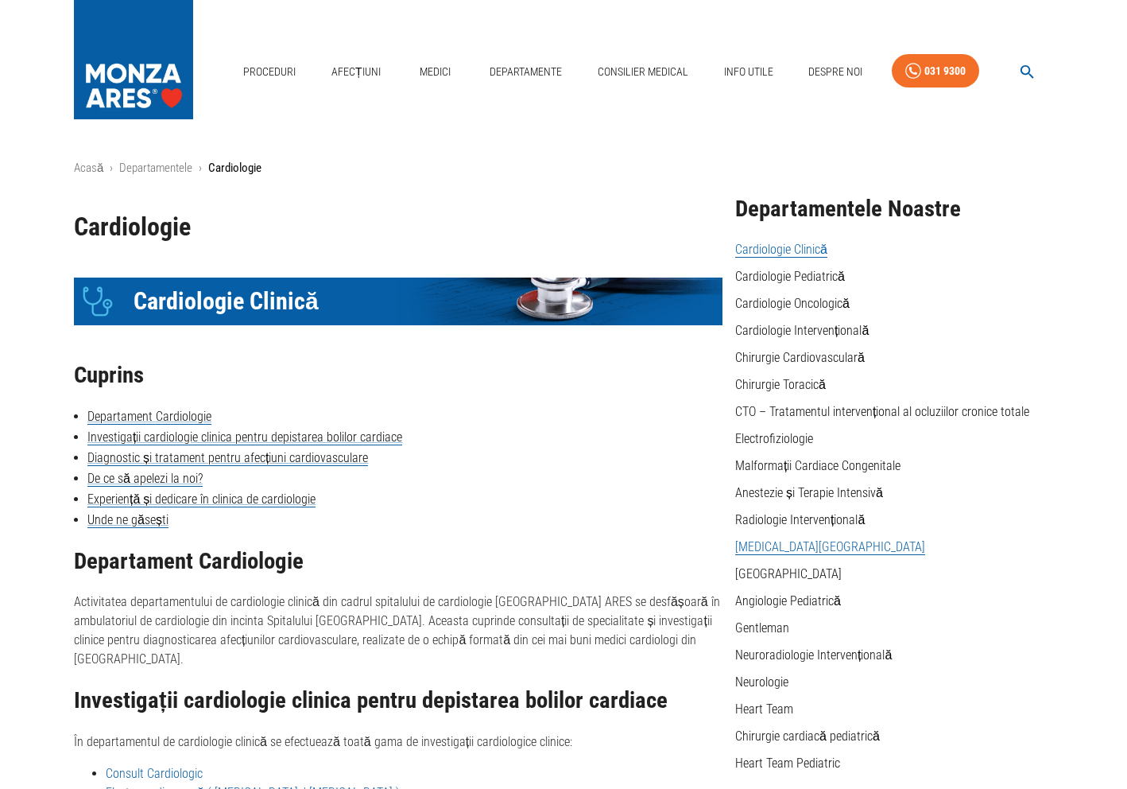
click at [784, 553] on link "[MEDICAL_DATA][GEOGRAPHIC_DATA]" at bounding box center [830, 547] width 190 height 16
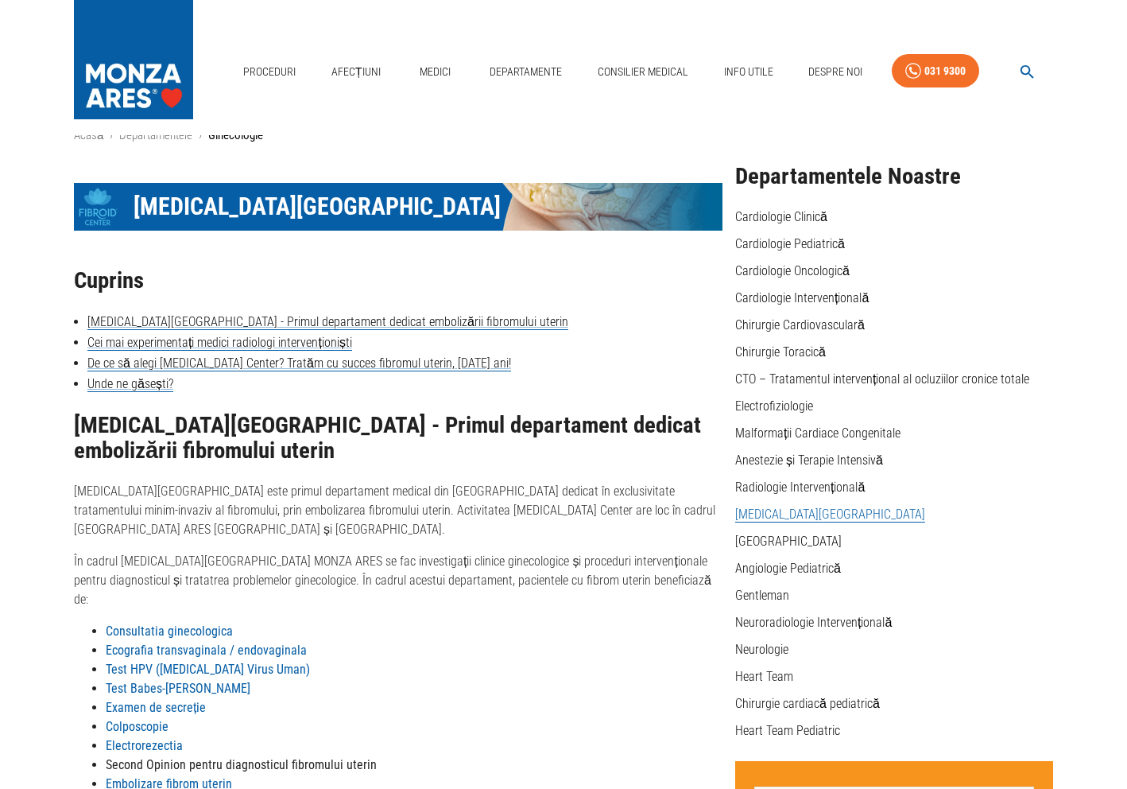
click at [823, 285] on ul "Cardiologie Clinică Cardiologie Pediatrică Cardiologie Oncologică Cardiologie I…" at bounding box center [894, 478] width 318 height 541
click at [814, 301] on link "Cardiologie Intervențională" at bounding box center [802, 298] width 134 height 16
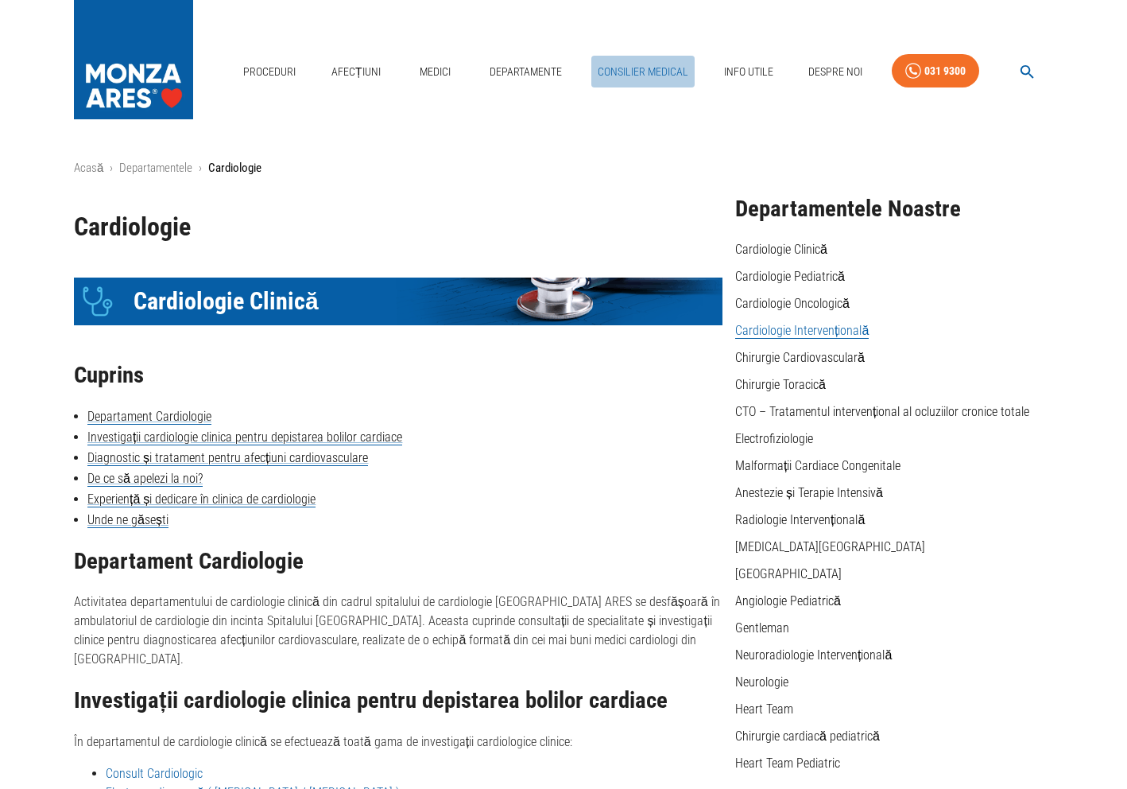
click at [628, 70] on link "Consilier Medical" at bounding box center [643, 72] width 103 height 33
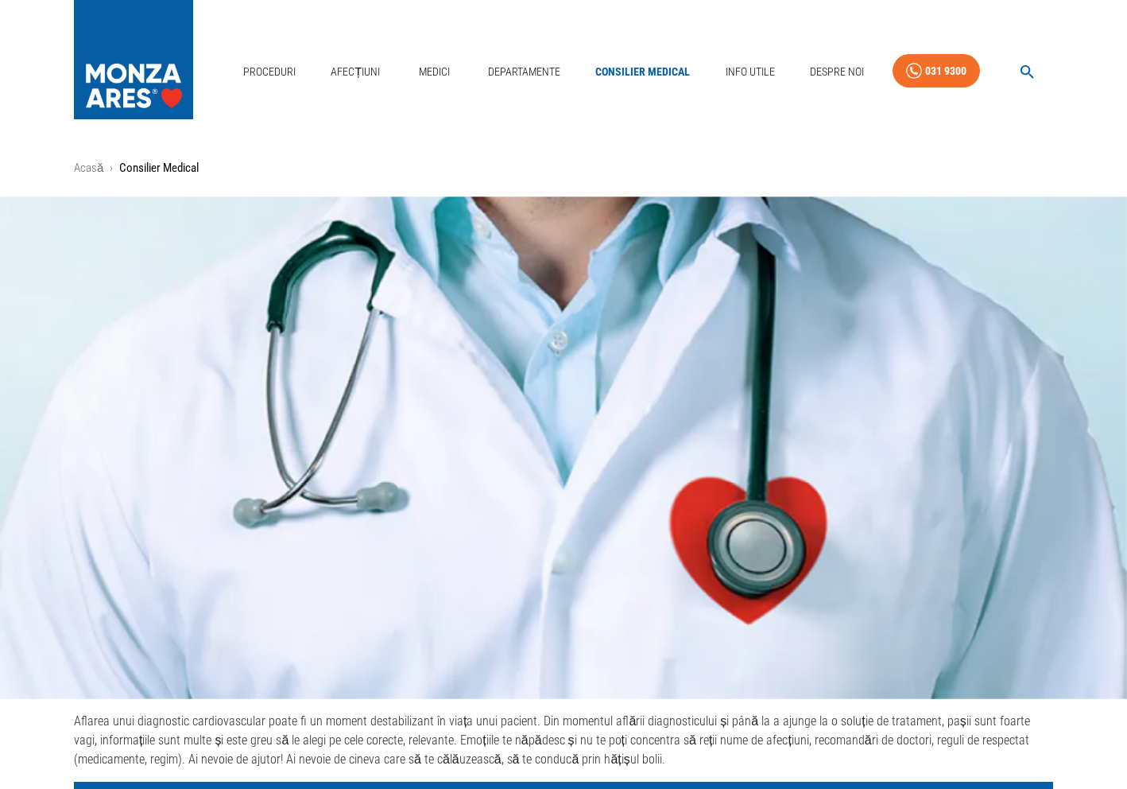
click at [792, 76] on nav "Proceduri Afecțiuni Medici Departamente Consilier Medical Info Utile Despre Noi…" at bounding box center [645, 67] width 817 height 53
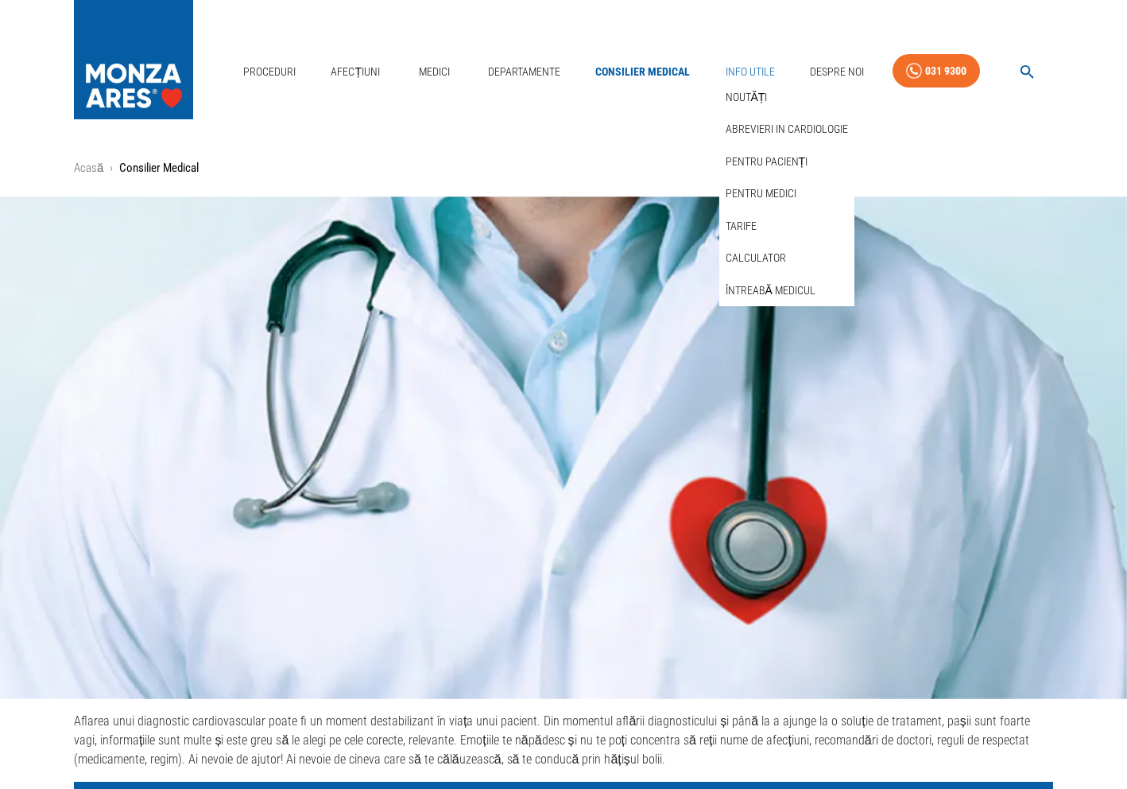
click at [748, 76] on link "Info Utile" at bounding box center [751, 72] width 62 height 33
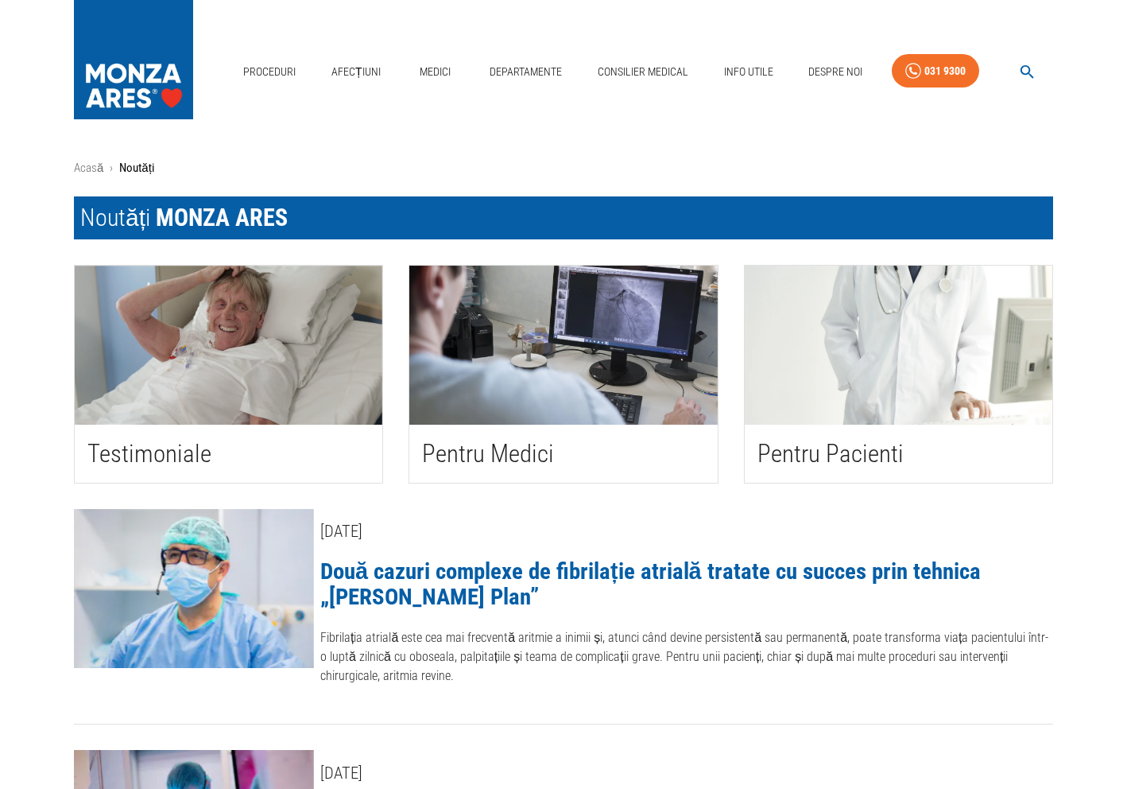
click at [816, 448] on h2 "Pentru Pacienti" at bounding box center [899, 453] width 282 height 33
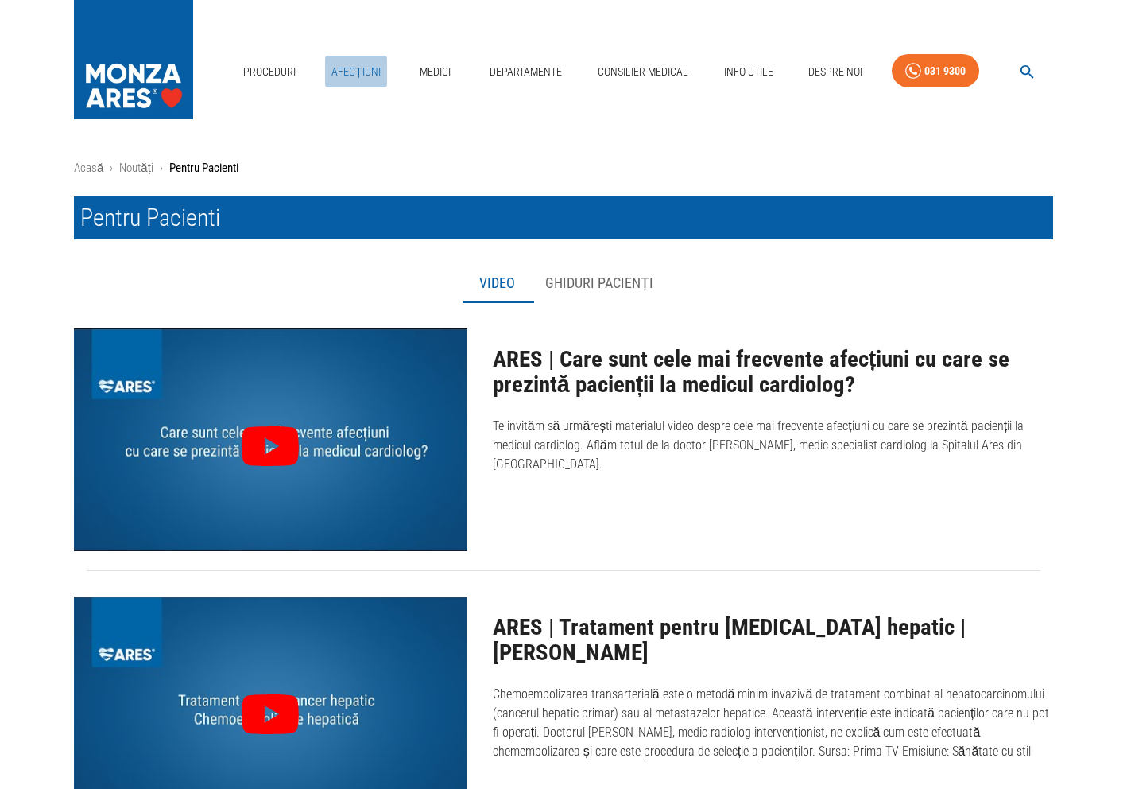
click at [344, 77] on link "Afecțiuni" at bounding box center [356, 72] width 62 height 33
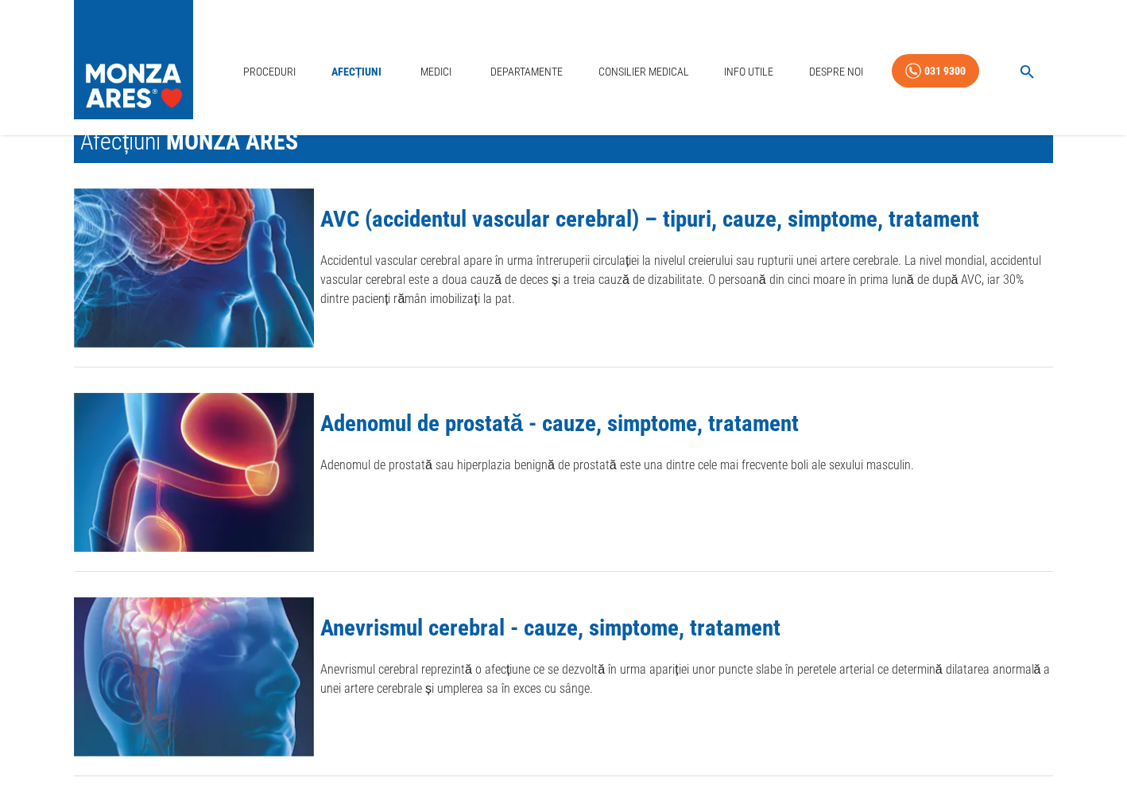
click at [458, 449] on div "Adenomul de prostată - cauze, simptome, tratament Adenomul de prostată sau hipe…" at bounding box center [683, 468] width 739 height 165
click at [464, 426] on link "Adenomul de prostată - cauze, simptome, tratament" at bounding box center [559, 422] width 479 height 27
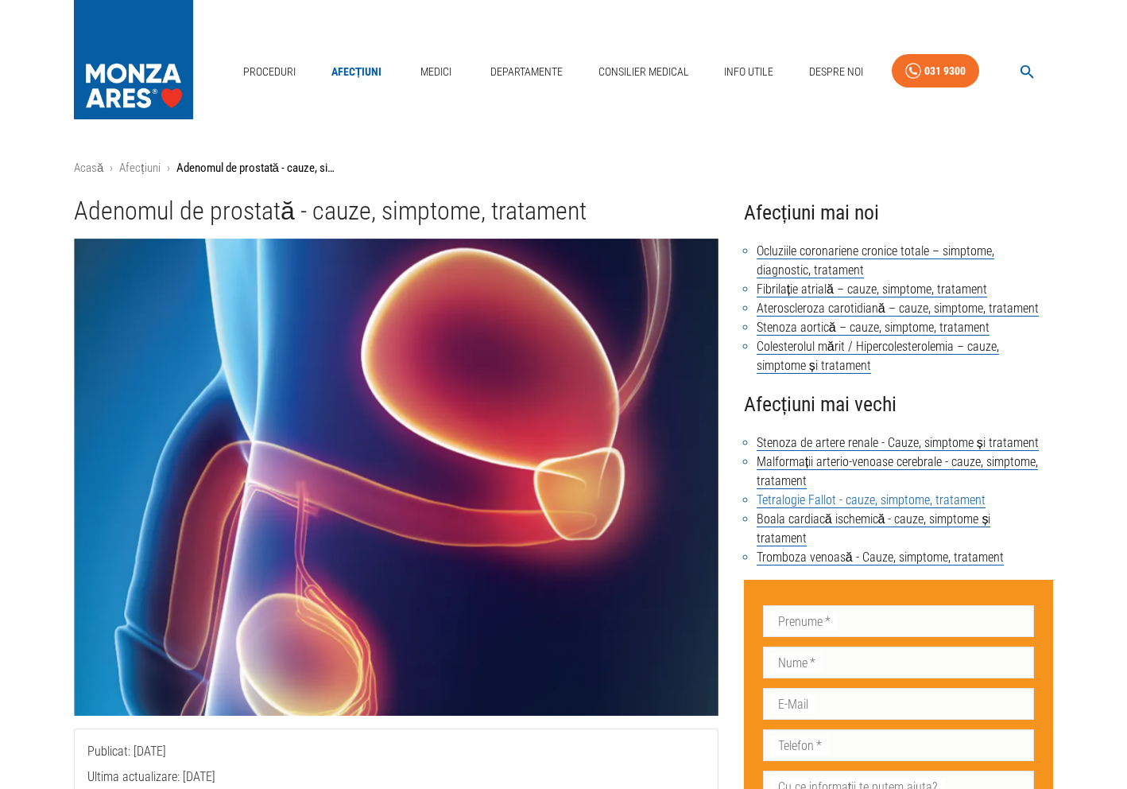
click at [780, 497] on link "Tetralogie Fallot - cauze, simptome, tratament" at bounding box center [871, 500] width 229 height 16
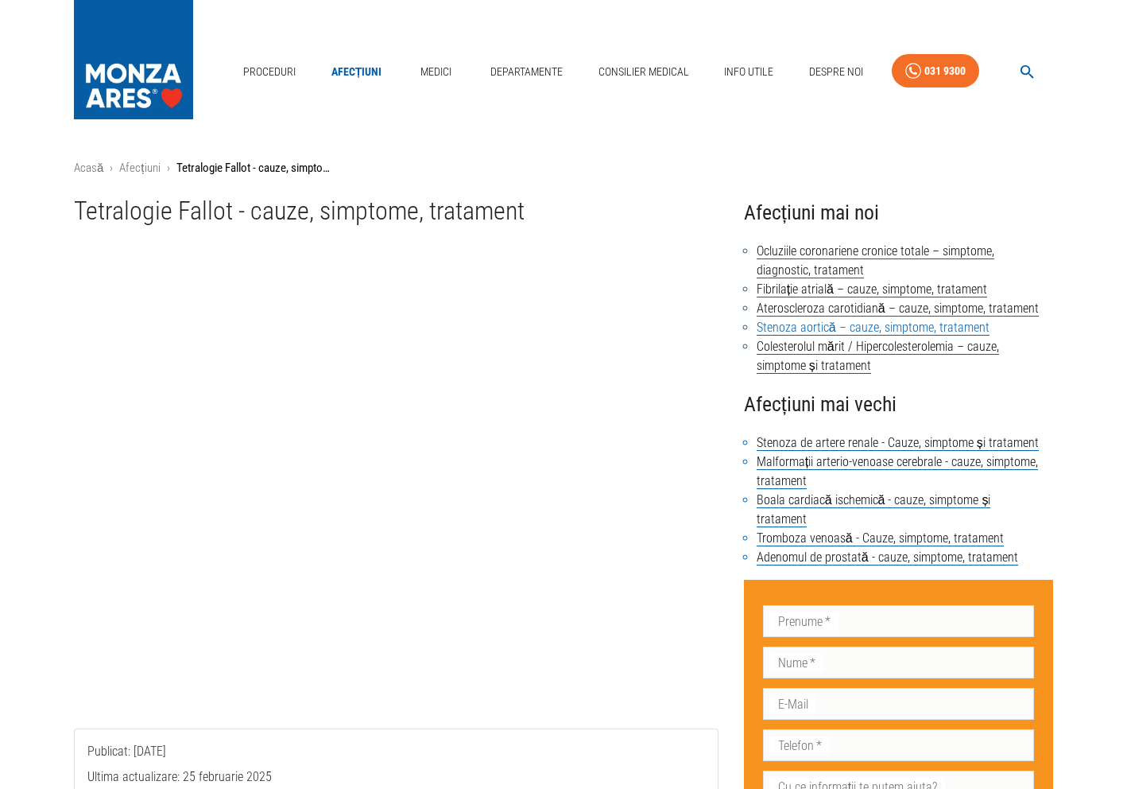
click at [825, 331] on link "Stenoza aortică – cauze, simptome, tratament" at bounding box center [873, 328] width 233 height 16
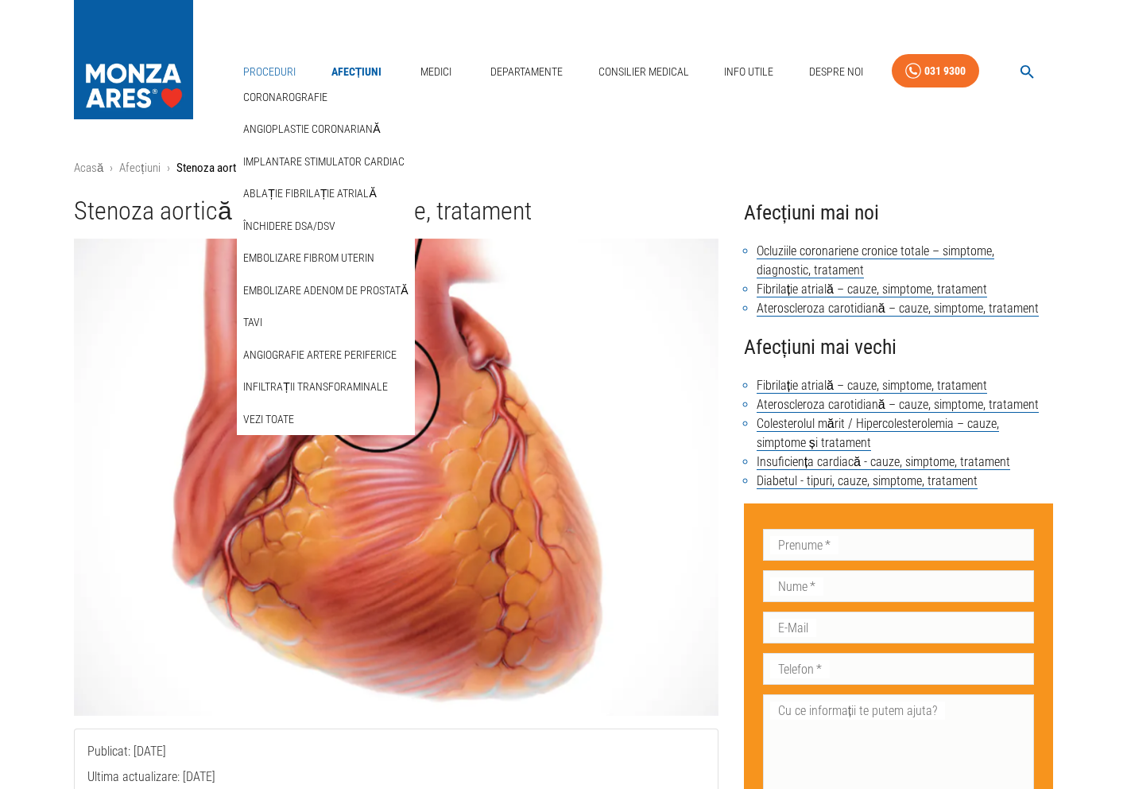
click at [280, 80] on link "Proceduri" at bounding box center [269, 72] width 65 height 33
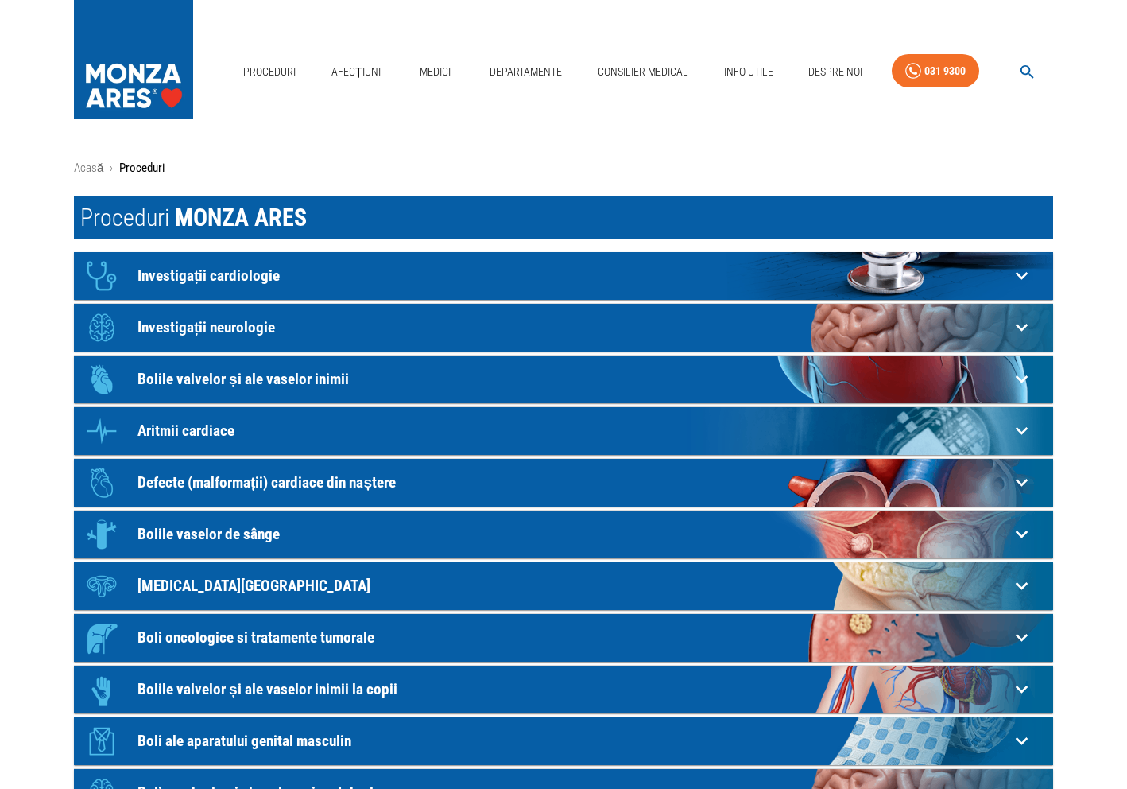
click at [266, 294] on div "Icon Investigații cardiologie" at bounding box center [544, 276] width 932 height 48
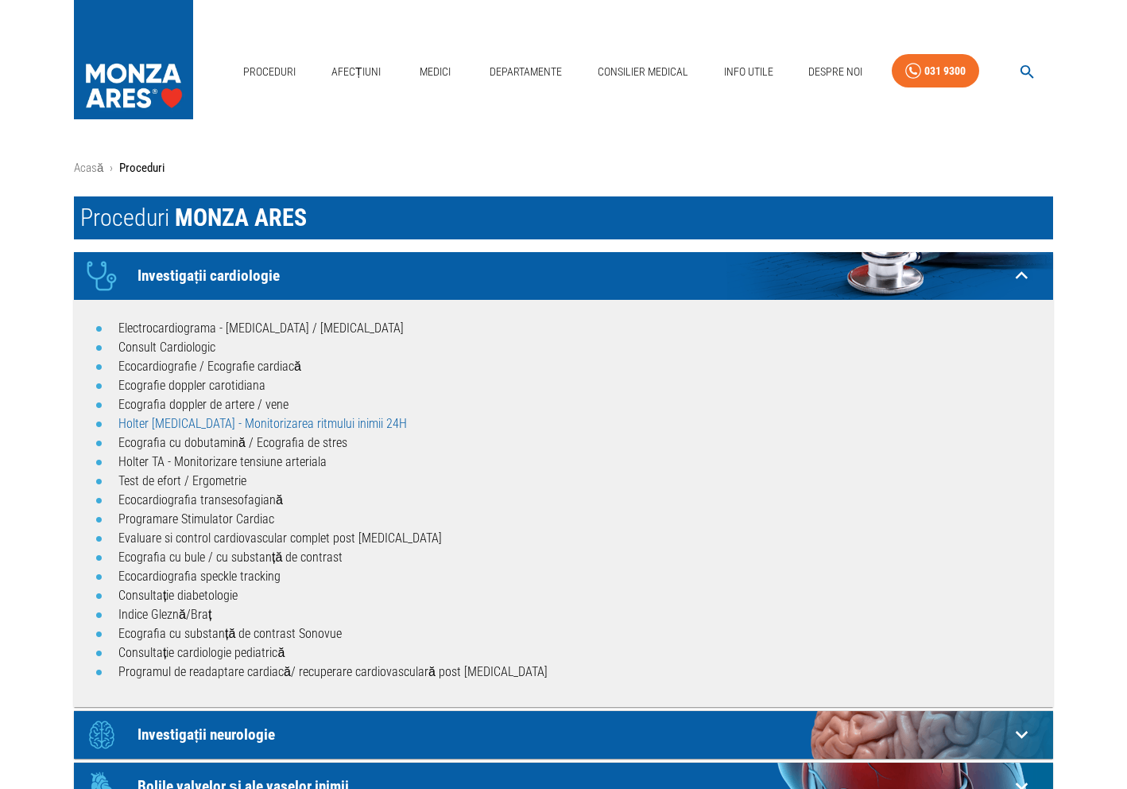
click at [269, 422] on link "Holter [MEDICAL_DATA] - Monitorizarea ritmului inimii 24H" at bounding box center [262, 423] width 289 height 15
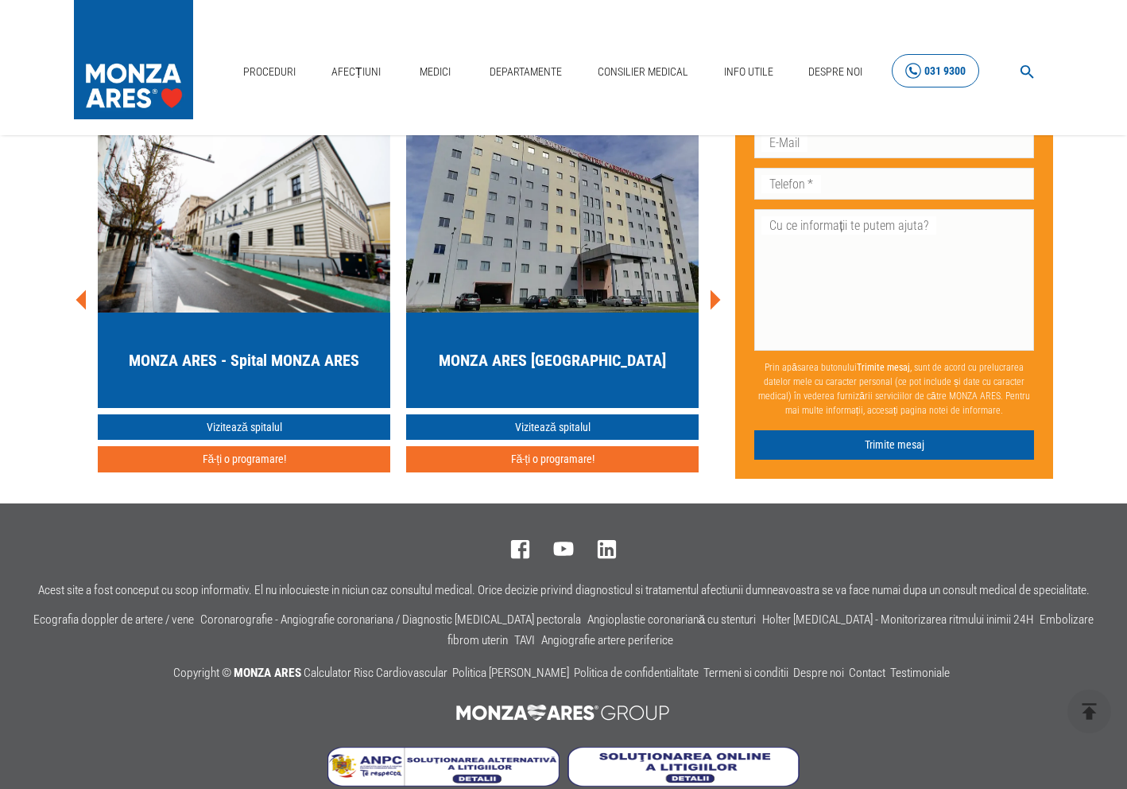
click at [920, 69] on icon at bounding box center [914, 71] width 16 height 16
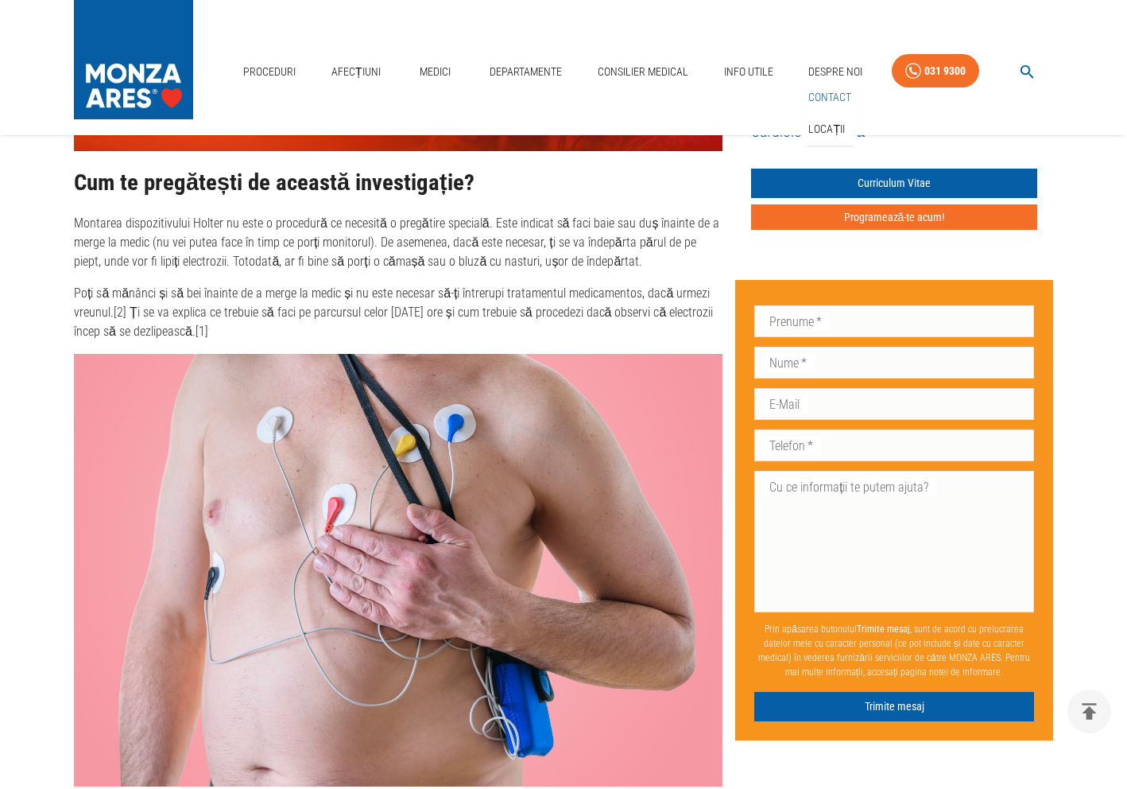
click at [833, 107] on link "Contact" at bounding box center [829, 97] width 49 height 26
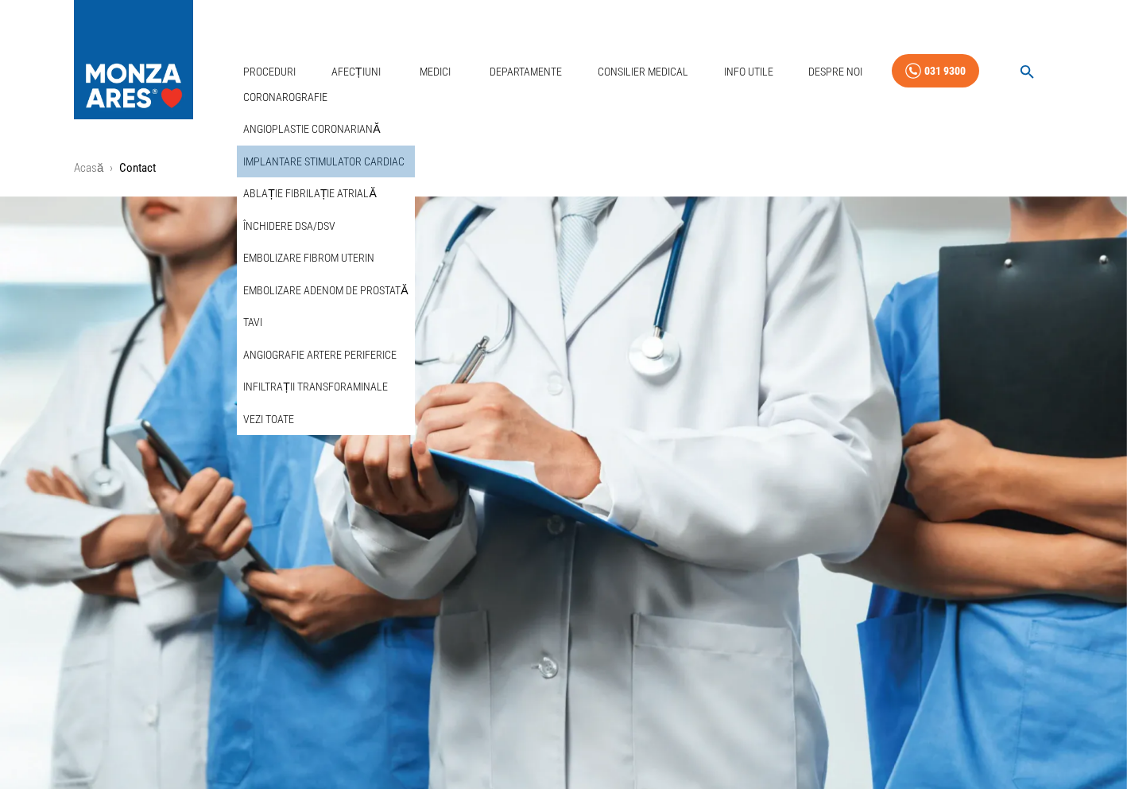
click at [288, 146] on div "Implantare stimulator cardiac" at bounding box center [325, 162] width 177 height 33
click at [290, 165] on link "Implantare stimulator cardiac" at bounding box center [324, 162] width 168 height 26
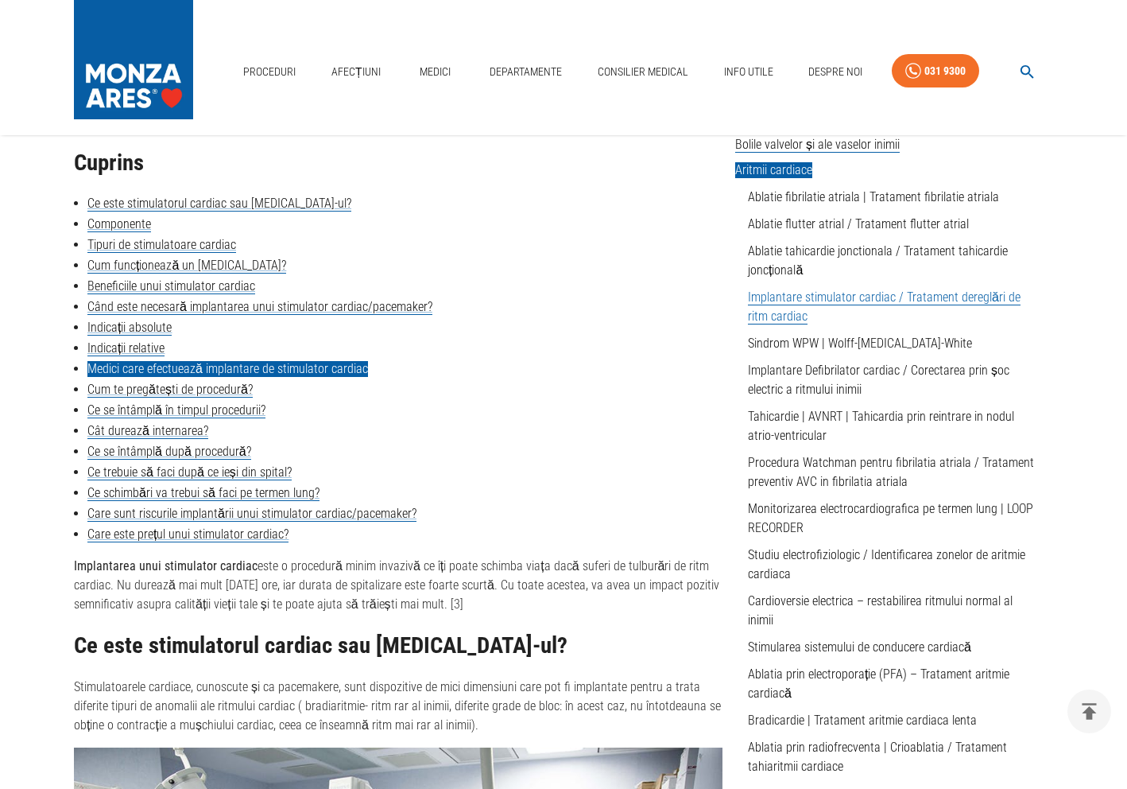
click at [184, 375] on link "Medici care efectuează implantare de stimulator cardiac" at bounding box center [227, 369] width 281 height 16
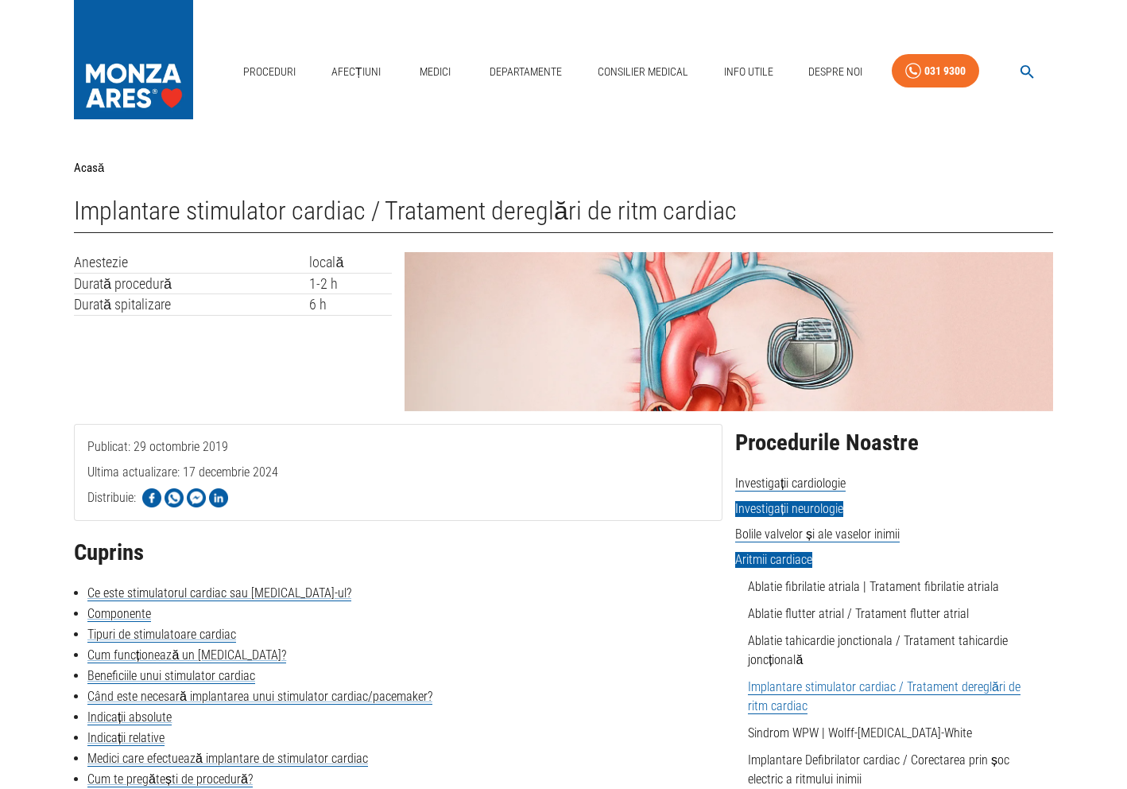
click at [804, 504] on span "Investigații neurologie" at bounding box center [789, 509] width 108 height 16
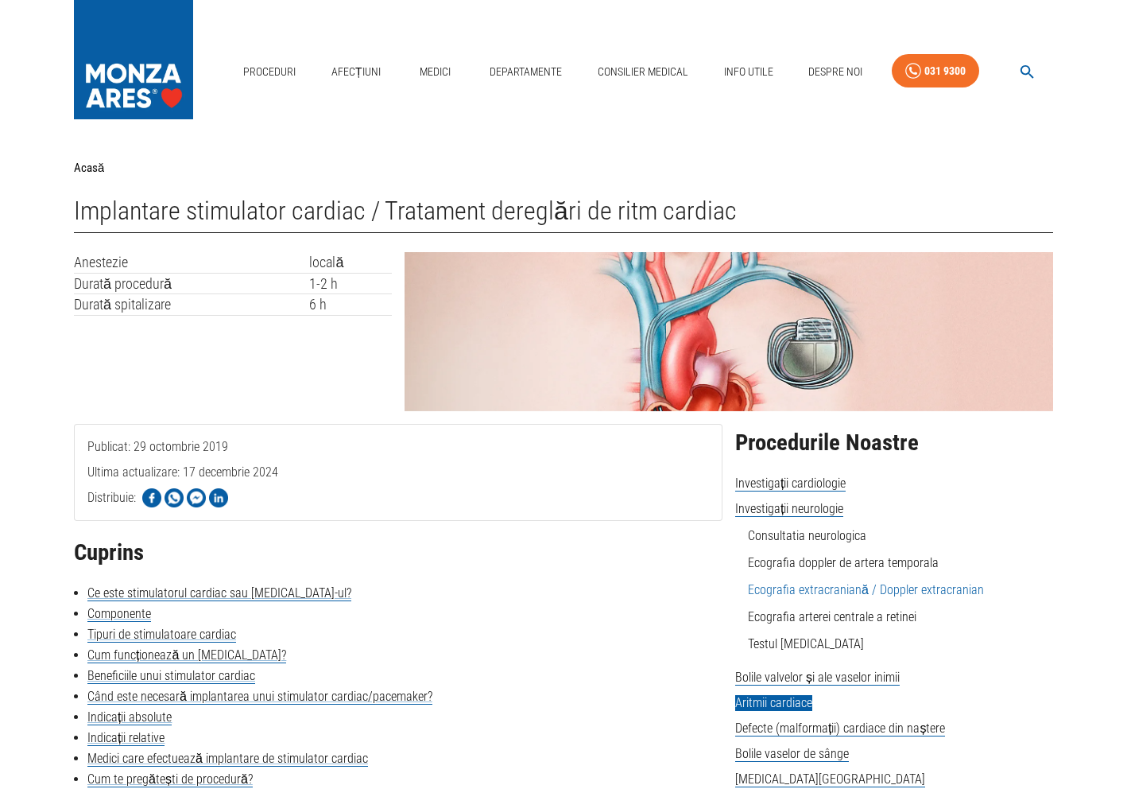
click at [798, 594] on link "Ecografia extracraniană / Doppler extracranian" at bounding box center [866, 589] width 236 height 15
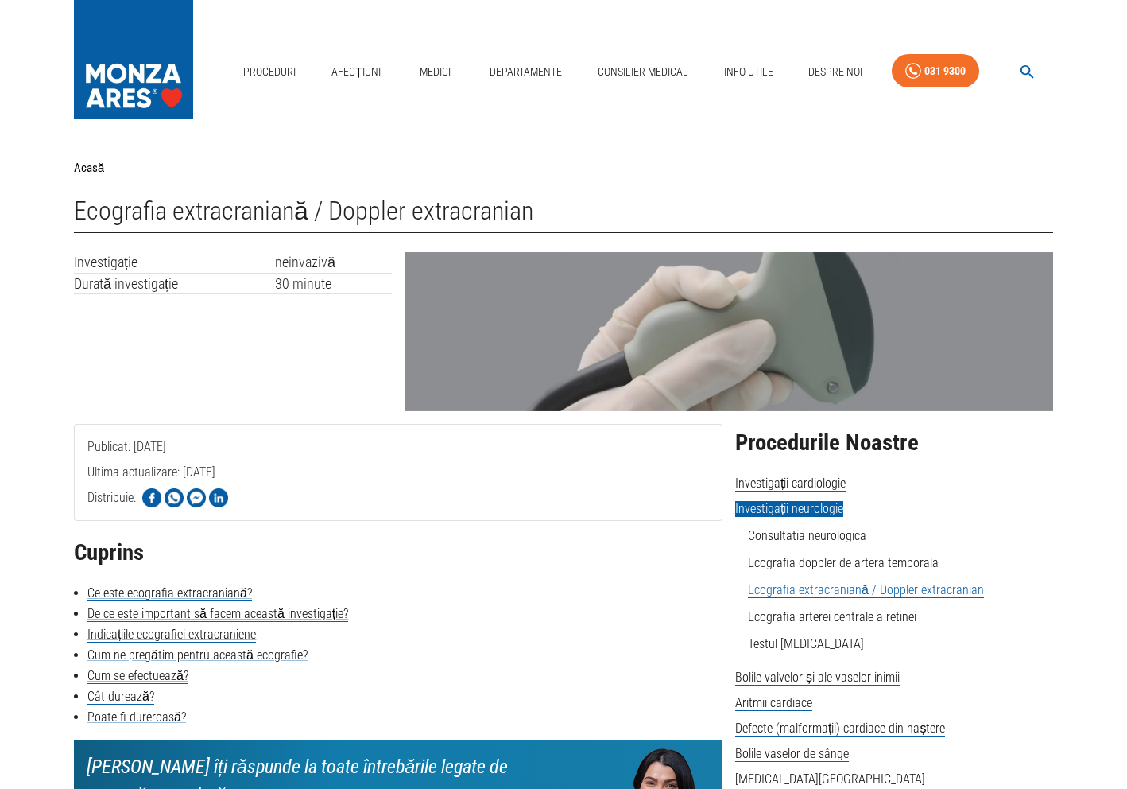
click at [787, 652] on li "Testul [MEDICAL_DATA]" at bounding box center [894, 644] width 293 height 19
click at [782, 669] on li "Bolile valvelor și ale vaselor inimii Coronarografie - Angiografie coronariana …" at bounding box center [894, 677] width 318 height 19
click at [776, 675] on span "Bolile valvelor și ale vaselor inimii" at bounding box center [817, 677] width 165 height 16
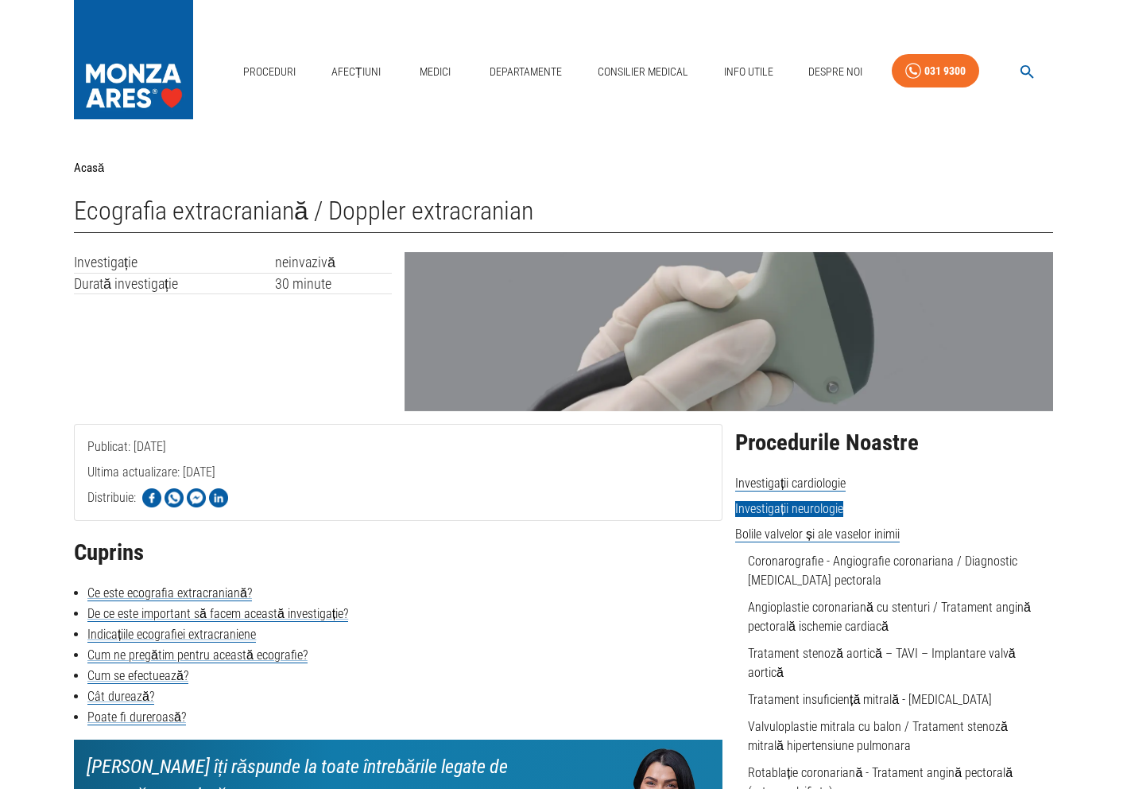
click at [425, 51] on div "Medici" at bounding box center [434, 71] width 51 height 45
click at [425, 72] on link "Medici" at bounding box center [434, 72] width 51 height 33
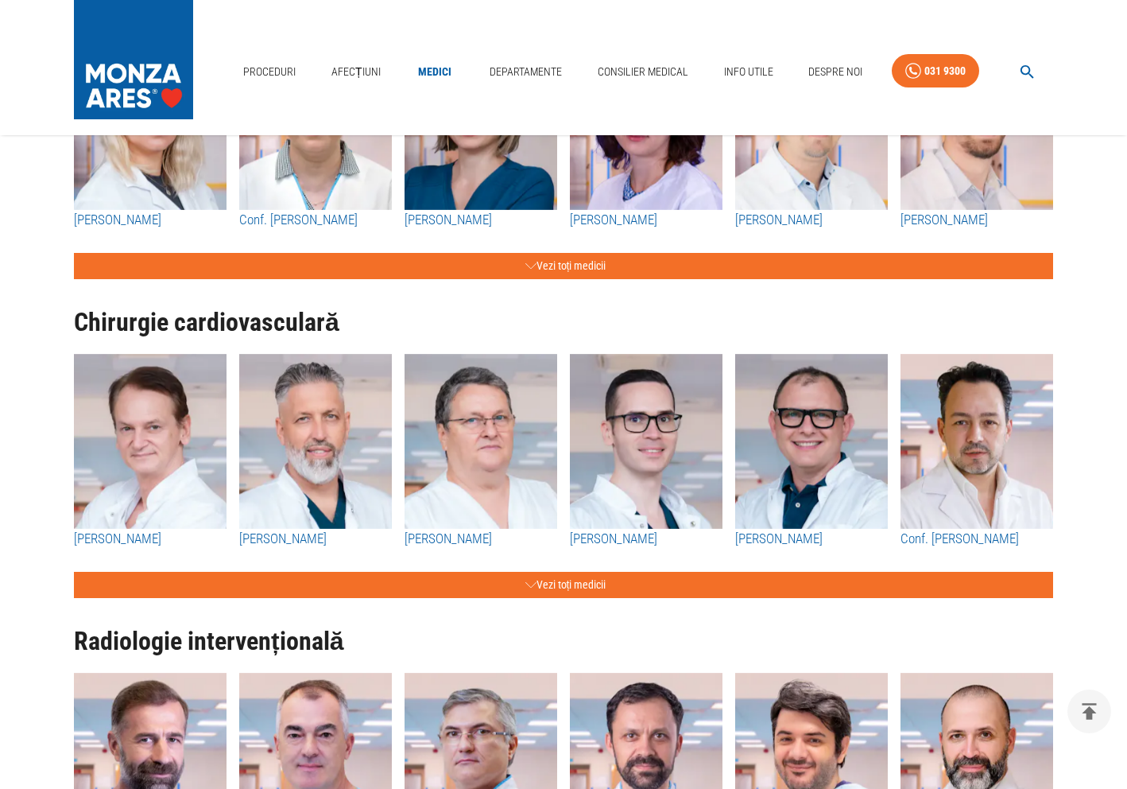
scroll to position [1509, 0]
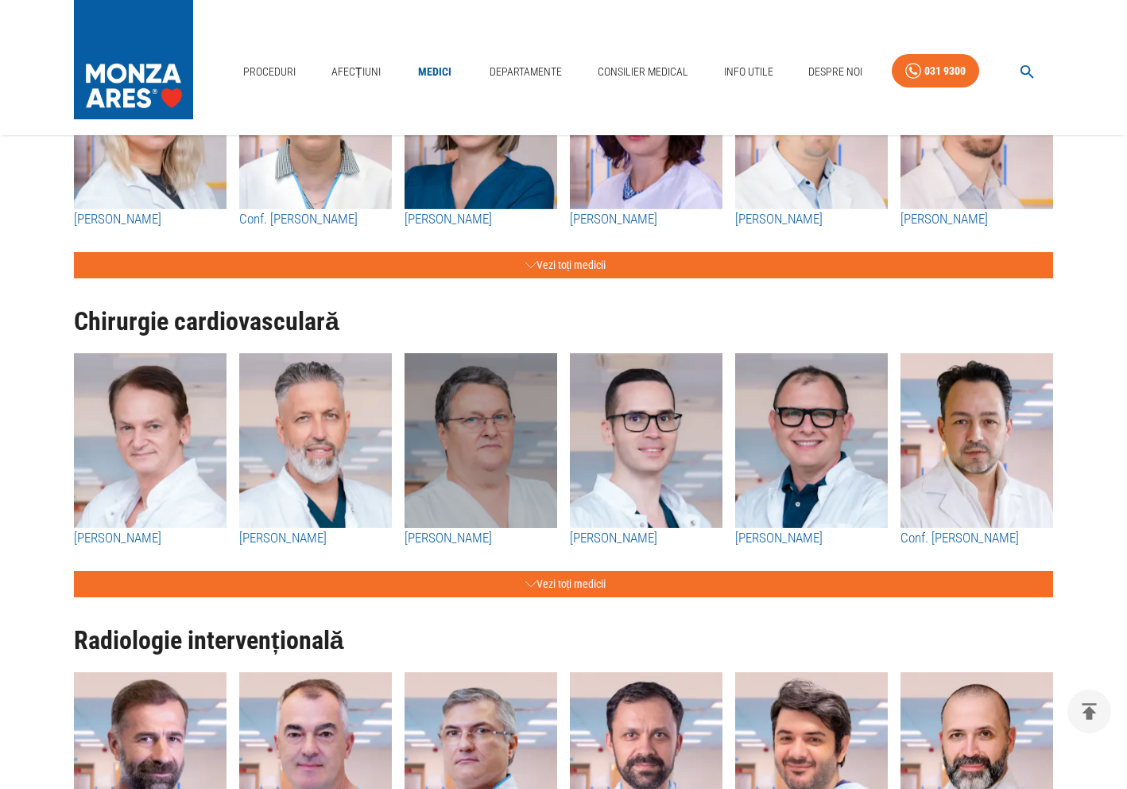
click at [555, 491] on img "button" at bounding box center [481, 440] width 153 height 175
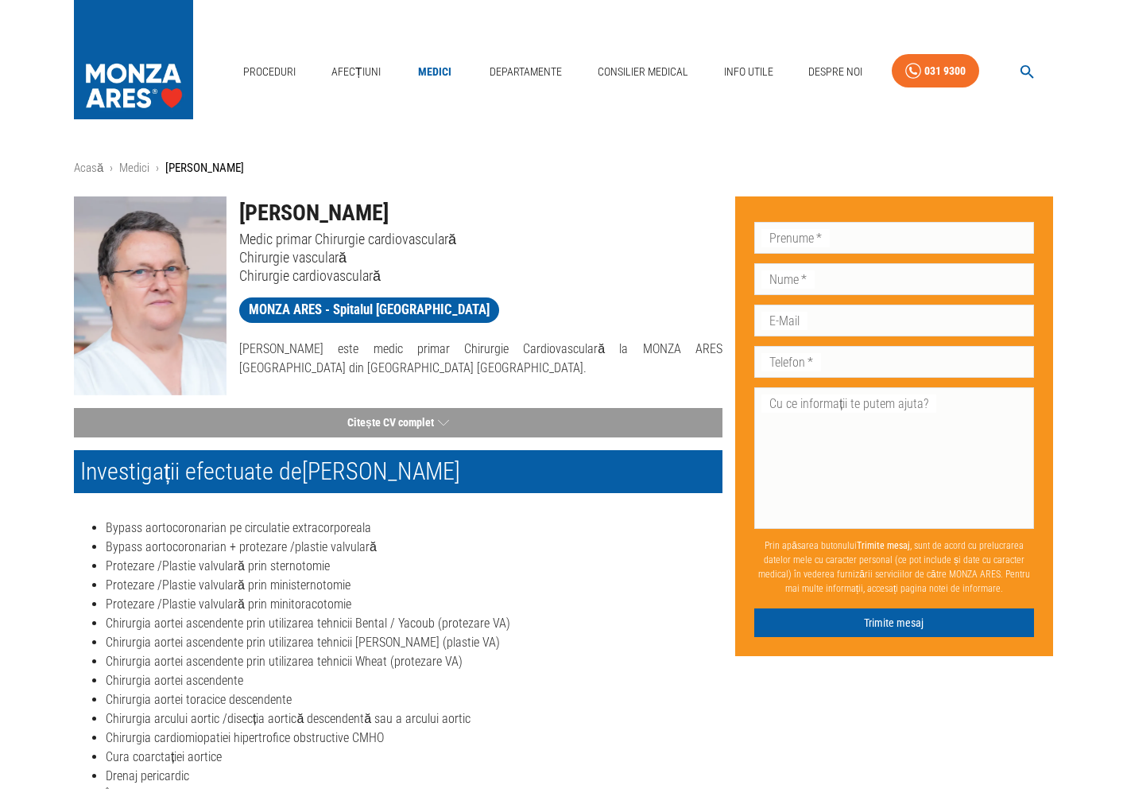
click at [321, 82] on nav "Proceduri Afecțiuni Medici Departamente Consilier Medical Info Utile Despre Noi…" at bounding box center [645, 67] width 817 height 53
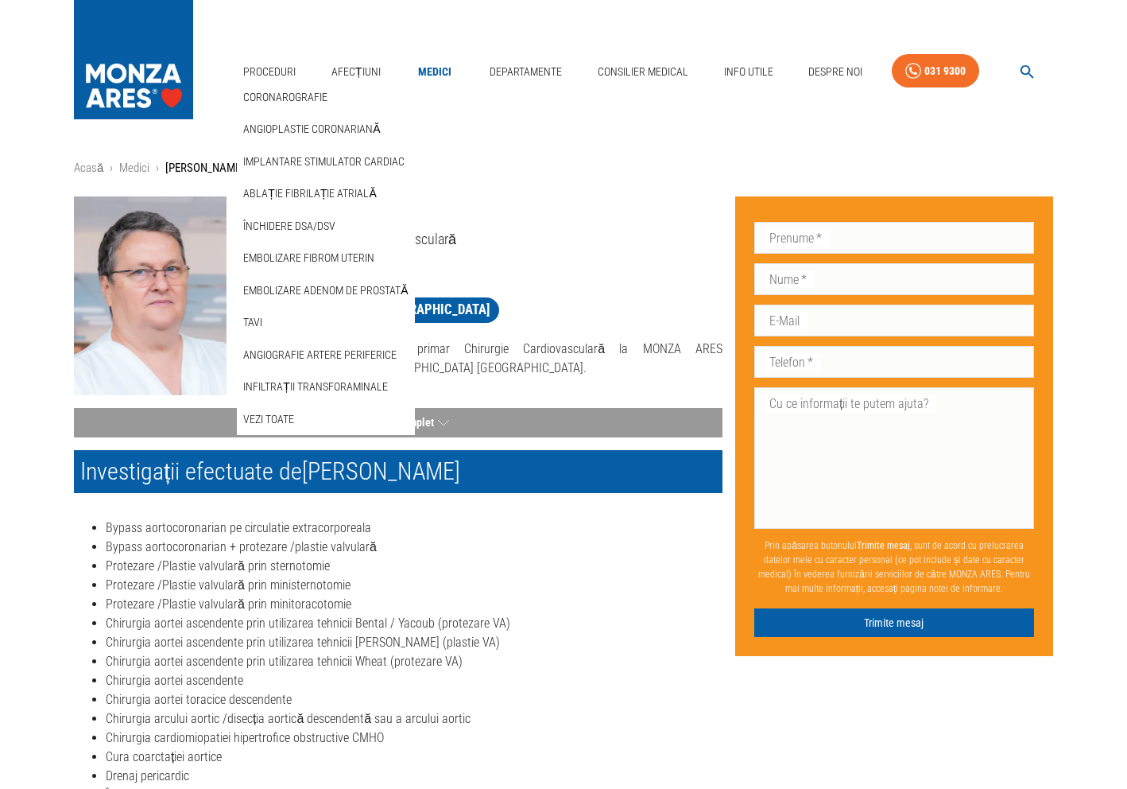
click at [284, 143] on div "Angioplastie coronariană" at bounding box center [325, 129] width 177 height 33
click at [292, 118] on link "Angioplastie coronariană" at bounding box center [311, 129] width 143 height 26
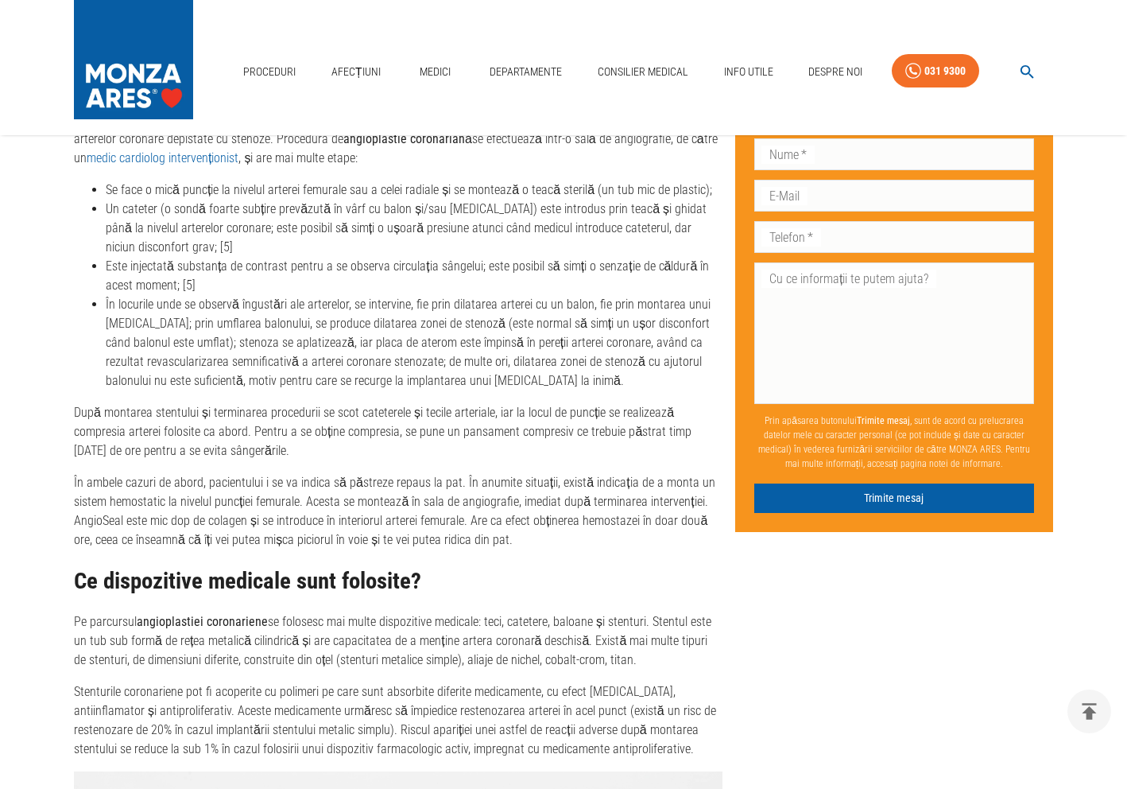
scroll to position [3202, 0]
